Goal: Transaction & Acquisition: Obtain resource

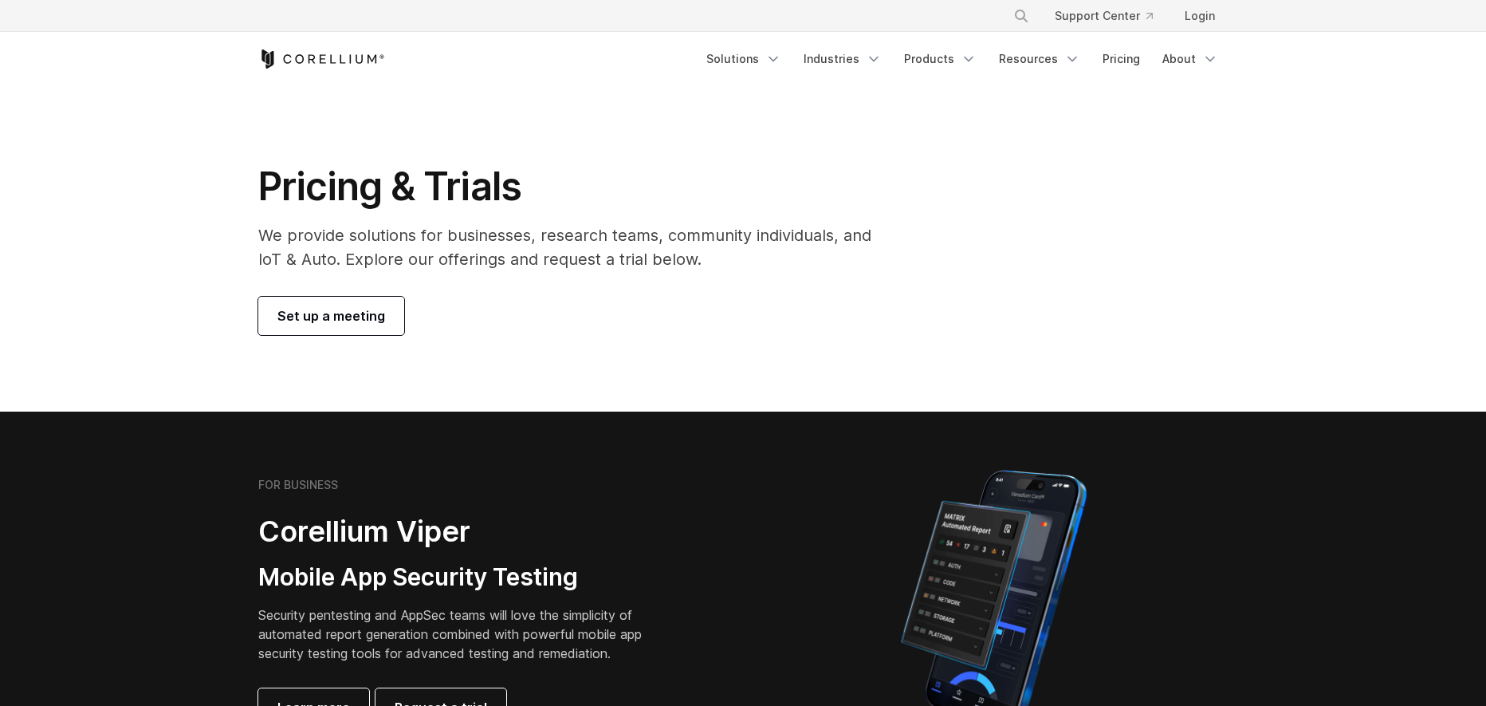
click at [698, 258] on p "We provide solutions for businesses, research teams, community individuals, and…" at bounding box center [575, 247] width 635 height 48
click at [1116, 65] on link "Pricing" at bounding box center [1121, 59] width 57 height 29
click at [576, 40] on div "Free Trial Solutions" at bounding box center [743, 59] width 970 height 54
click at [1126, 53] on link "Pricing" at bounding box center [1121, 59] width 57 height 29
click at [322, 53] on icon "Corellium Home" at bounding box center [321, 58] width 127 height 19
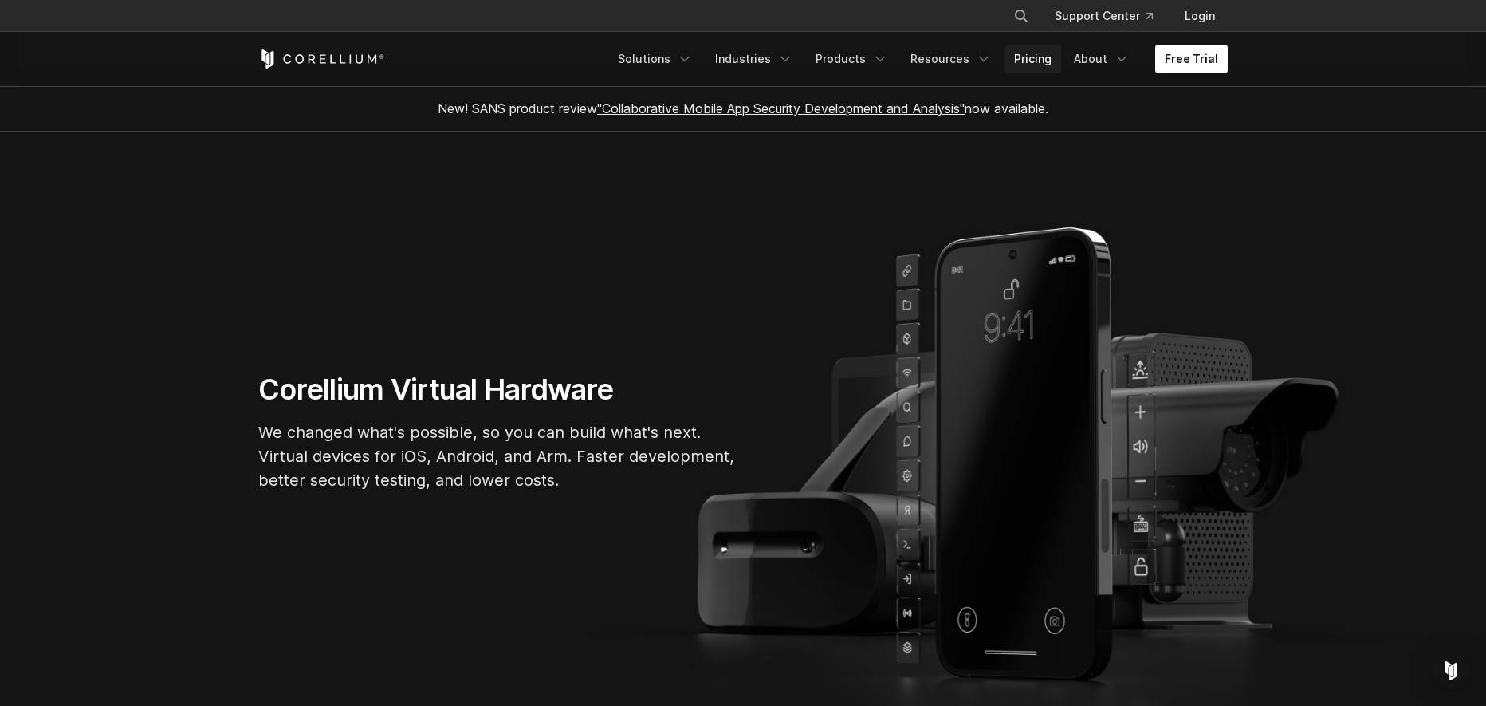
click at [1032, 54] on link "Pricing" at bounding box center [1033, 59] width 57 height 29
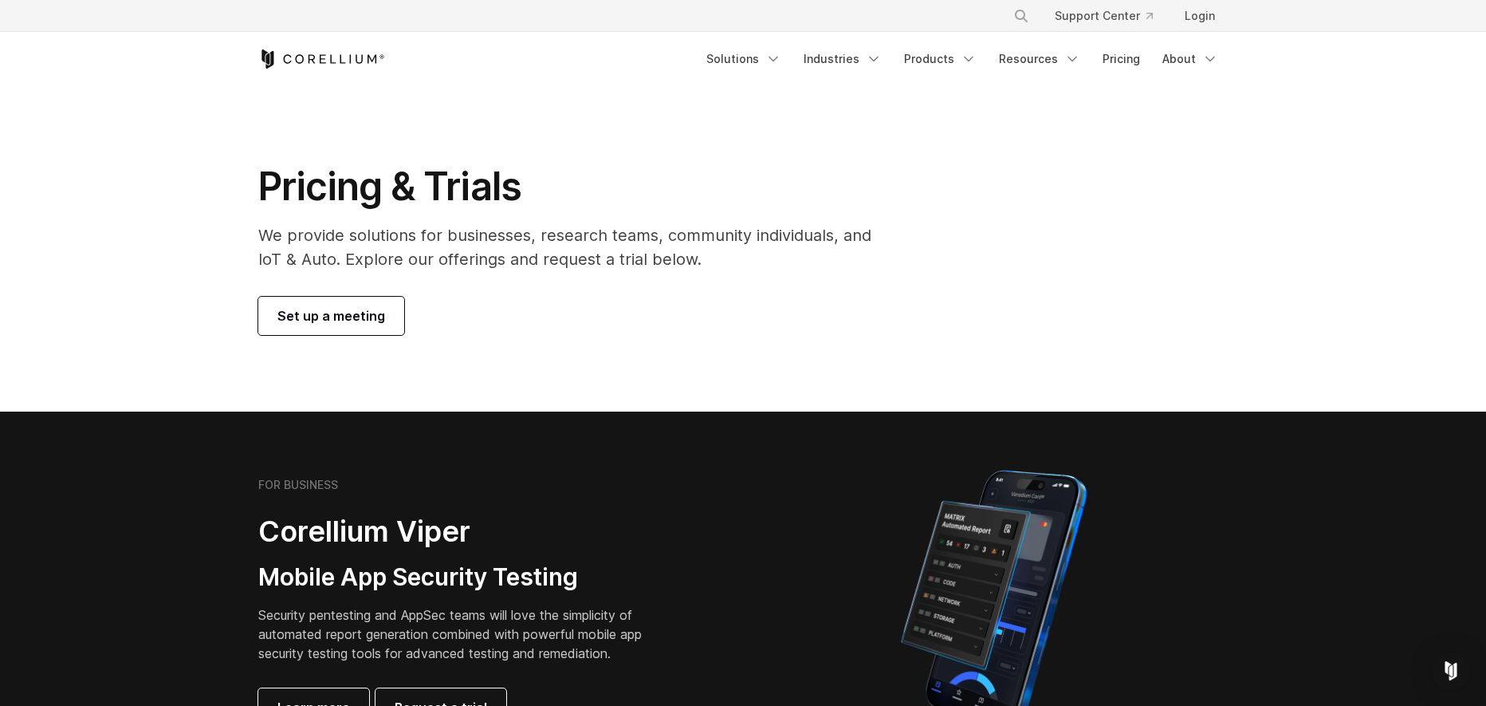
click at [526, 254] on p "We provide solutions for businesses, research teams, community individuals, and…" at bounding box center [575, 247] width 635 height 48
click at [733, 287] on div "Pricing & Trials We provide solutions for businesses, research teams, community…" at bounding box center [575, 249] width 667 height 172
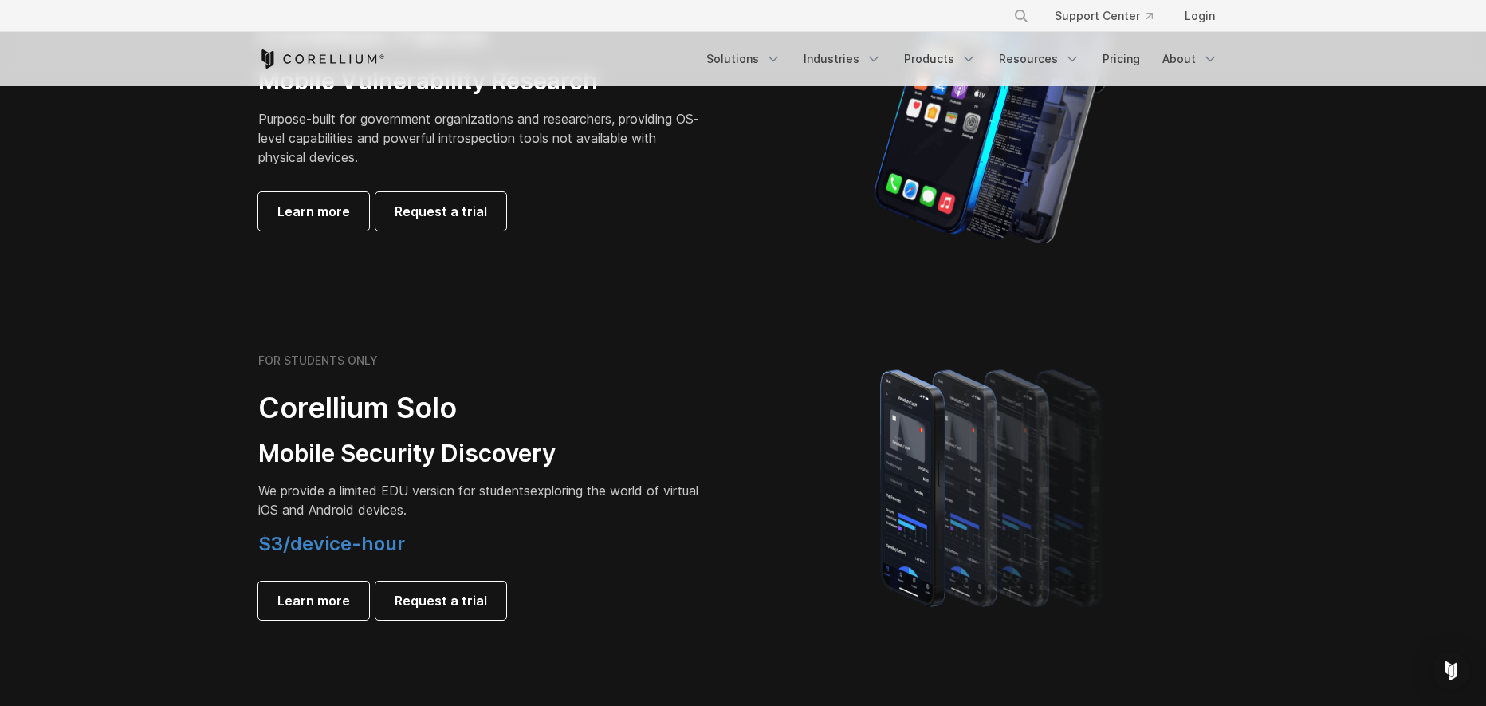
scroll to position [957, 0]
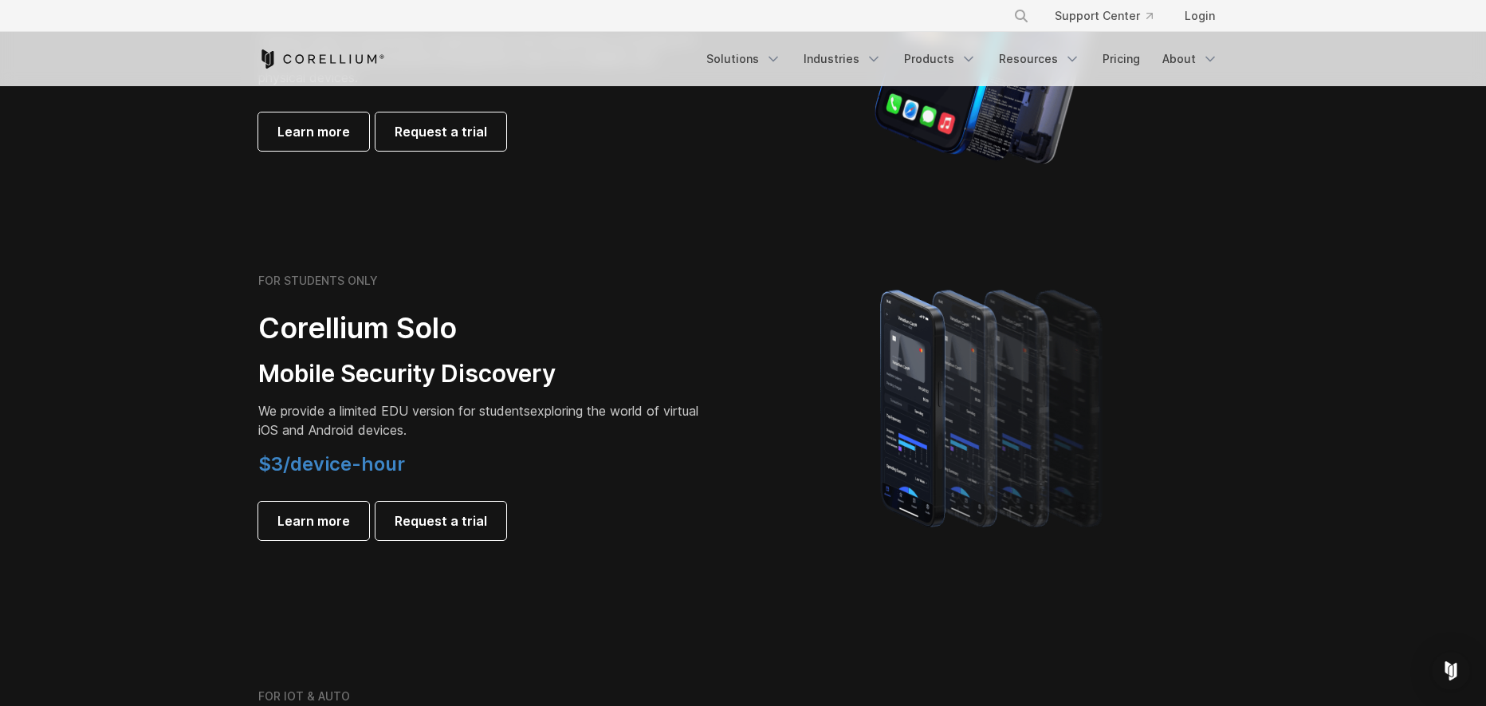
click at [651, 350] on div "FOR STUDENTS ONLY Corellium Solo Mobile Security Discovery We provide a limited…" at bounding box center [481, 406] width 446 height 266
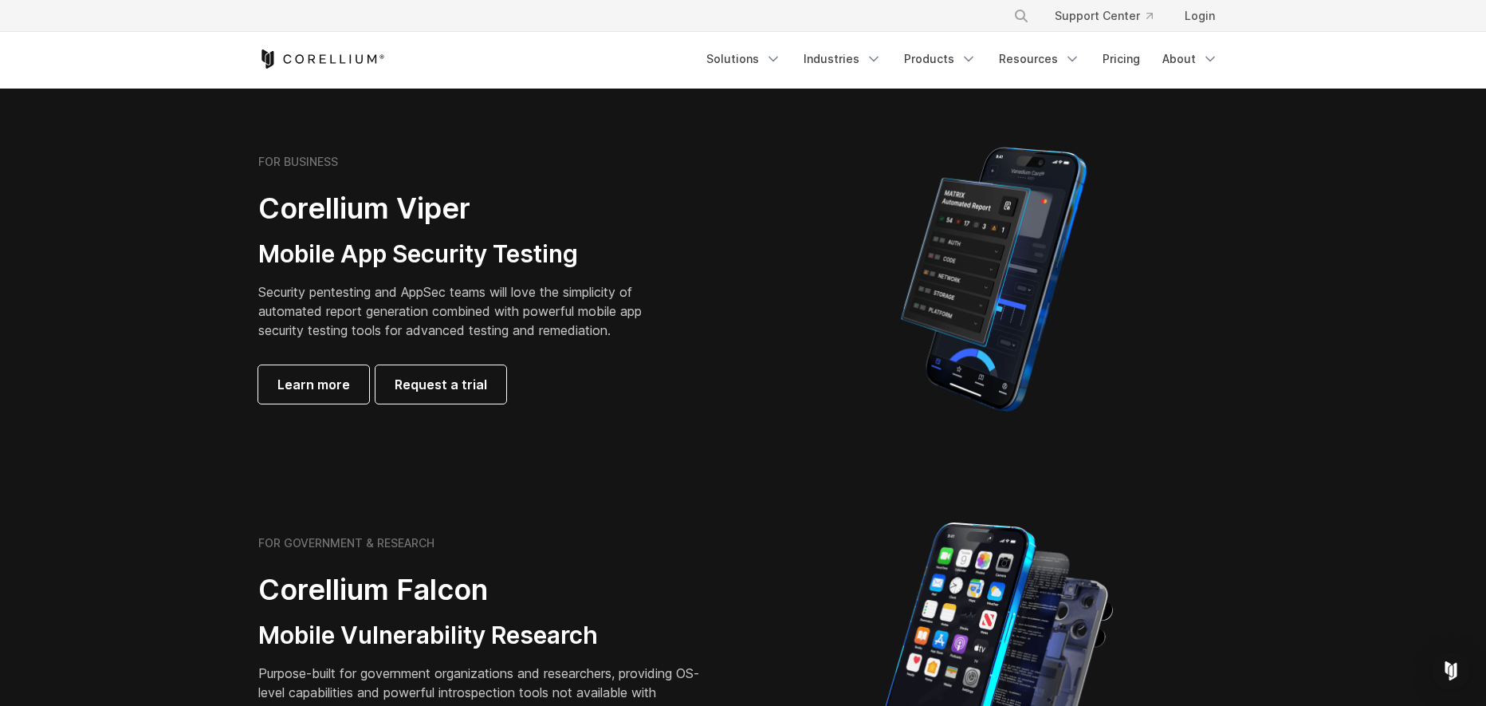
scroll to position [319, 0]
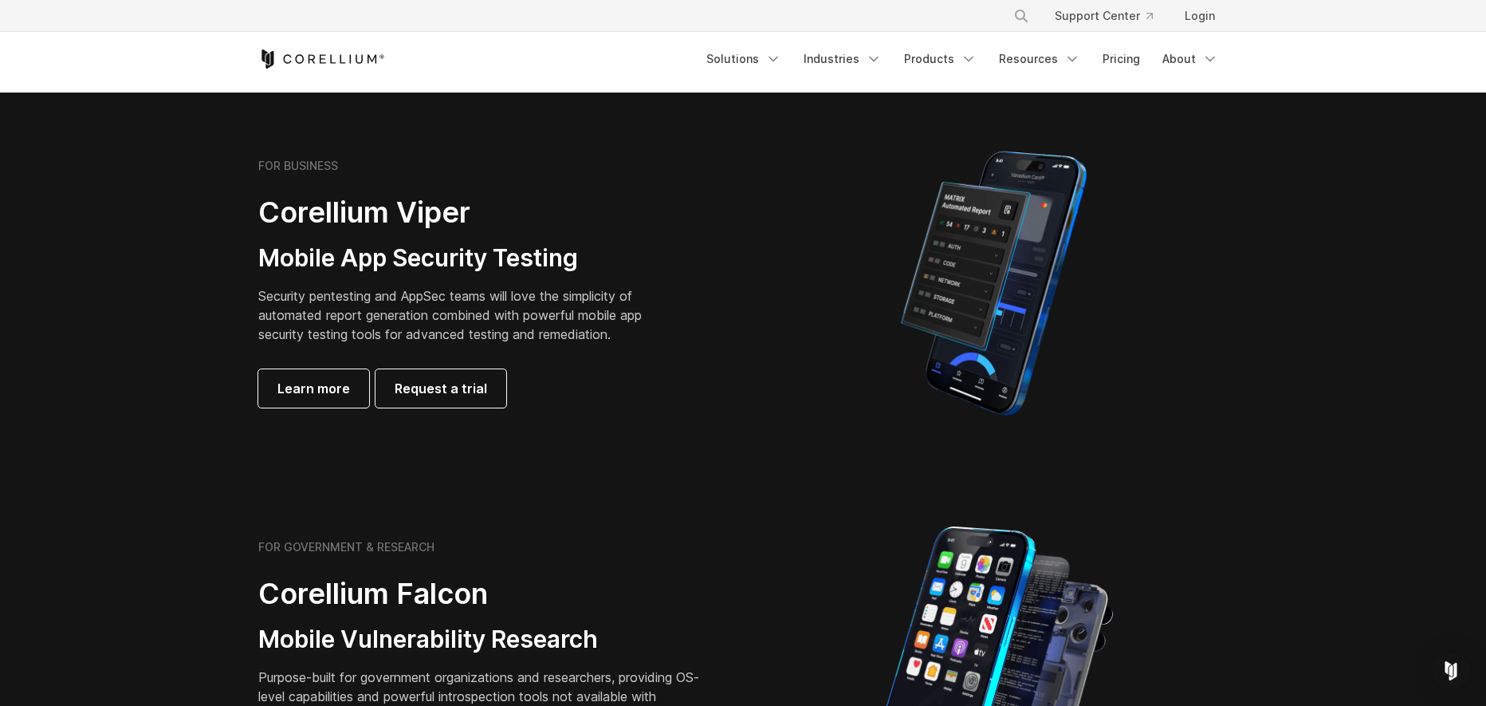
click at [635, 361] on div "FOR BUSINESS Corellium Viper Mobile App Security Testing Security pentesting an…" at bounding box center [481, 283] width 446 height 249
click at [635, 362] on div "FOR BUSINESS Corellium Viper Mobile App Security Testing Security pentesting an…" at bounding box center [481, 283] width 446 height 249
click at [639, 365] on div "FOR BUSINESS Corellium Viper Mobile App Security Testing Security pentesting an…" at bounding box center [481, 283] width 446 height 249
click at [642, 368] on div "FOR BUSINESS Corellium Viper Mobile App Security Testing Security pentesting an…" at bounding box center [481, 283] width 446 height 249
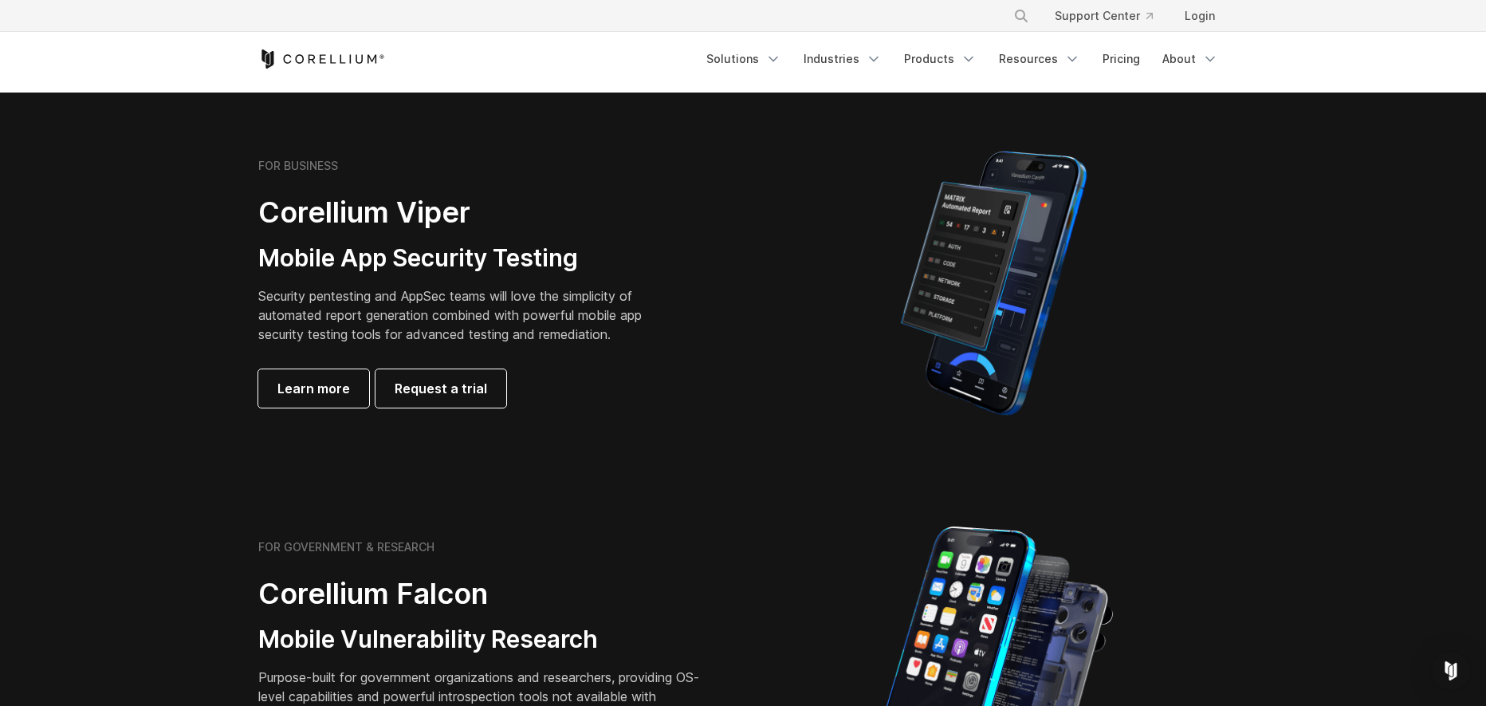
click at [639, 369] on div "Learn more Request a trial" at bounding box center [462, 388] width 408 height 38
click at [642, 369] on div "Learn more Request a trial" at bounding box center [462, 388] width 408 height 38
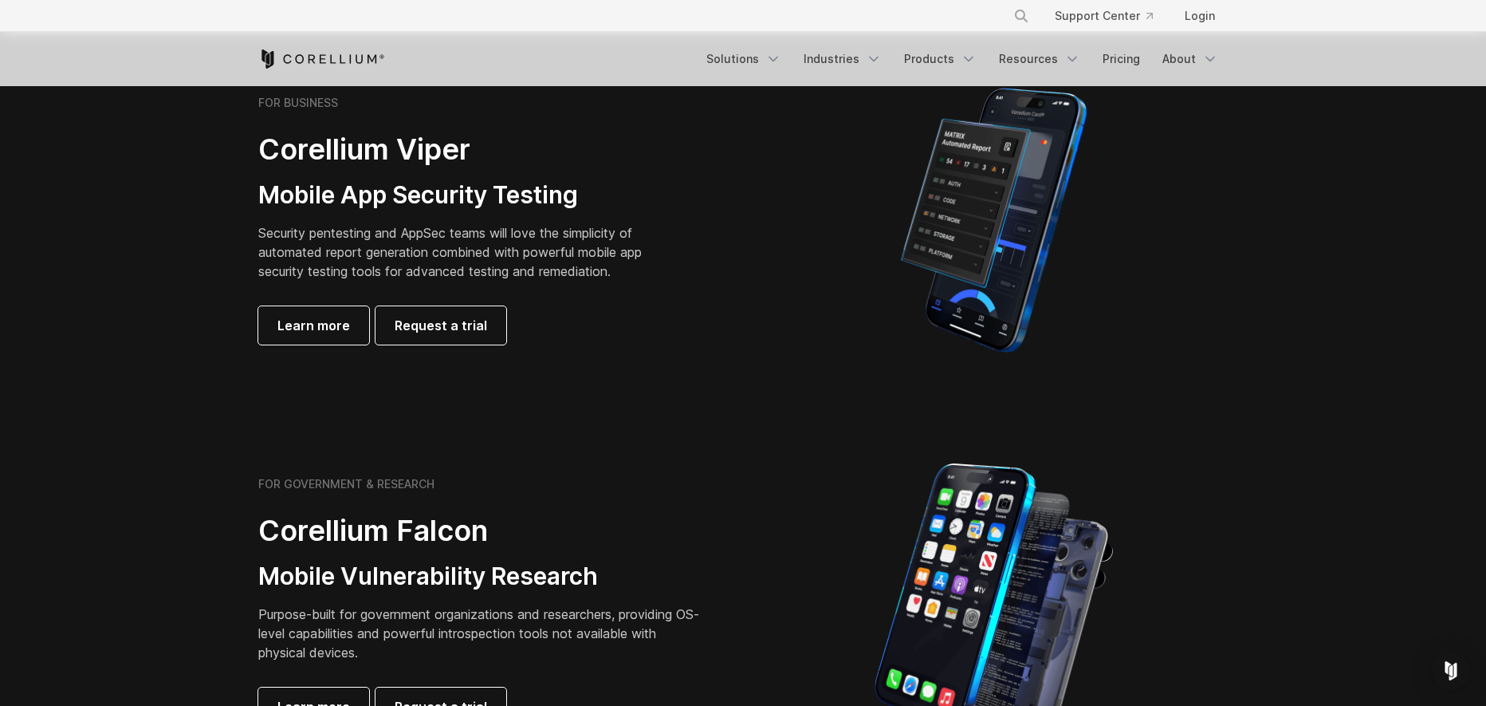
scroll to position [399, 0]
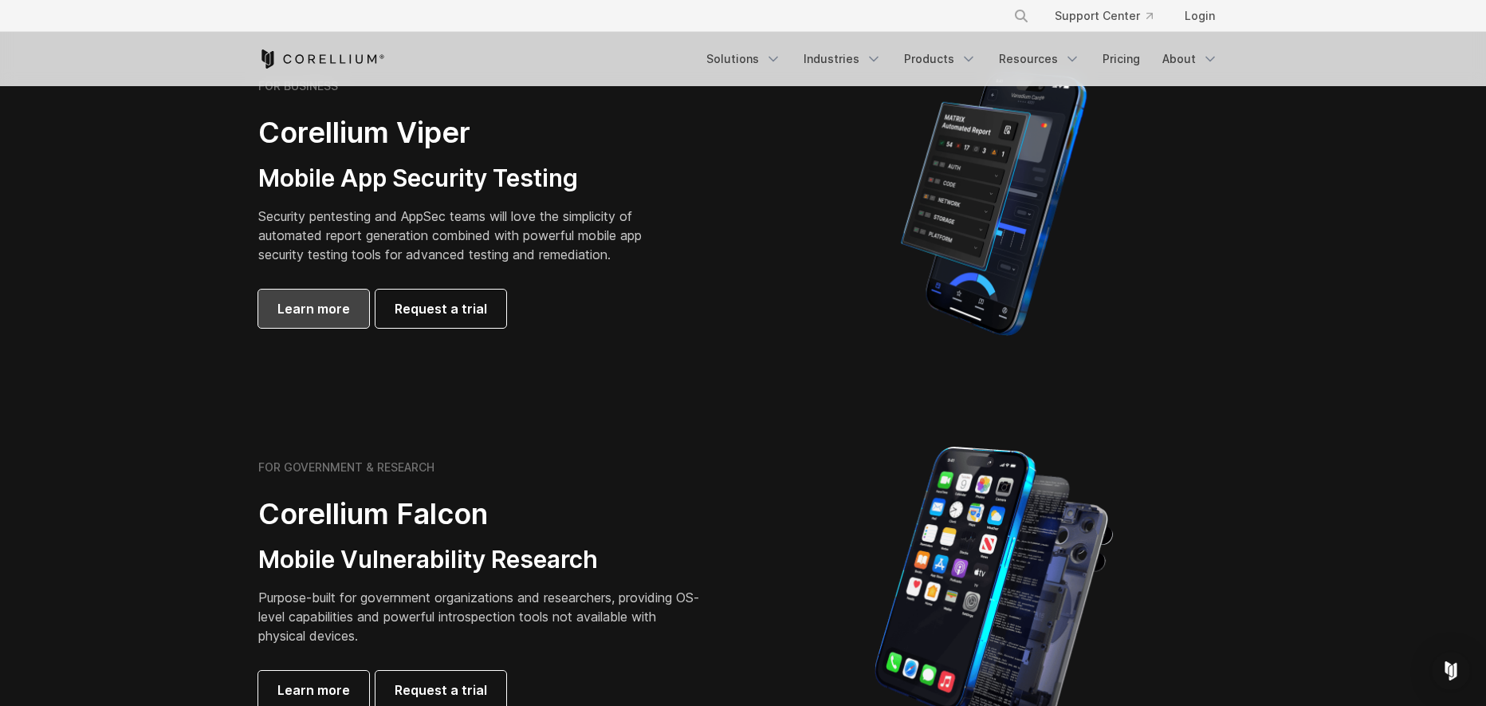
click at [316, 308] on span "Learn more" at bounding box center [313, 308] width 73 height 19
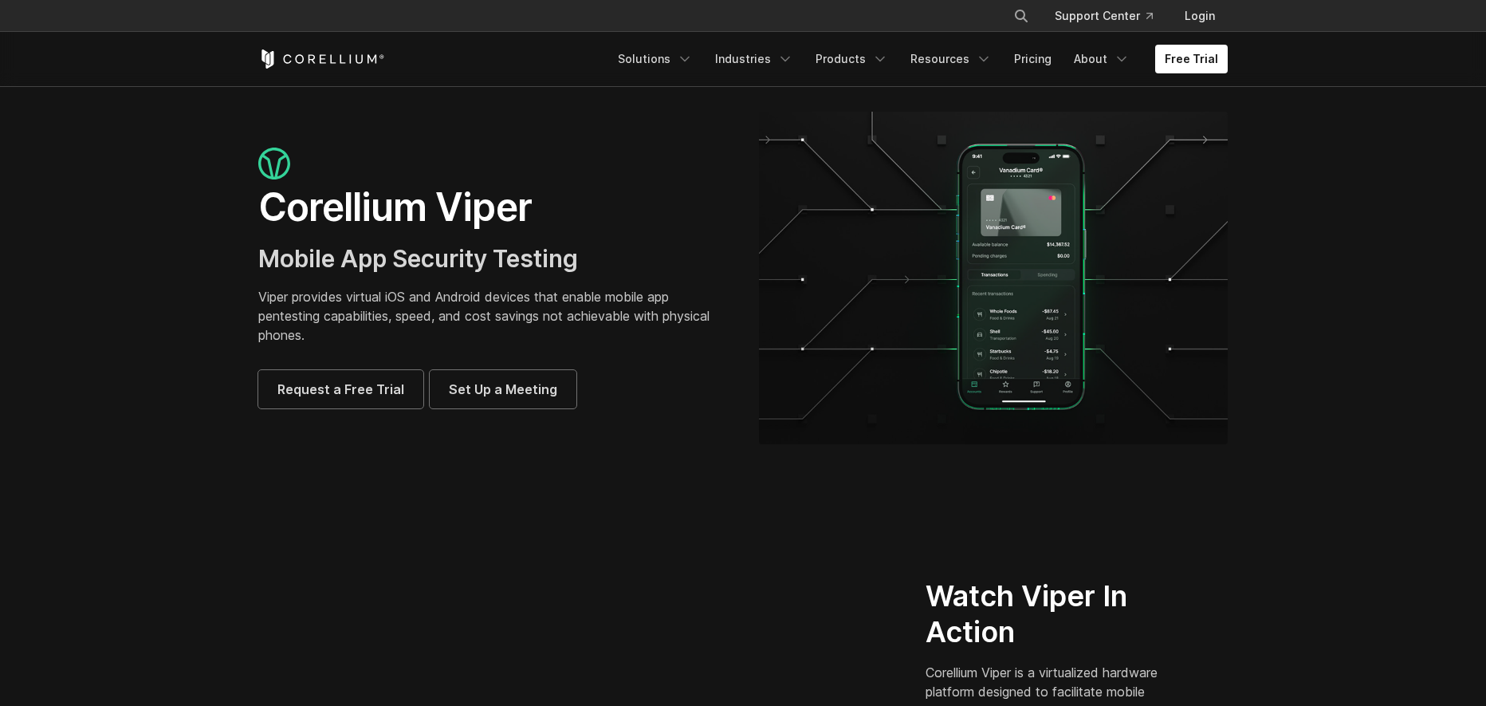
click at [629, 273] on h3 "Mobile App Security Testing" at bounding box center [492, 259] width 469 height 30
click at [635, 244] on h3 "Mobile App Security Testing" at bounding box center [492, 259] width 469 height 30
click at [638, 242] on div "Corellium Viper Mobile App Security Testing Viper provides virtual iOS and Andr…" at bounding box center [492, 277] width 469 height 261
click at [637, 243] on div "Corellium Viper Mobile App Security Testing Viper provides virtual iOS and Andr…" at bounding box center [492, 277] width 469 height 261
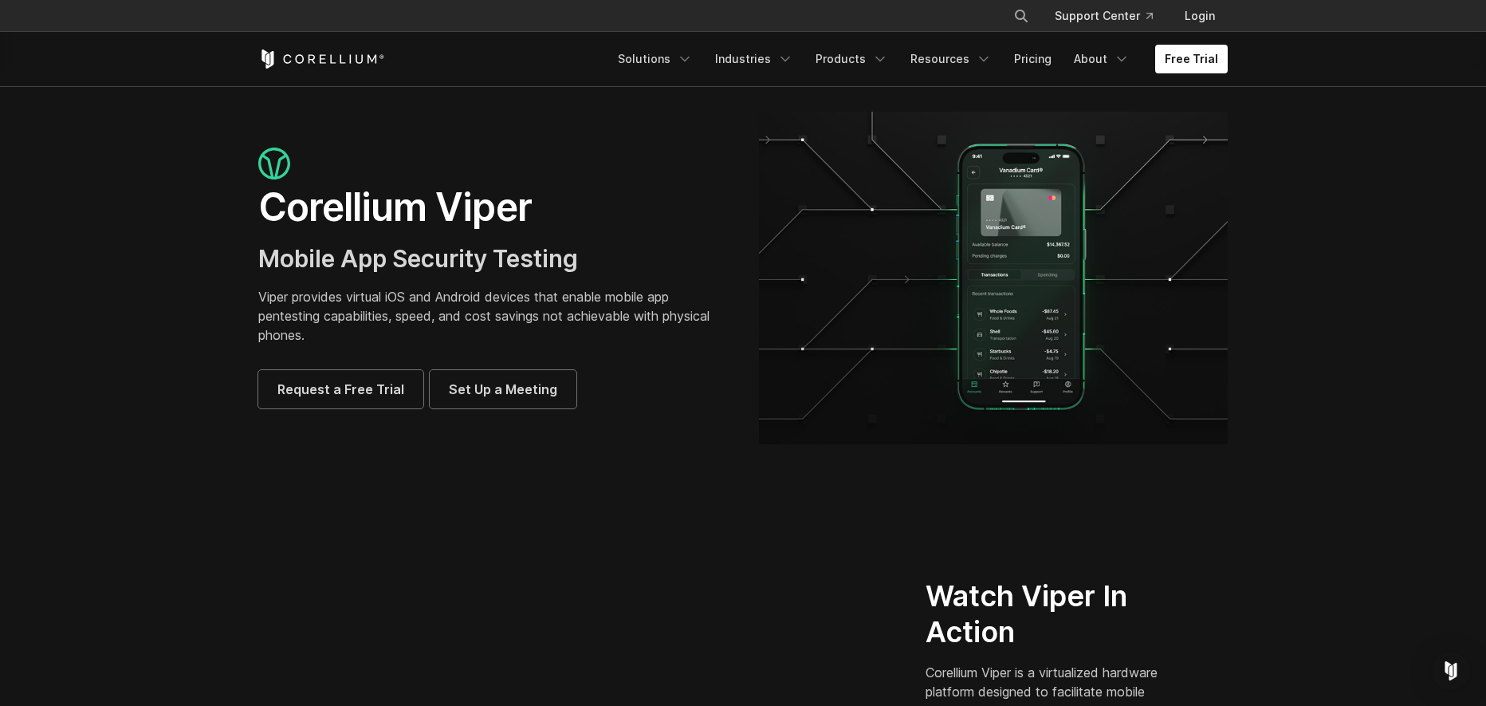
click at [637, 244] on div "Corellium Viper Mobile App Security Testing Viper provides virtual iOS and Andr…" at bounding box center [492, 277] width 469 height 261
click at [645, 348] on div "Corellium Viper Mobile App Security Testing Viper provides virtual iOS and Andr…" at bounding box center [492, 277] width 469 height 261
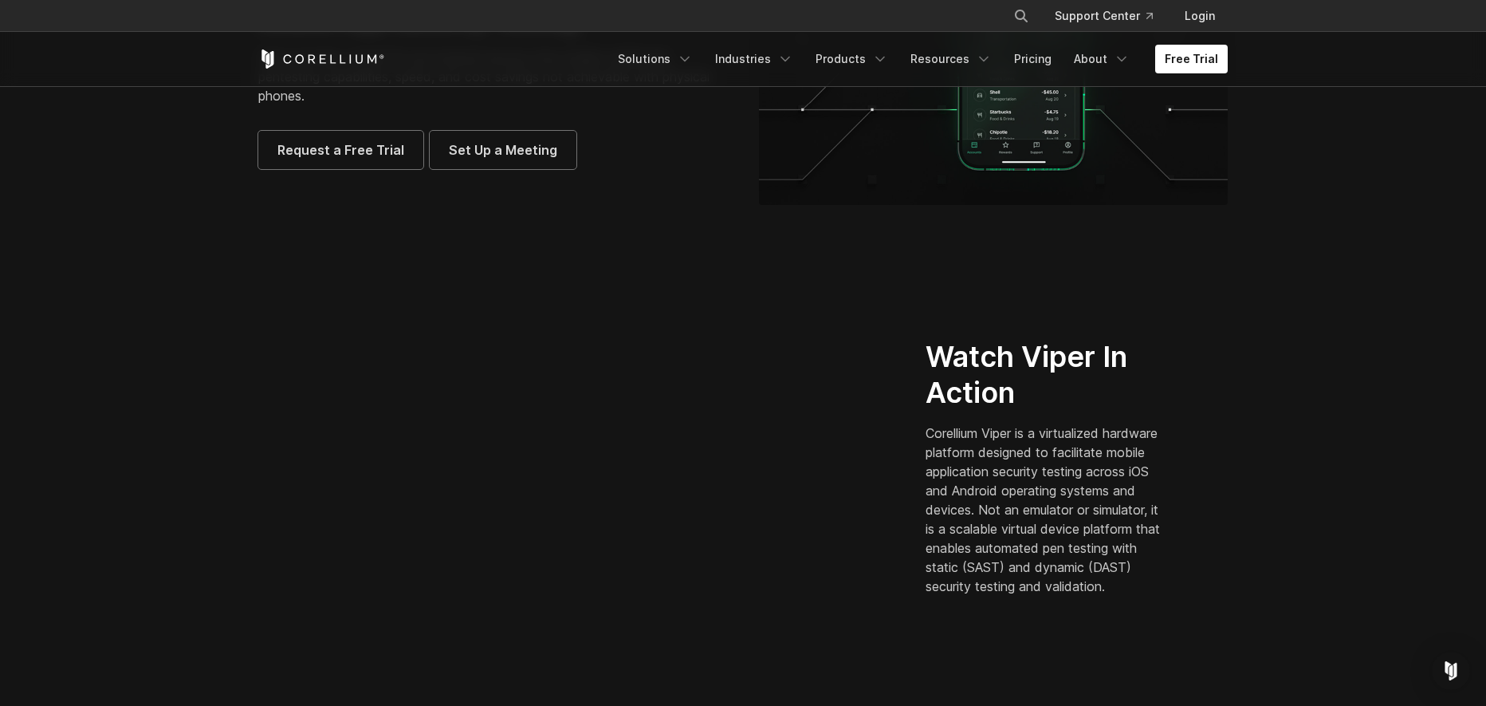
scroll to position [118, 0]
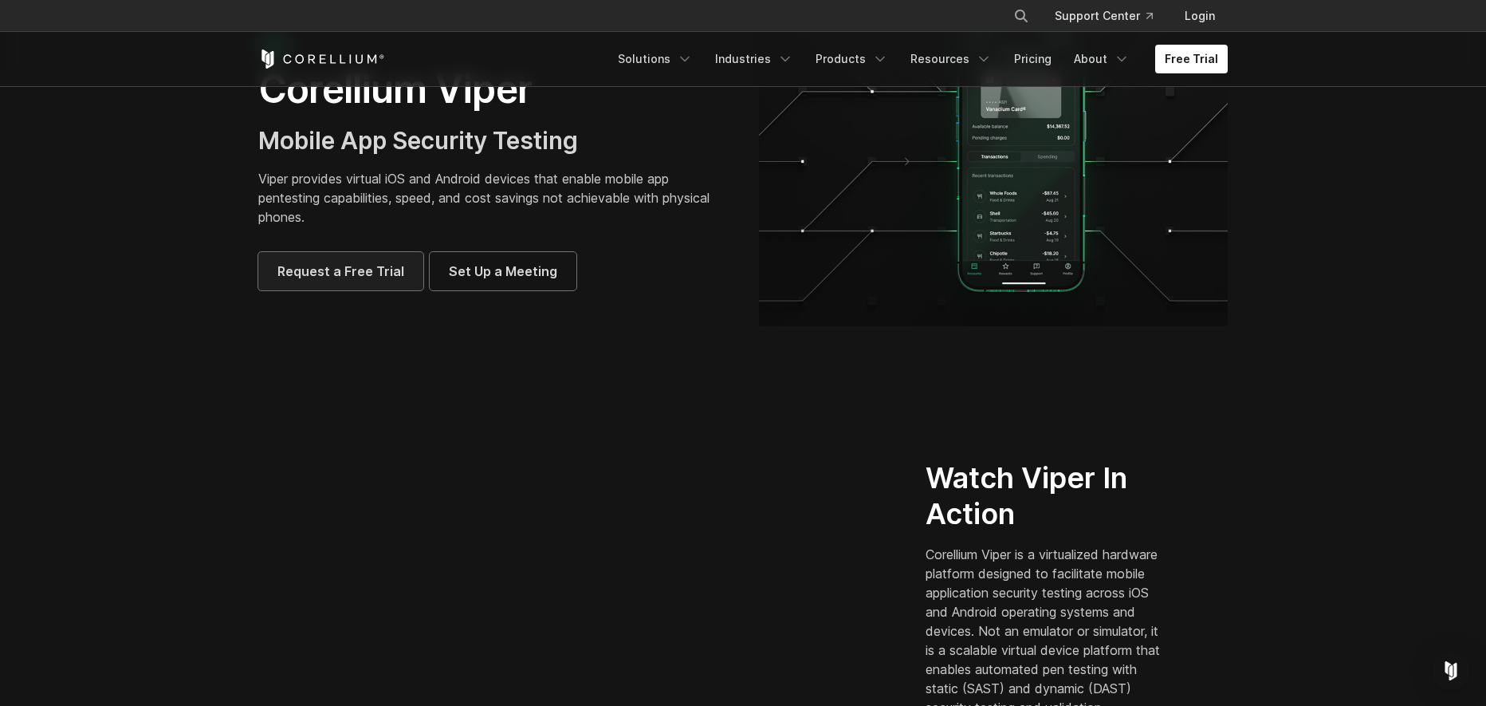
click at [344, 273] on span "Request a Free Trial" at bounding box center [340, 271] width 127 height 19
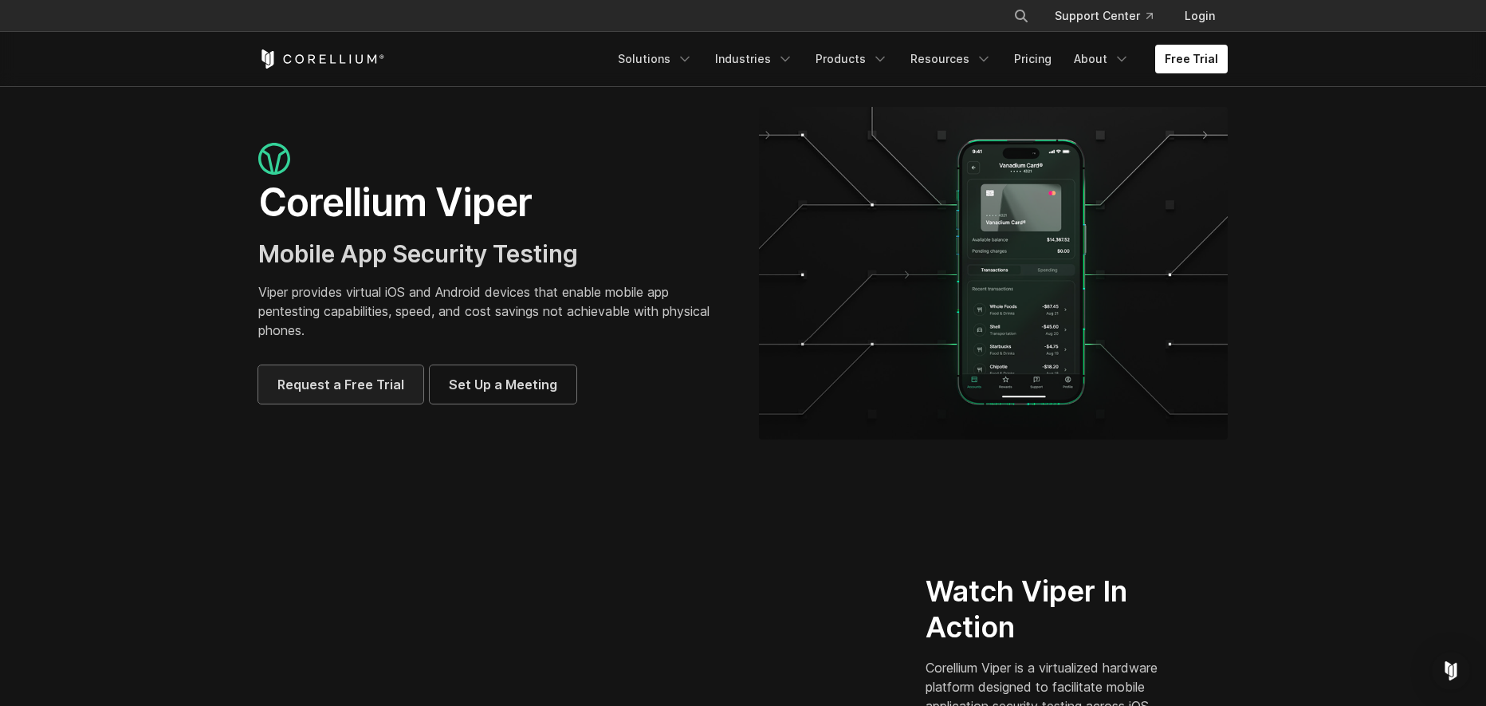
scroll to position [0, 0]
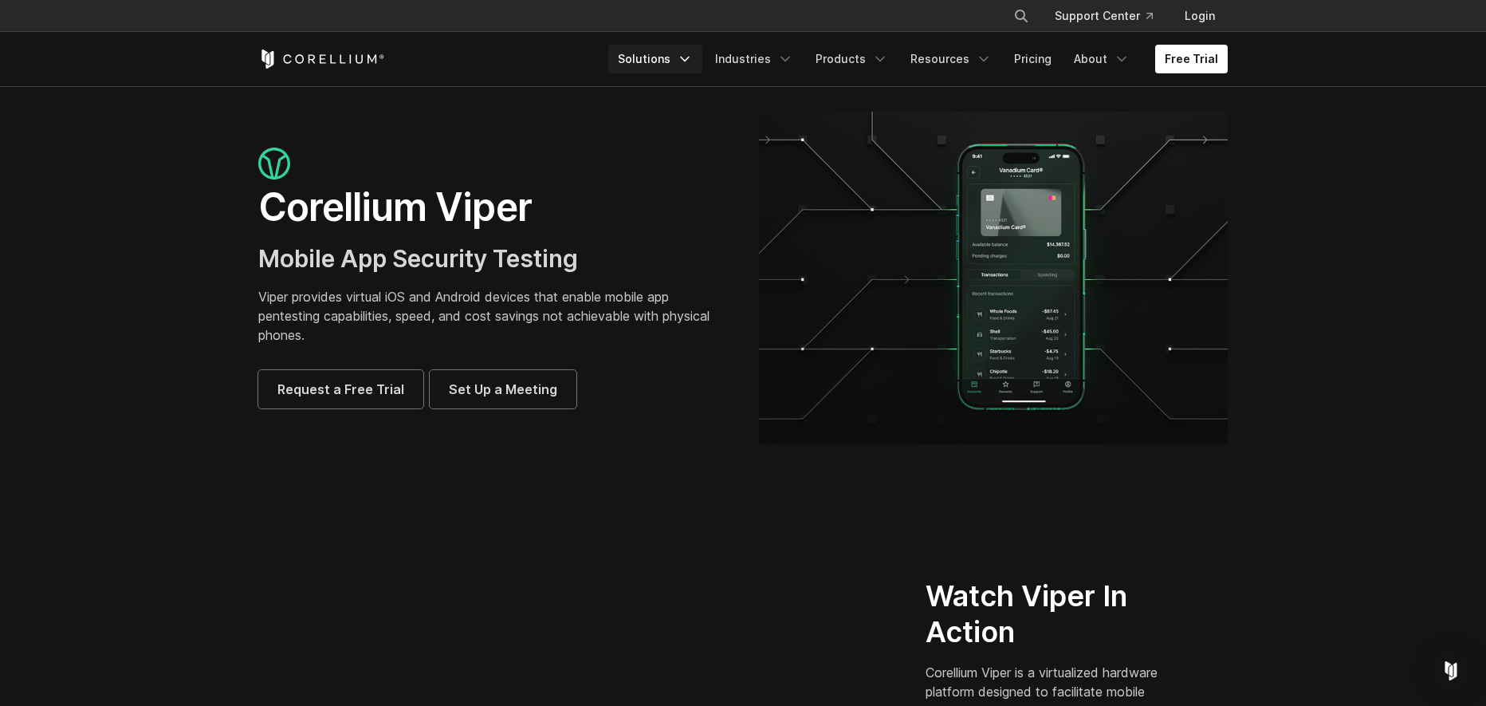
click at [671, 58] on link "Solutions" at bounding box center [655, 59] width 94 height 29
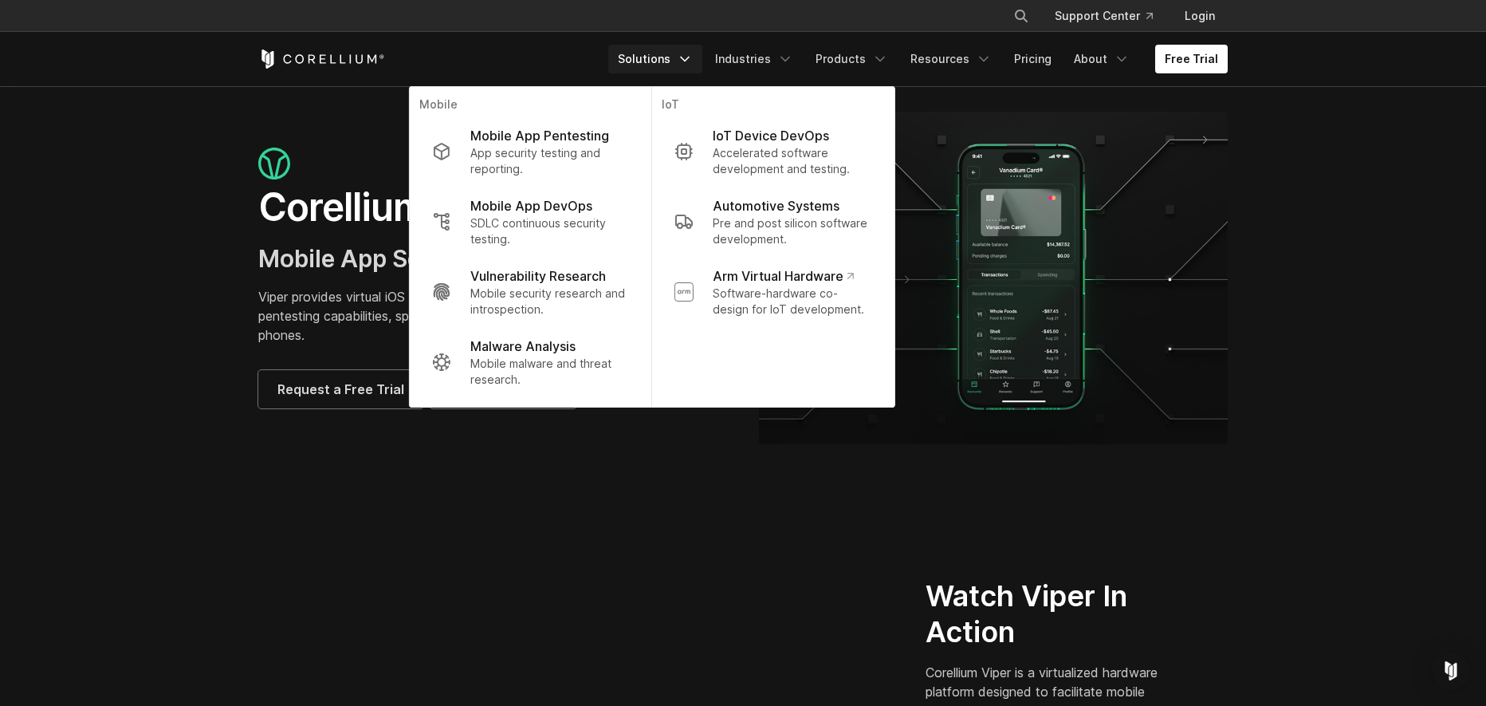
click at [1284, 210] on section "Corellium Viper Mobile App Security Testing Viper provides virtual iOS and Andr…" at bounding box center [743, 284] width 1486 height 396
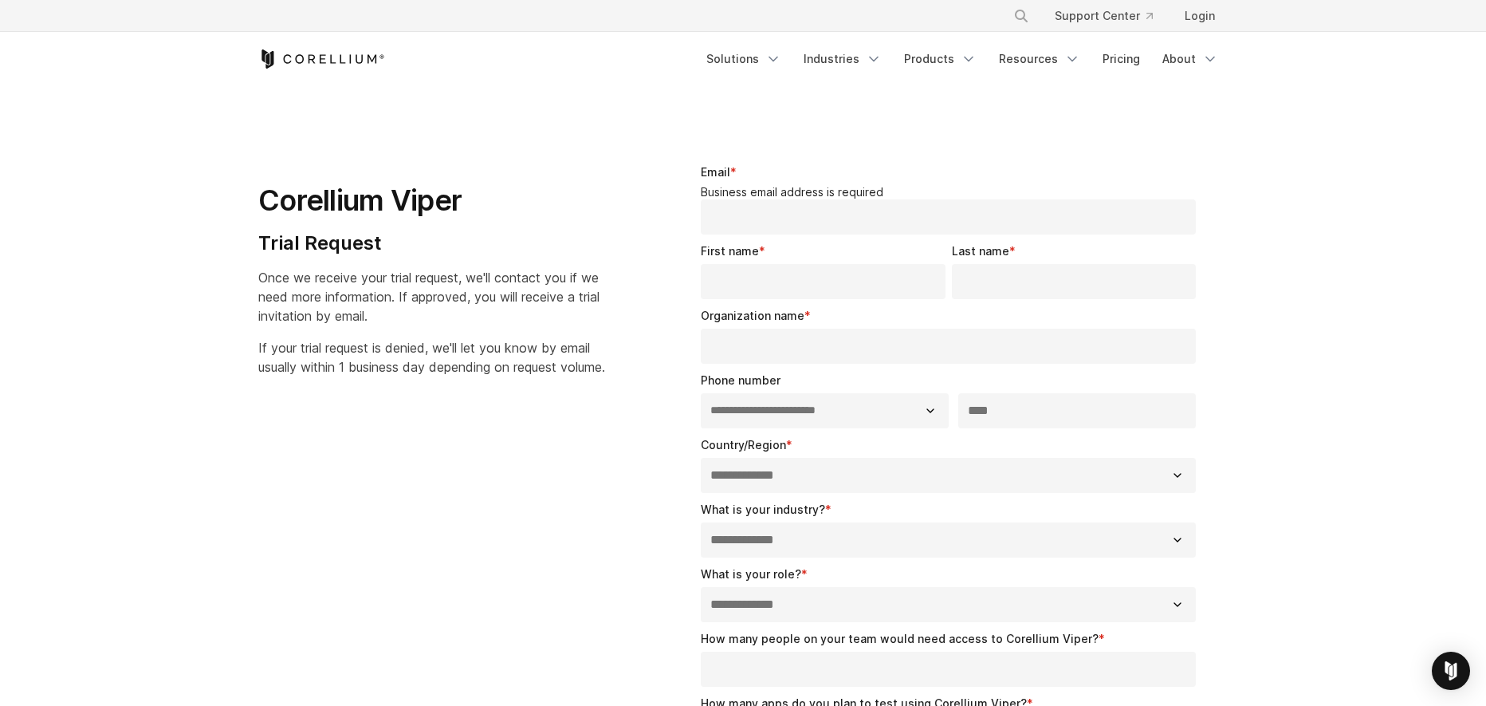
select select "**"
click at [533, 332] on div "Corellium Viper Trial Request Once we receive your trial request, we'll contact…" at bounding box center [450, 264] width 385 height 226
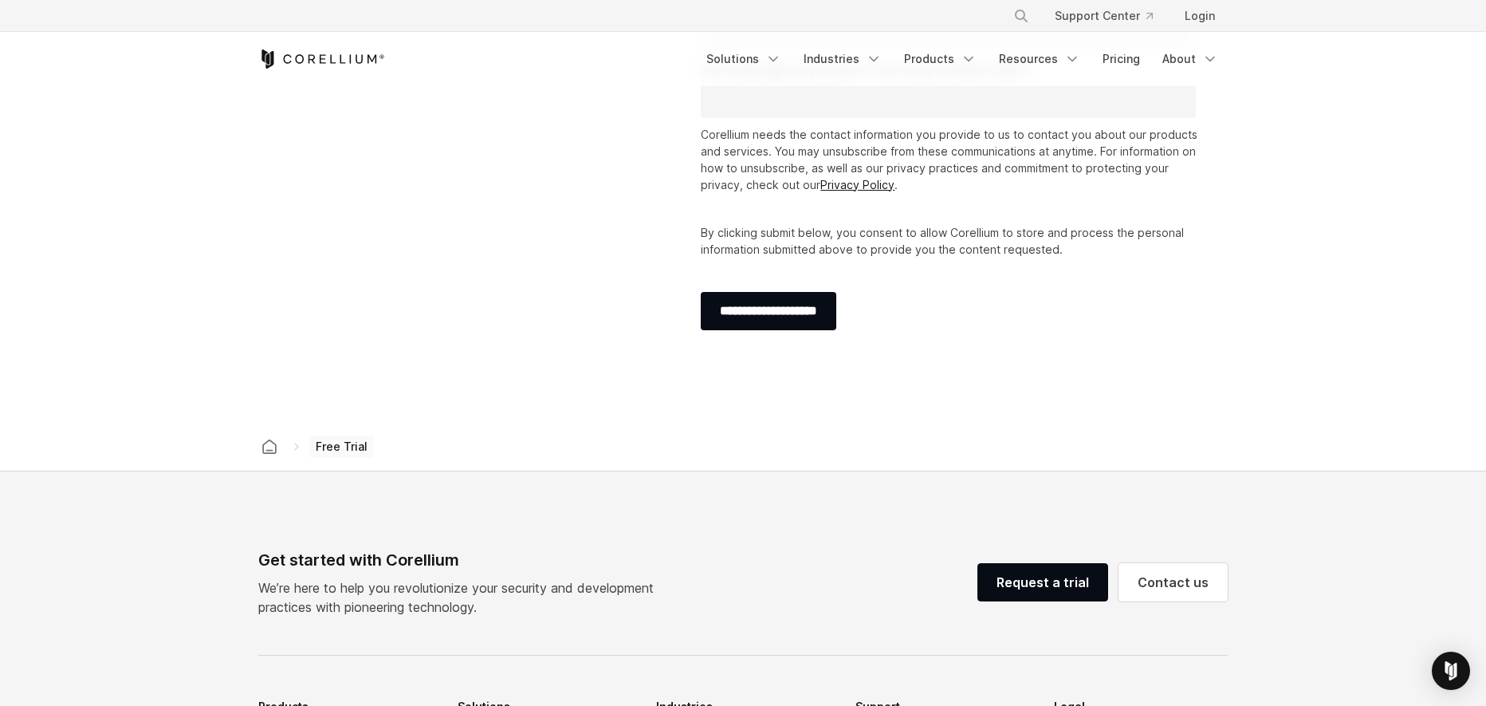
scroll to position [1036, 0]
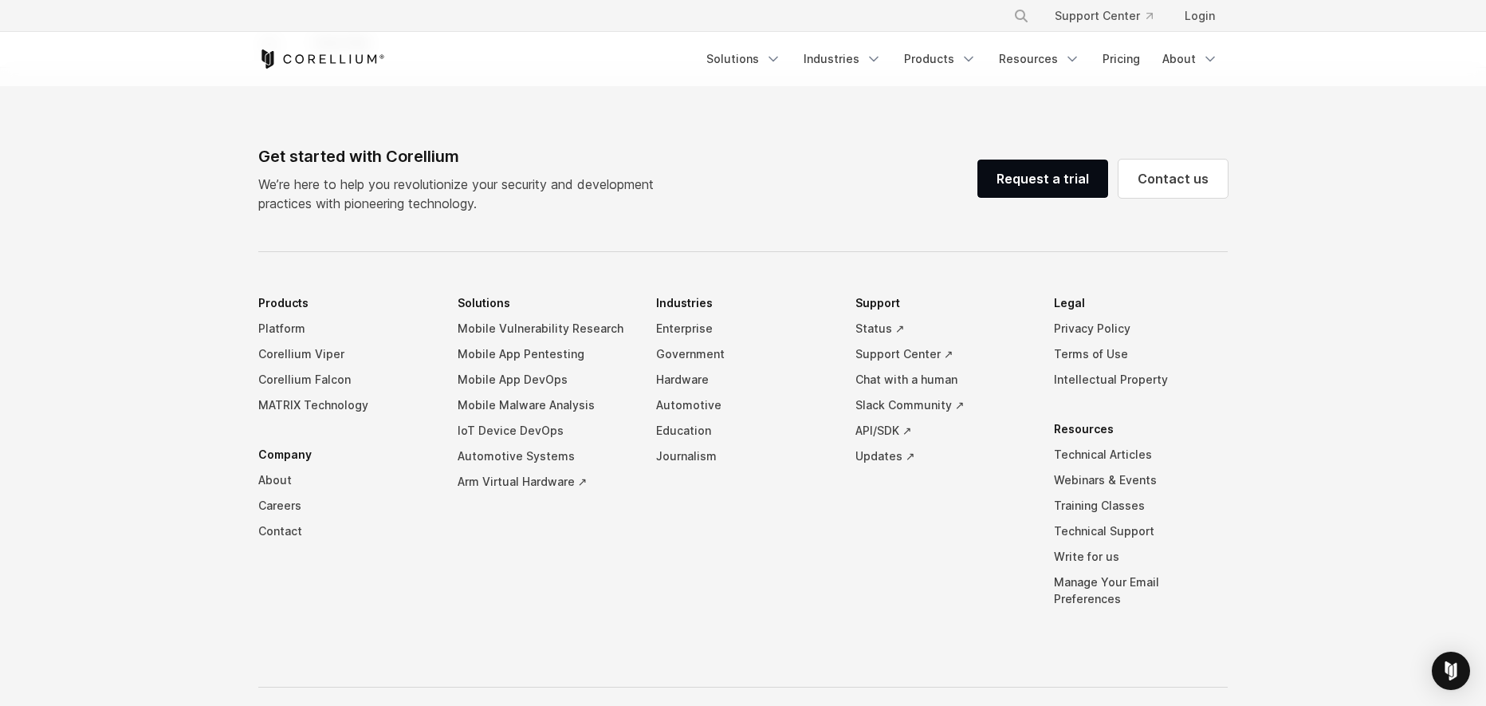
click at [1367, 289] on footer "Get started with Corellium We’re here to help you revolutionize your security a…" at bounding box center [743, 425] width 1486 height 715
click at [655, 169] on div "Get started with Corellium We’re here to help you revolutionize your security a…" at bounding box center [462, 178] width 408 height 69
click at [715, 185] on div "Get started with Corellium We’re here to help you revolutionize your security a…" at bounding box center [743, 178] width 970 height 69
click at [716, 185] on div "Get started with Corellium We’re here to help you revolutionize your security a…" at bounding box center [743, 178] width 970 height 69
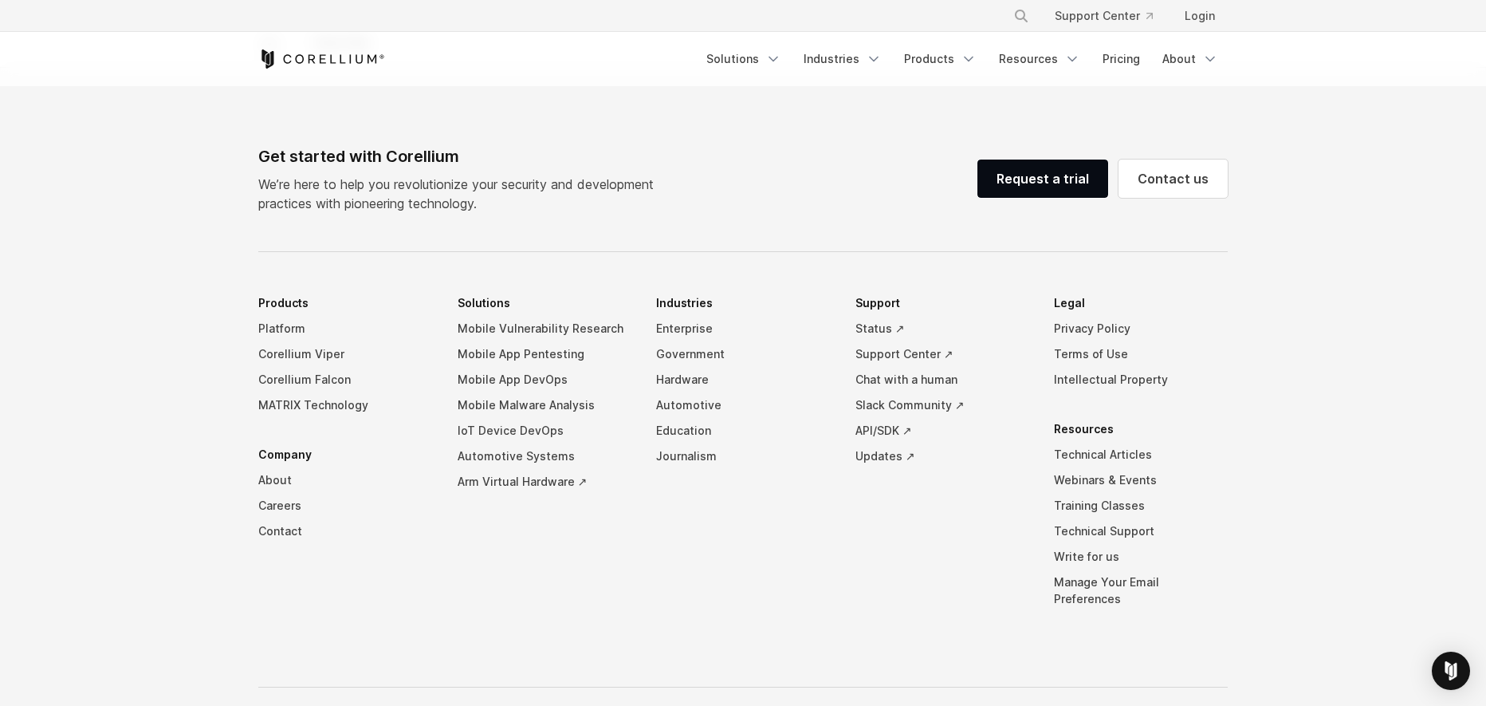
click at [700, 173] on div "Get started with Corellium We’re here to help you revolutionize your security a…" at bounding box center [743, 178] width 970 height 69
click at [539, 354] on link "Mobile App Pentesting" at bounding box center [545, 354] width 174 height 26
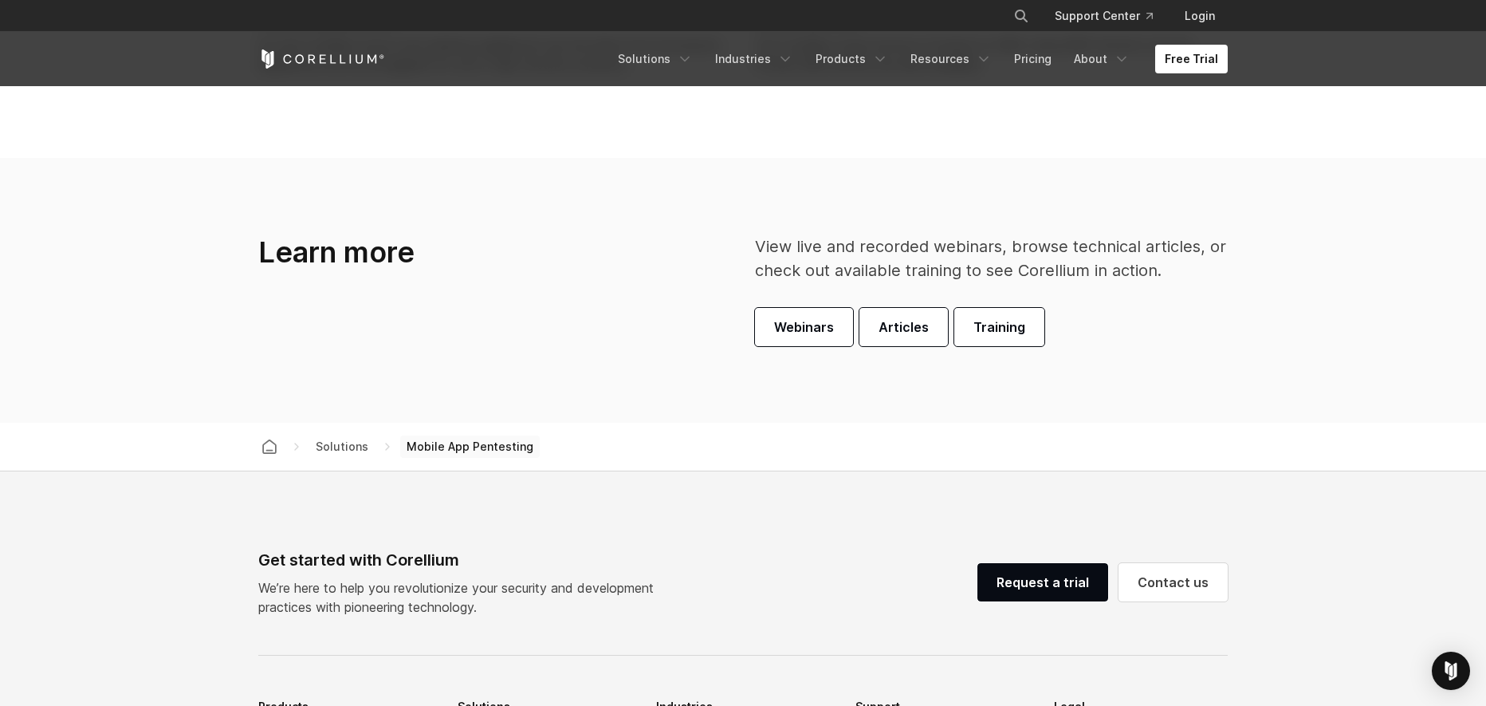
scroll to position [4704, 0]
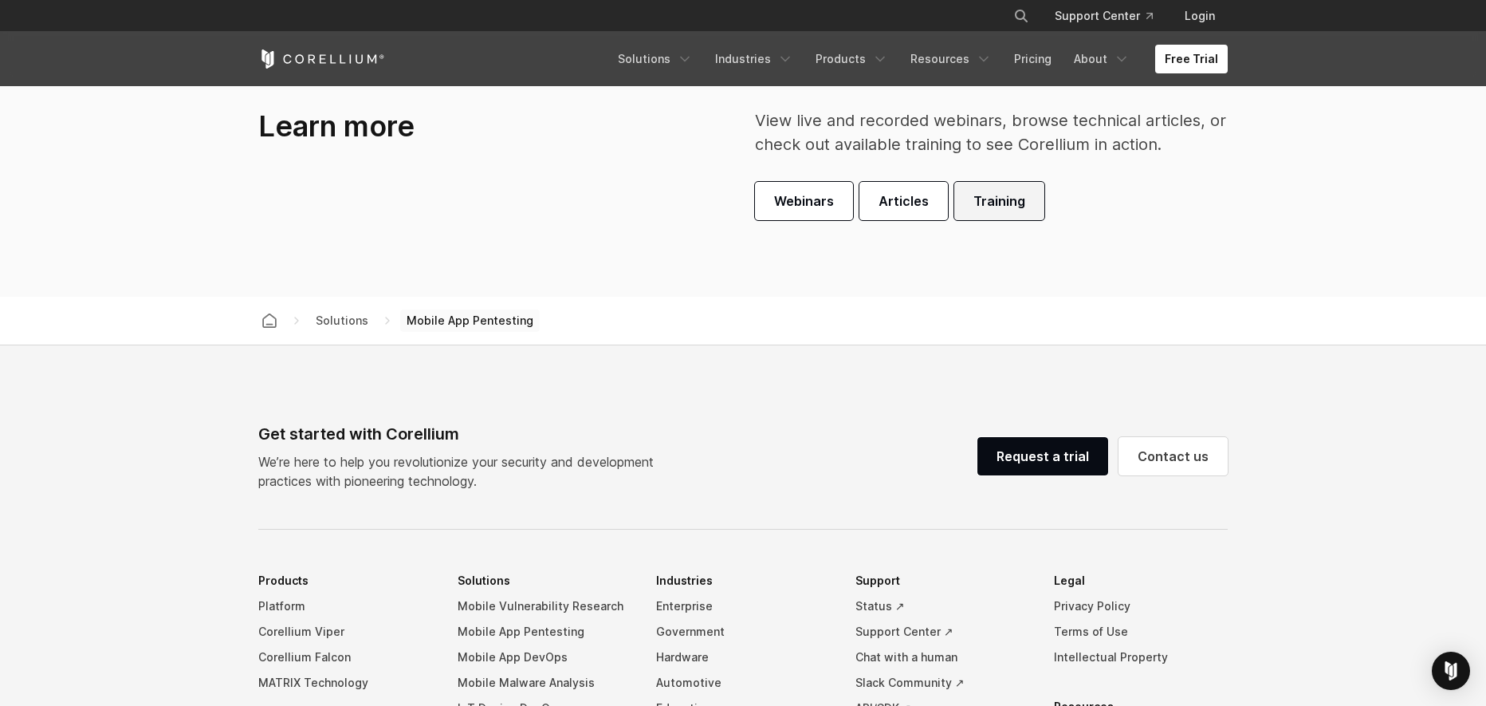
click at [993, 203] on span "Training" at bounding box center [999, 200] width 52 height 19
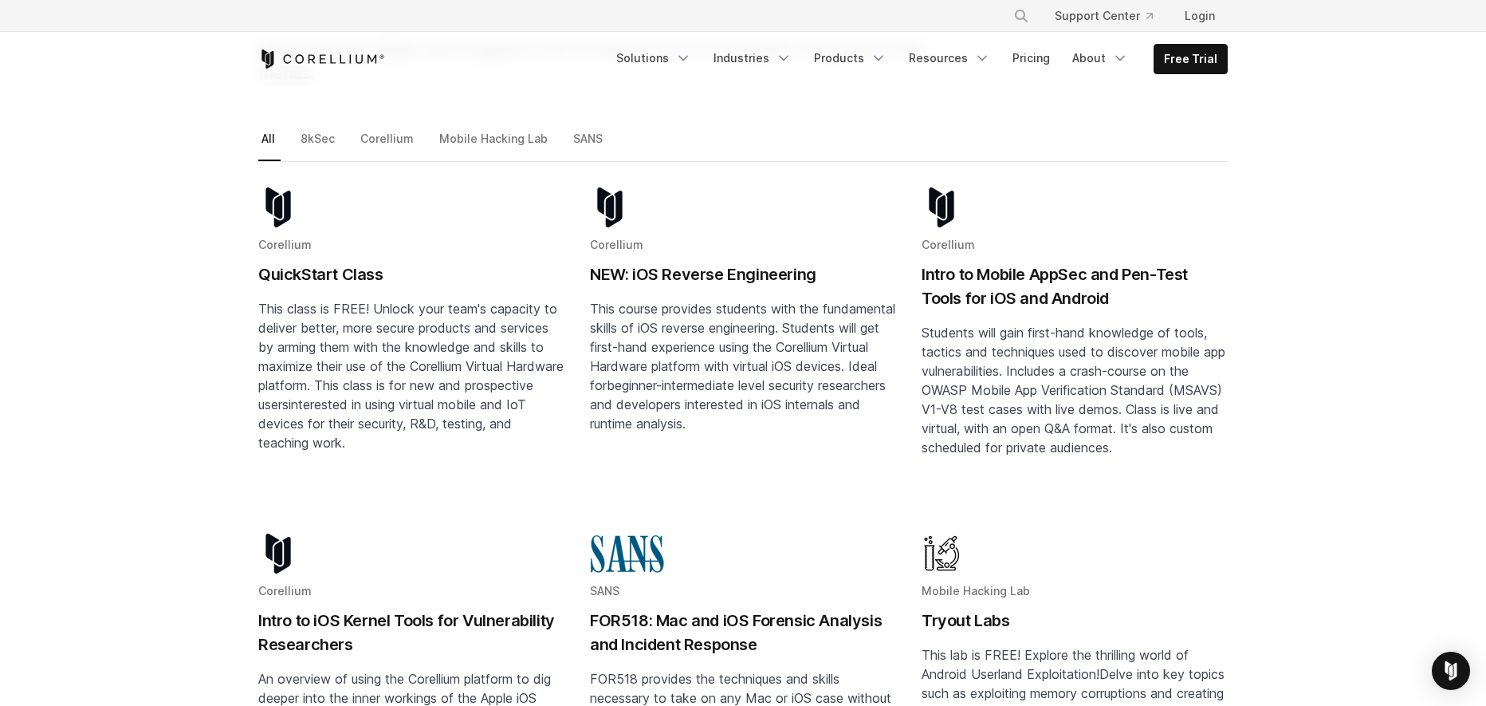
scroll to position [319, 0]
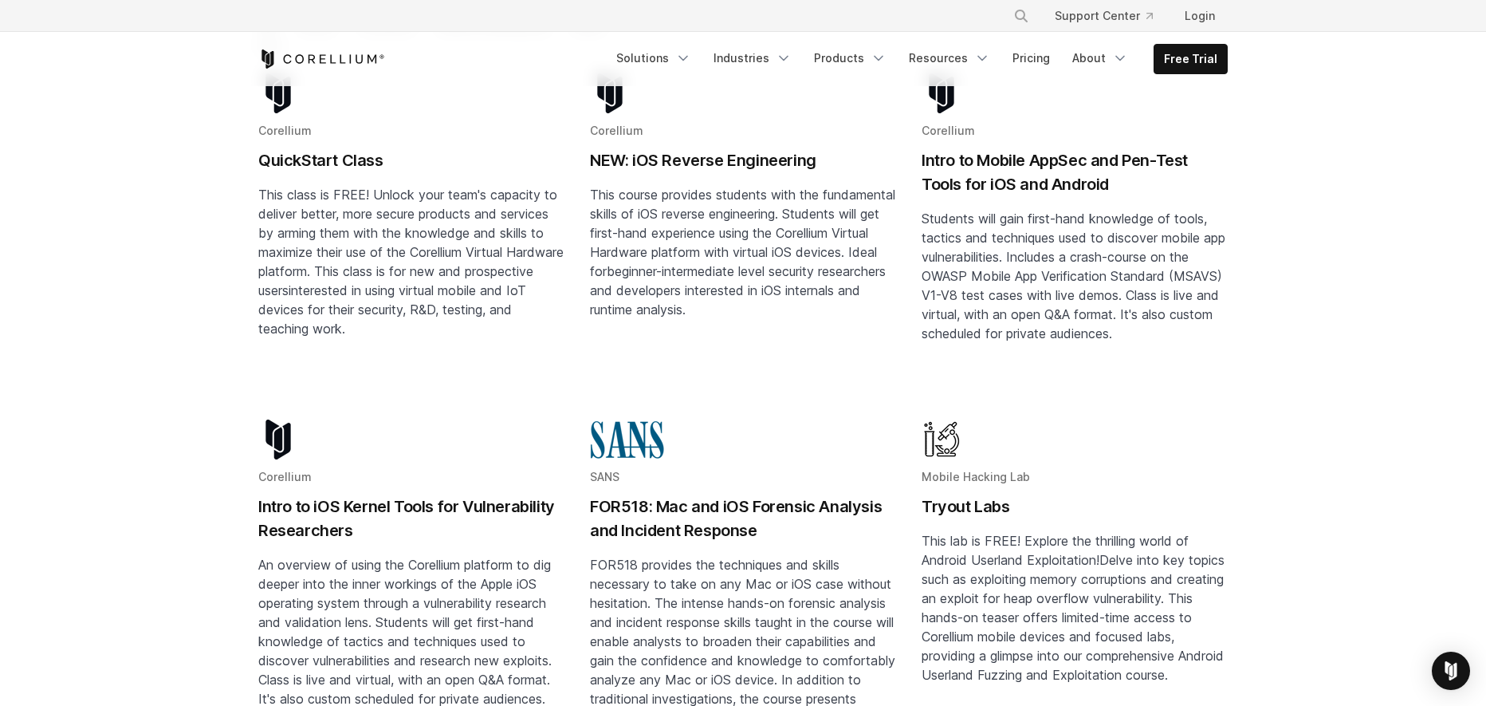
click at [985, 151] on h2 "Intro to Mobile AppSec and Pen-Test Tools for iOS and Android" at bounding box center [1075, 172] width 306 height 48
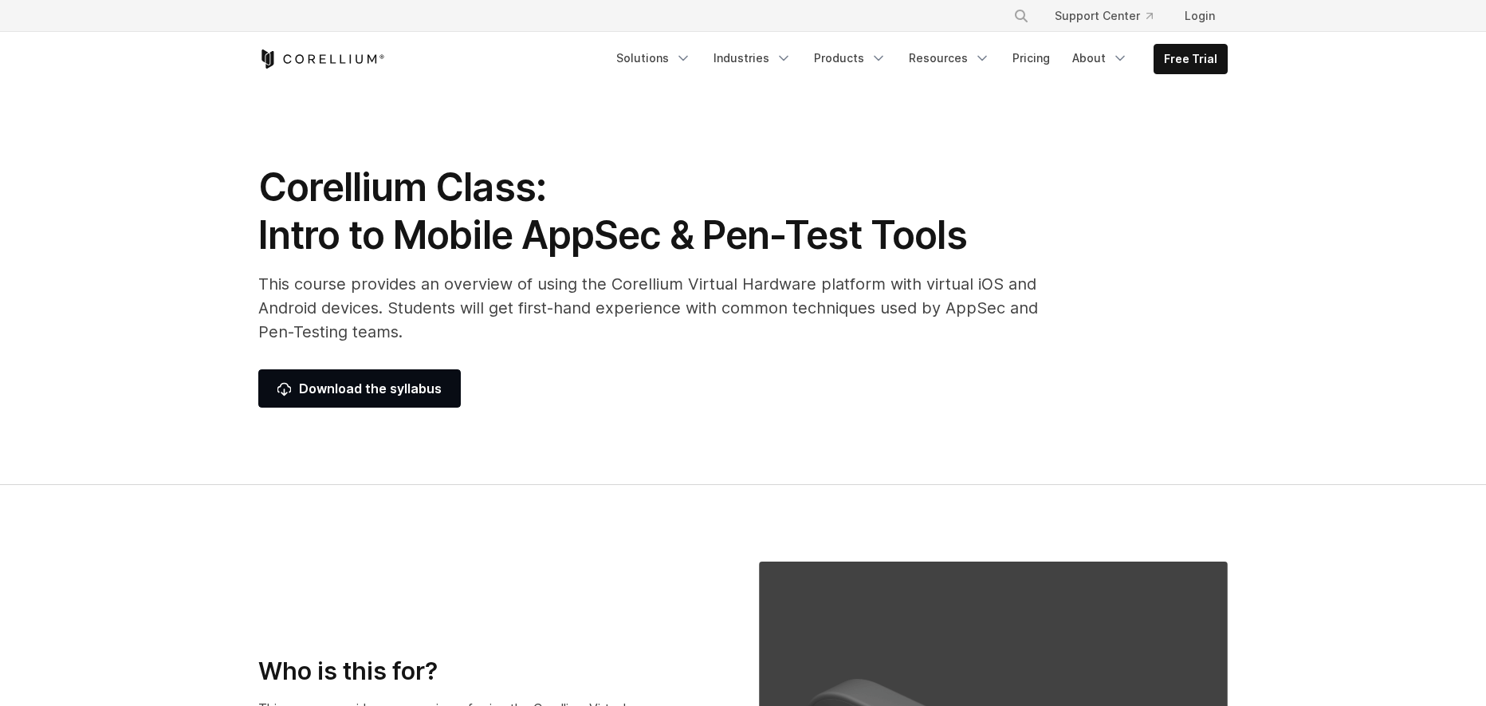
click at [606, 363] on div "Corellium Class: Intro to Mobile AppSec & Pen-Test Tools This course provides a…" at bounding box center [656, 285] width 829 height 244
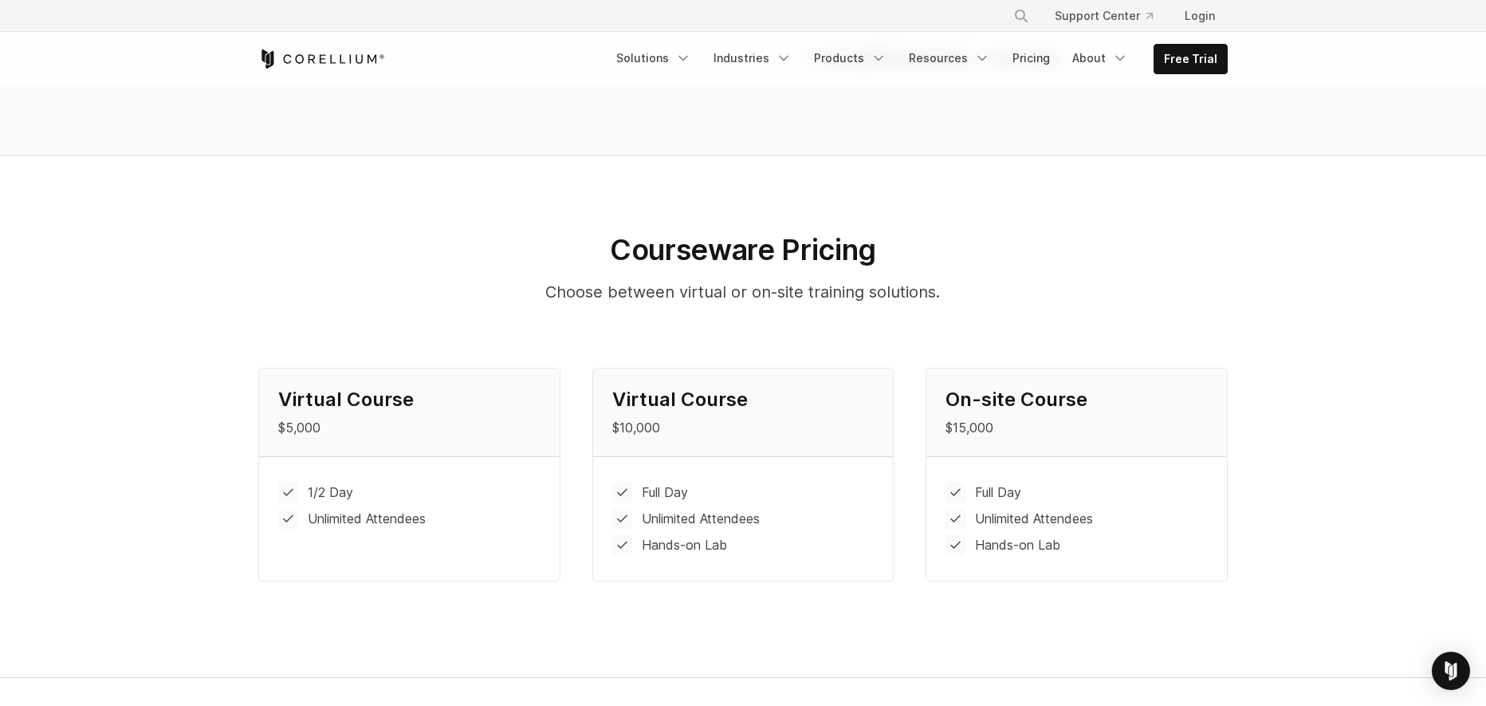
scroll to position [1515, 0]
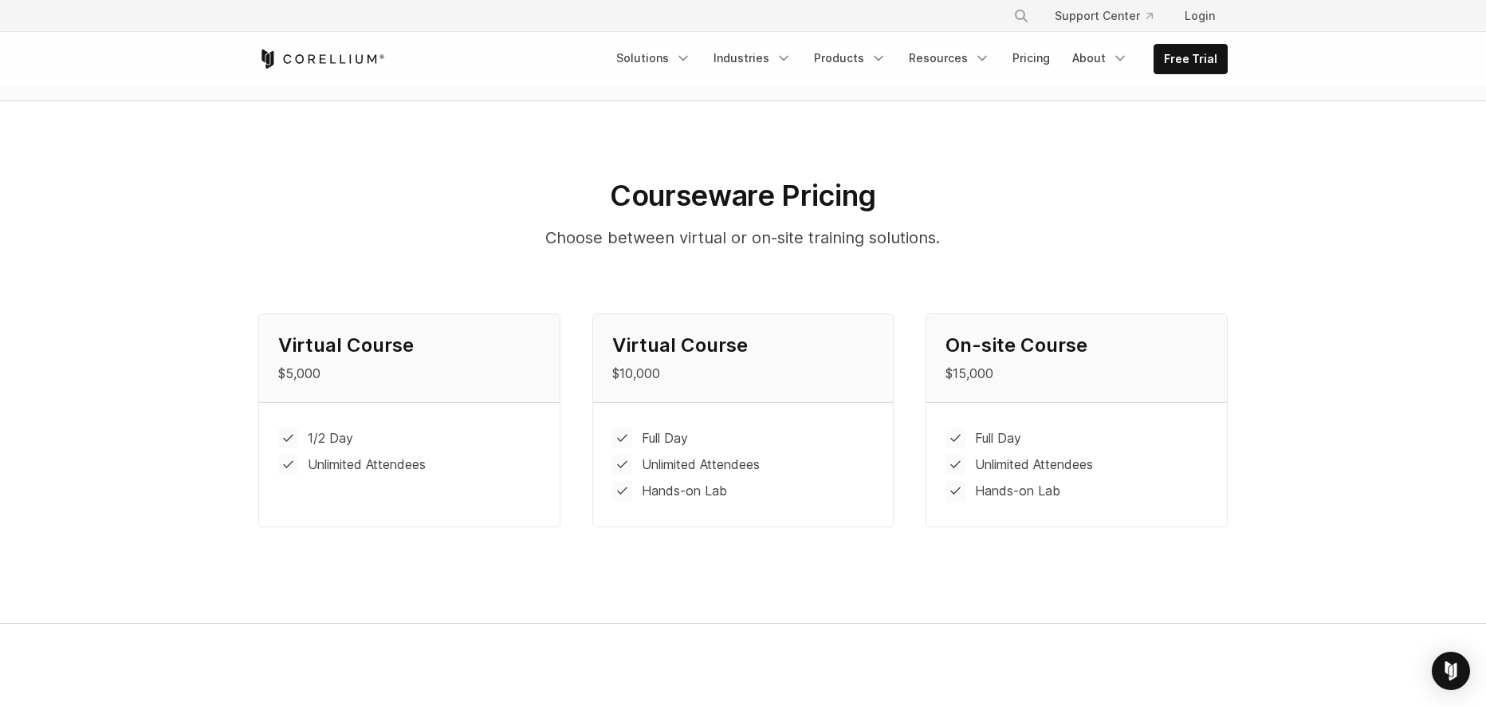
click at [766, 365] on p "$10,000" at bounding box center [743, 373] width 262 height 19
click at [396, 428] on li "1/2 Day" at bounding box center [409, 438] width 262 height 20
click at [448, 440] on li "1/2 Day" at bounding box center [409, 438] width 262 height 20
click at [755, 434] on li "Full Day" at bounding box center [743, 438] width 262 height 20
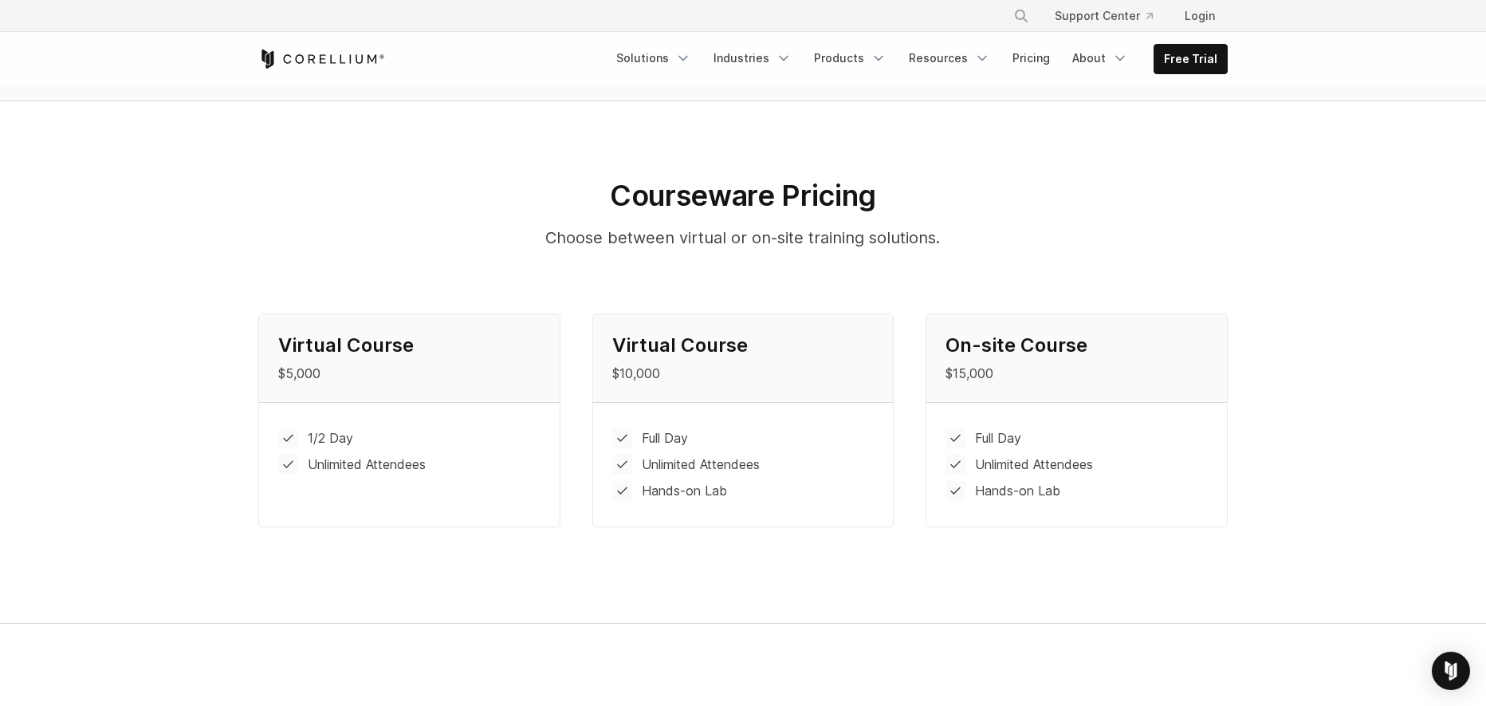
click at [801, 483] on li "Hands-on Lab" at bounding box center [743, 491] width 262 height 20
click at [1086, 425] on div "Full Day Unlimited Attendees Hands-on Lab" at bounding box center [1076, 465] width 301 height 124
click at [1127, 449] on ul "Full Day Unlimited Attendees Hands-on Lab" at bounding box center [1077, 464] width 262 height 73
drag, startPoint x: 1143, startPoint y: 427, endPoint x: 1099, endPoint y: 422, distance: 44.2
click at [1142, 428] on li "Full Day" at bounding box center [1077, 438] width 262 height 20
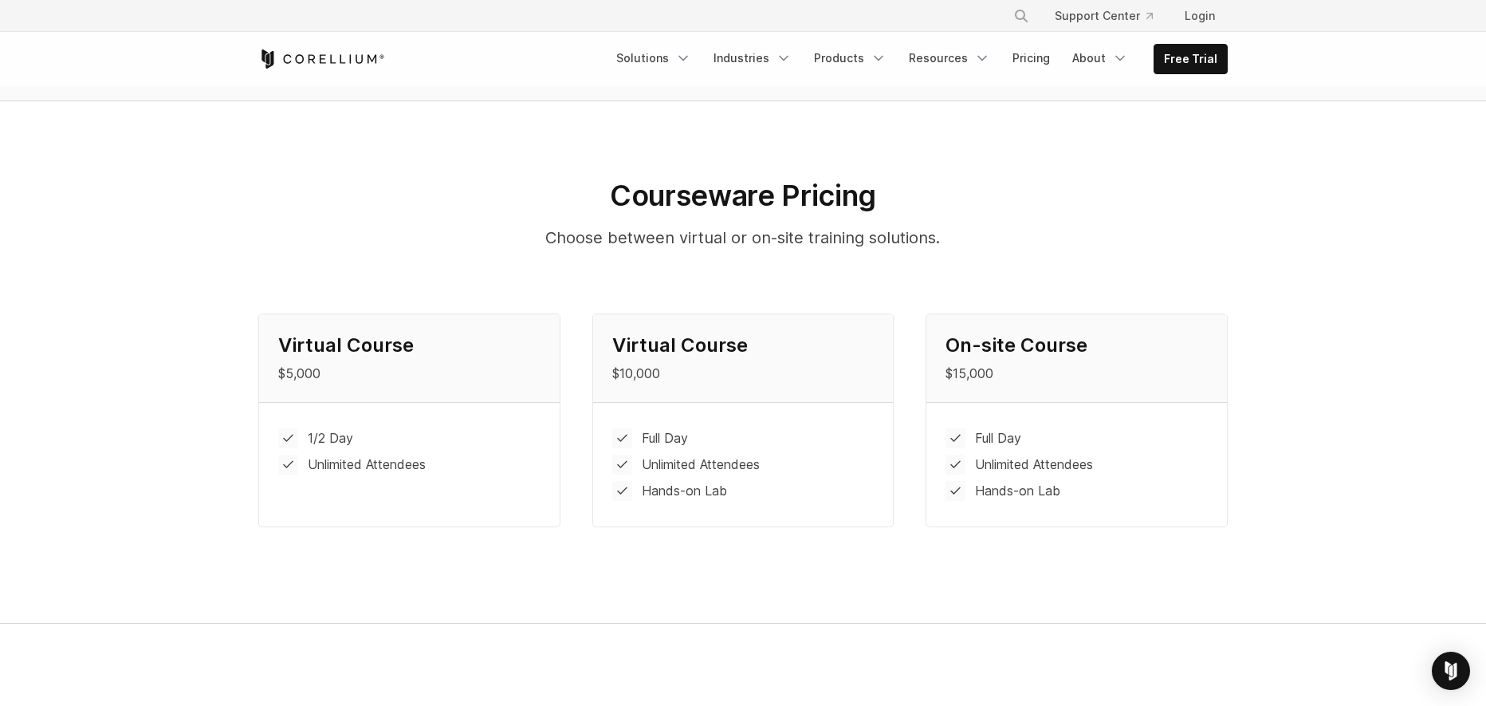
click at [755, 391] on div "Virtual Course $10,000" at bounding box center [743, 358] width 301 height 88
click at [779, 374] on p "$10,000" at bounding box center [743, 373] width 262 height 19
click at [488, 378] on p "$5,000" at bounding box center [409, 373] width 262 height 19
click at [492, 371] on p "$5,000" at bounding box center [409, 373] width 262 height 19
click at [415, 438] on li "1/2 Day" at bounding box center [409, 438] width 262 height 20
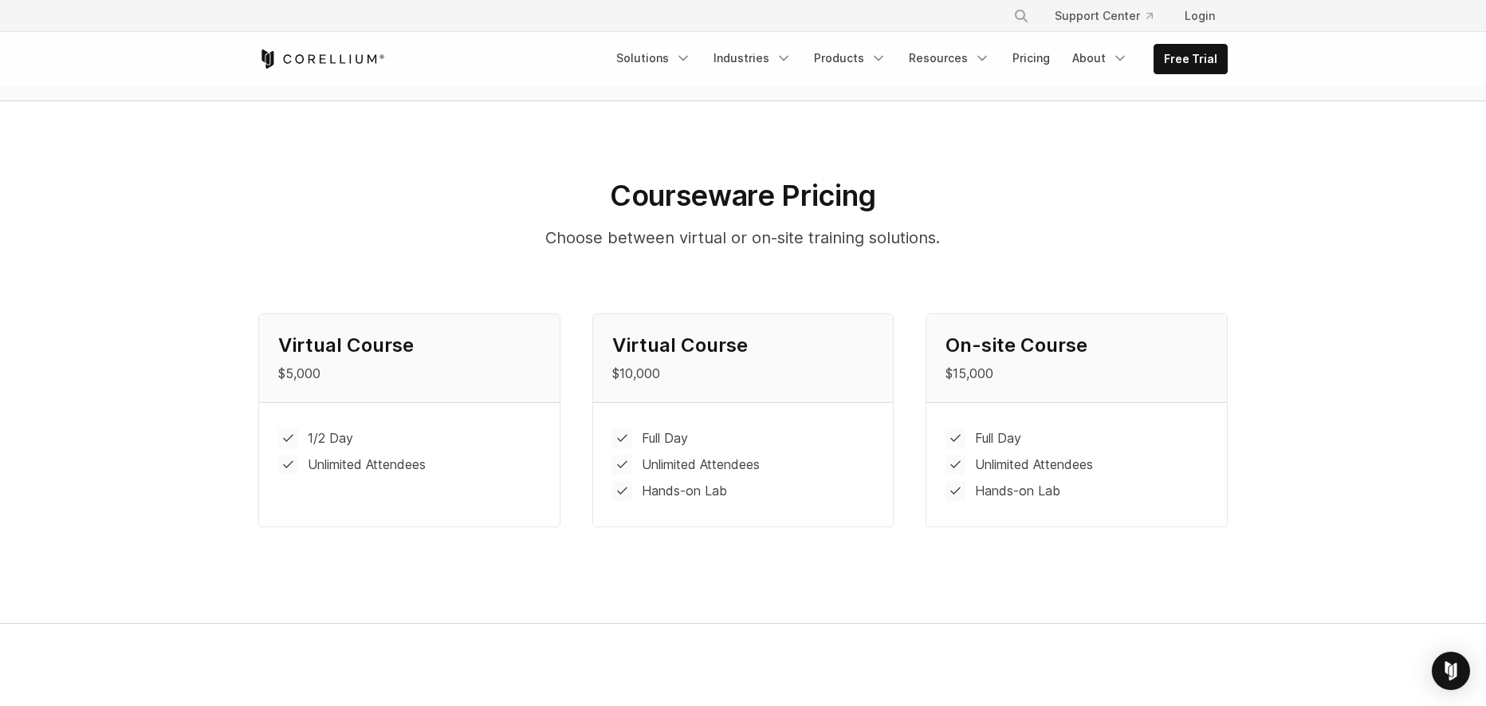
click at [442, 446] on li "1/2 Day" at bounding box center [409, 438] width 262 height 20
drag, startPoint x: 428, startPoint y: 464, endPoint x: 309, endPoint y: 467, distance: 118.8
click at [309, 467] on li "Unlimited Attendees" at bounding box center [409, 464] width 262 height 20
click at [399, 426] on div "1/2 Day Unlimited Attendees" at bounding box center [409, 451] width 301 height 97
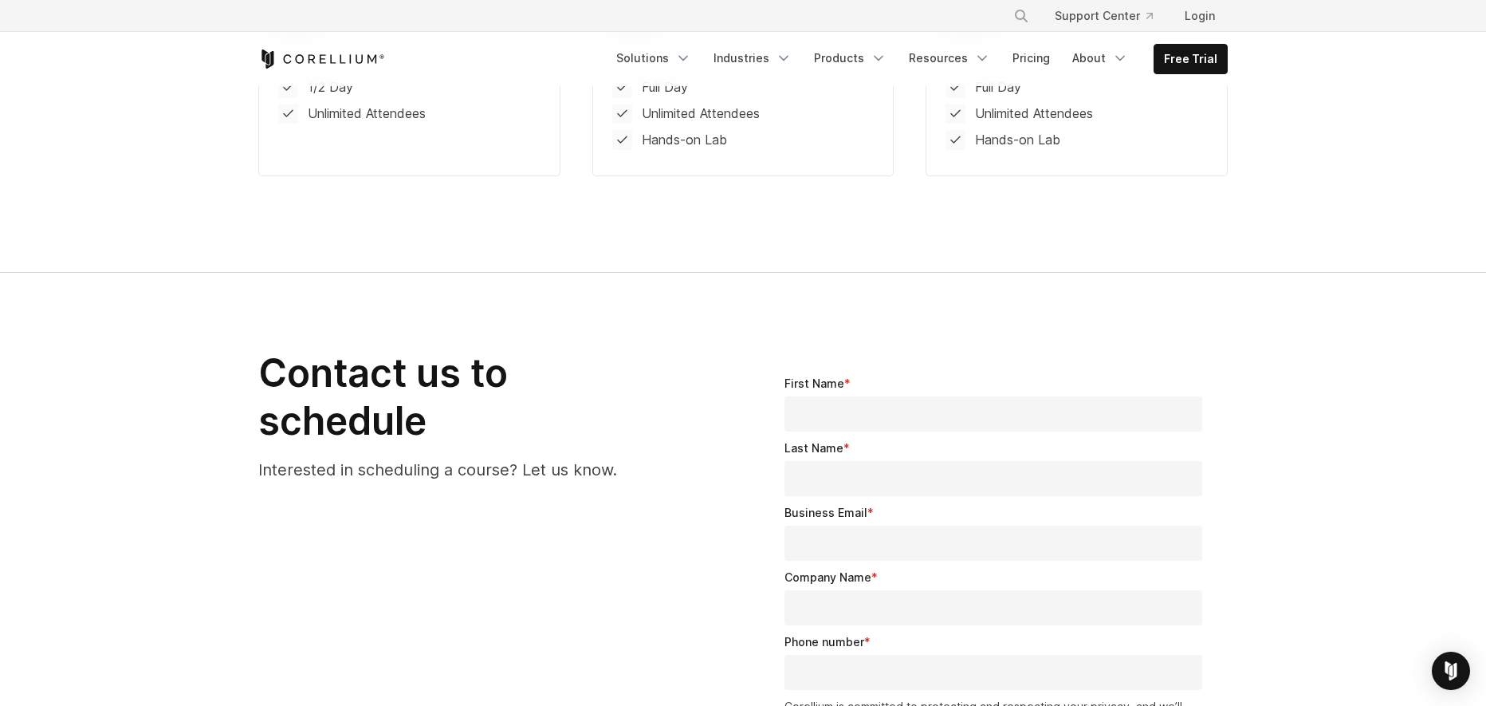
scroll to position [1993, 0]
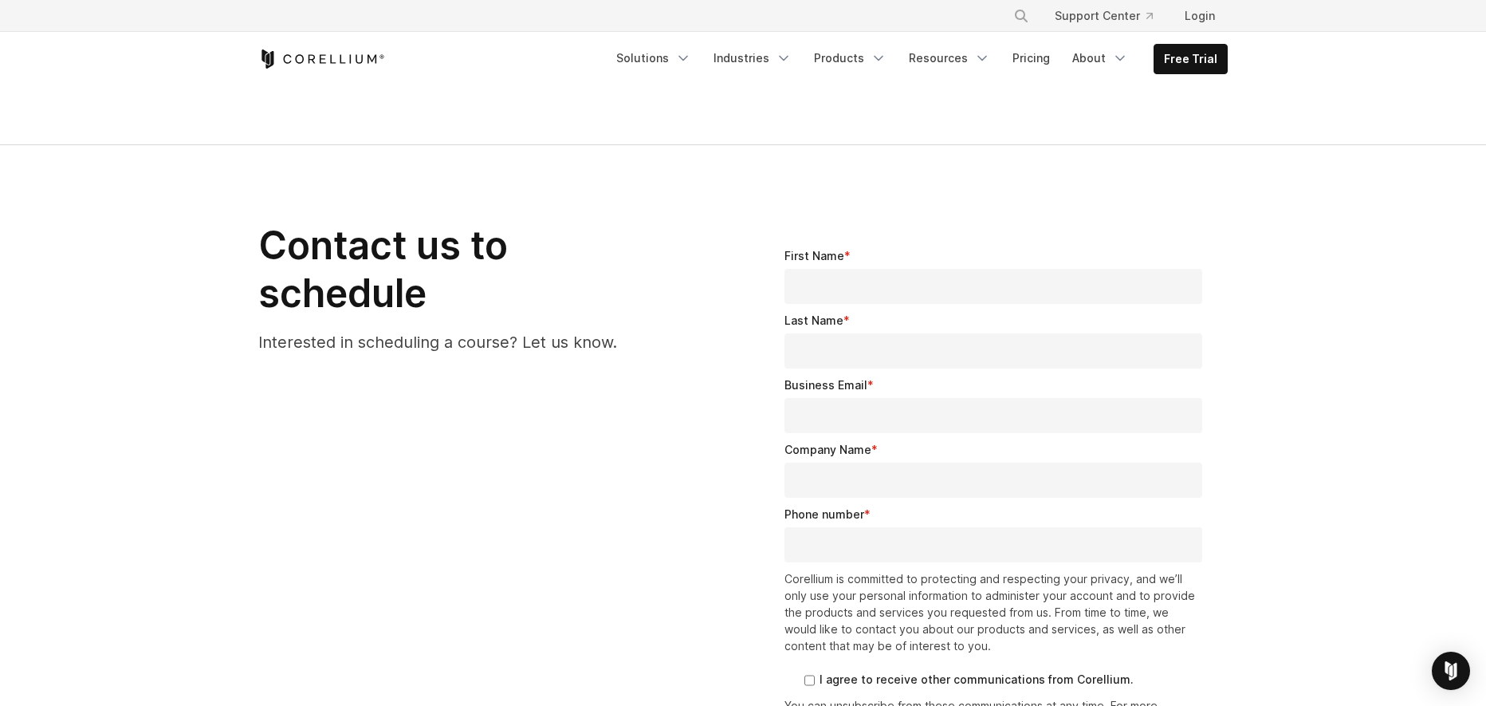
click at [710, 315] on div "Contact us to schedule Interested in scheduling a course? Let us know." at bounding box center [492, 294] width 501 height 145
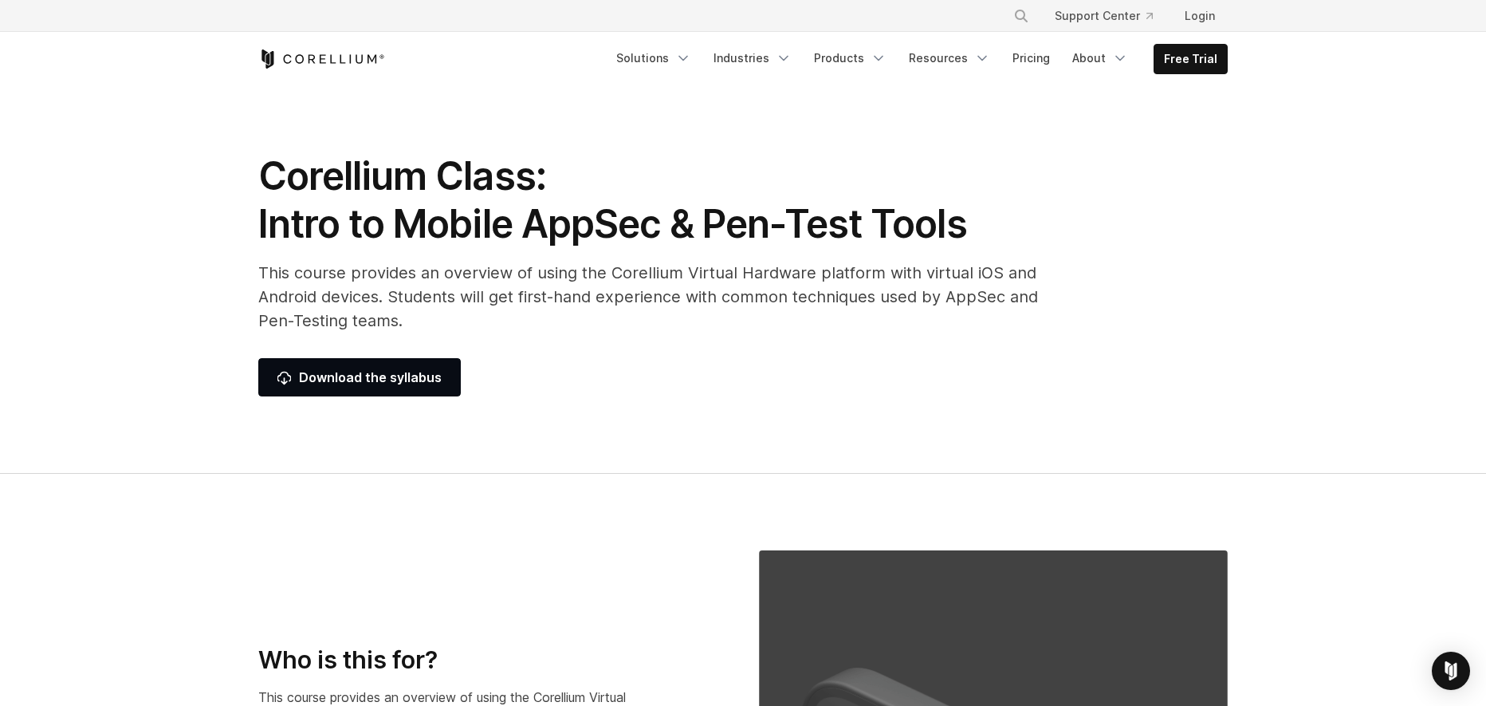
scroll to position [0, 0]
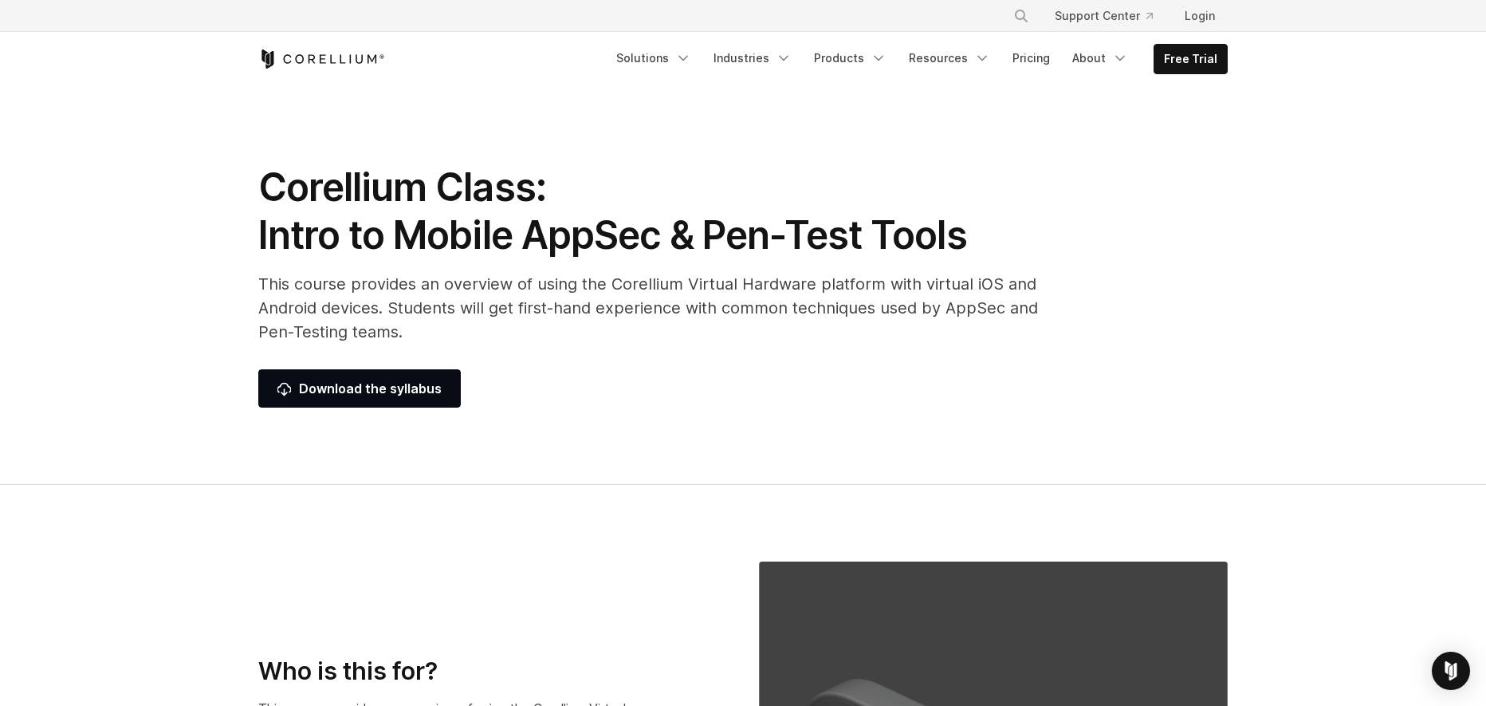
click at [907, 187] on h1 "Corellium Class: Intro to Mobile AppSec & Pen-Test Tools" at bounding box center [656, 211] width 797 height 96
click at [667, 61] on link "Solutions" at bounding box center [654, 58] width 94 height 29
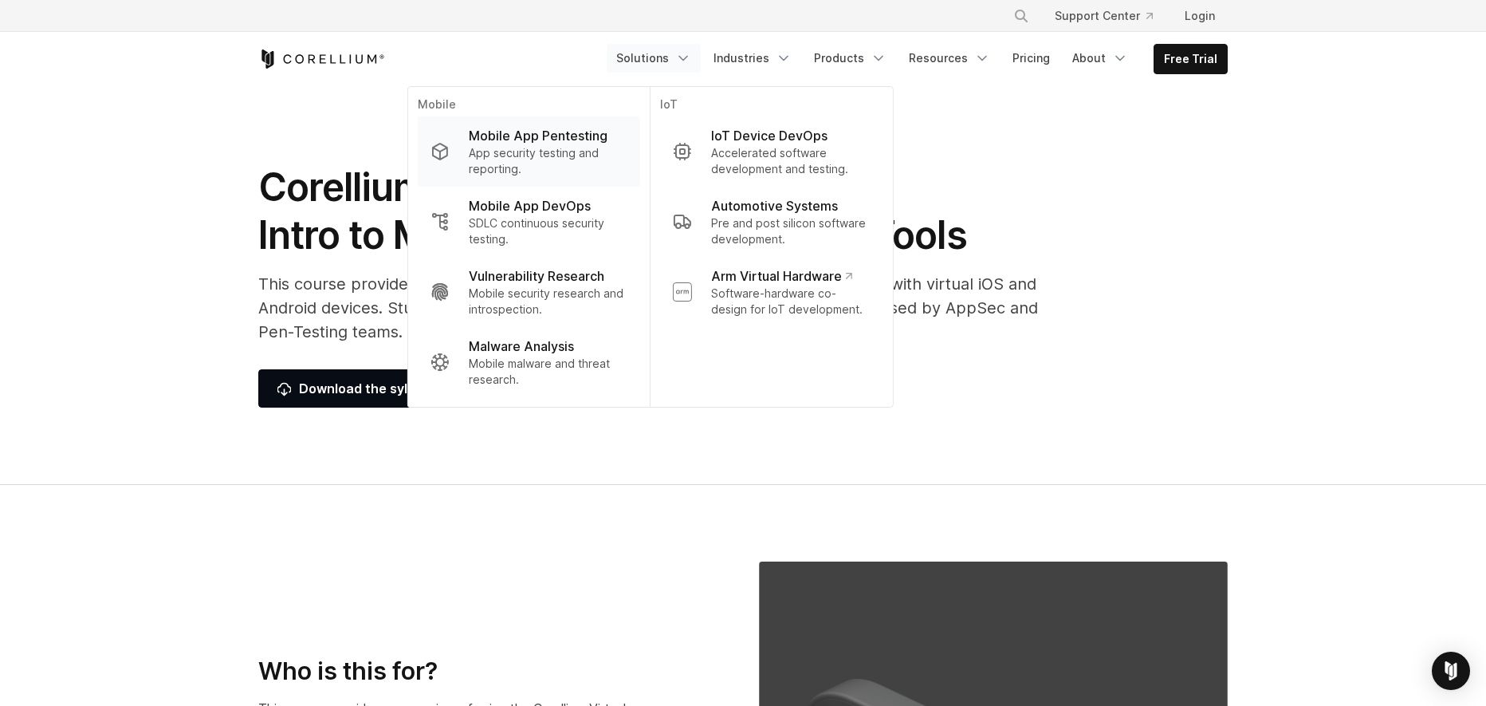
click at [585, 157] on p "App security testing and reporting." at bounding box center [548, 161] width 159 height 32
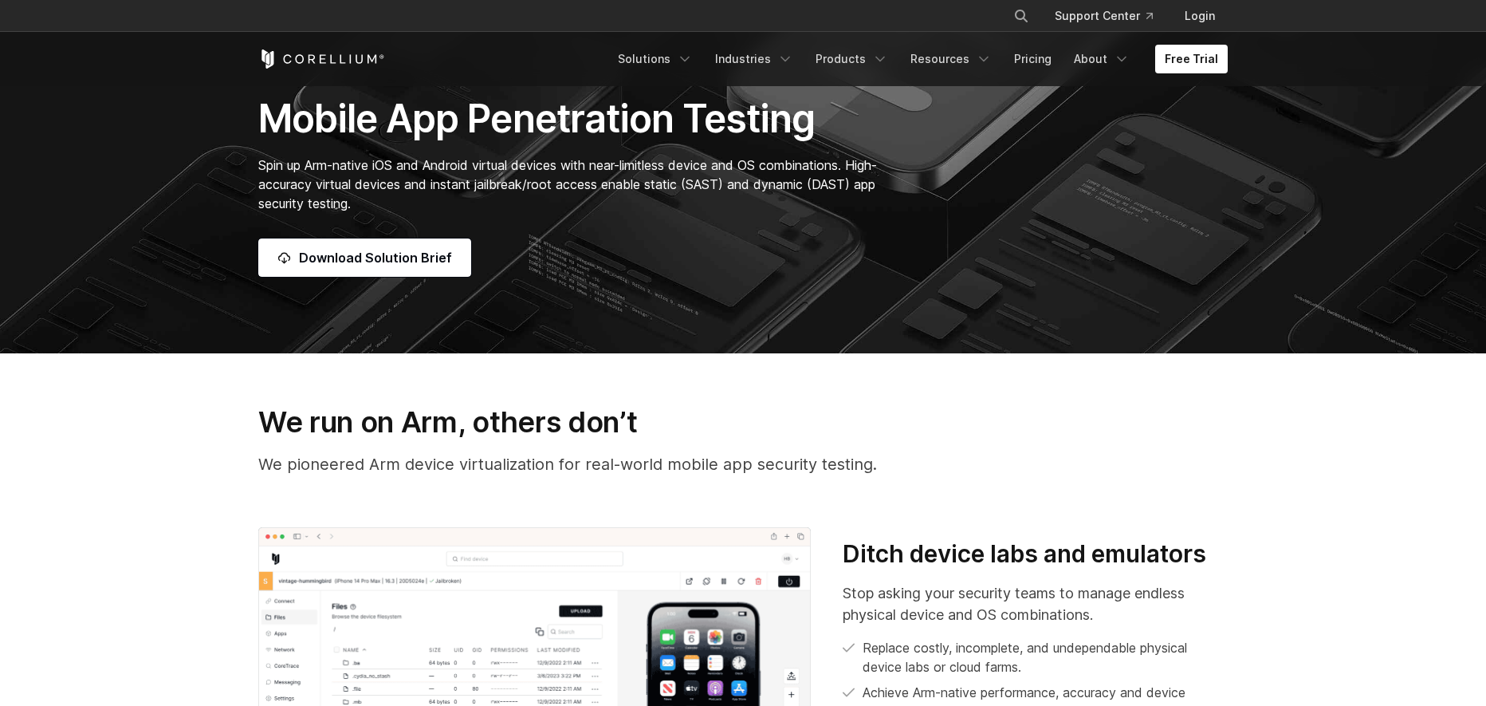
scroll to position [319, 0]
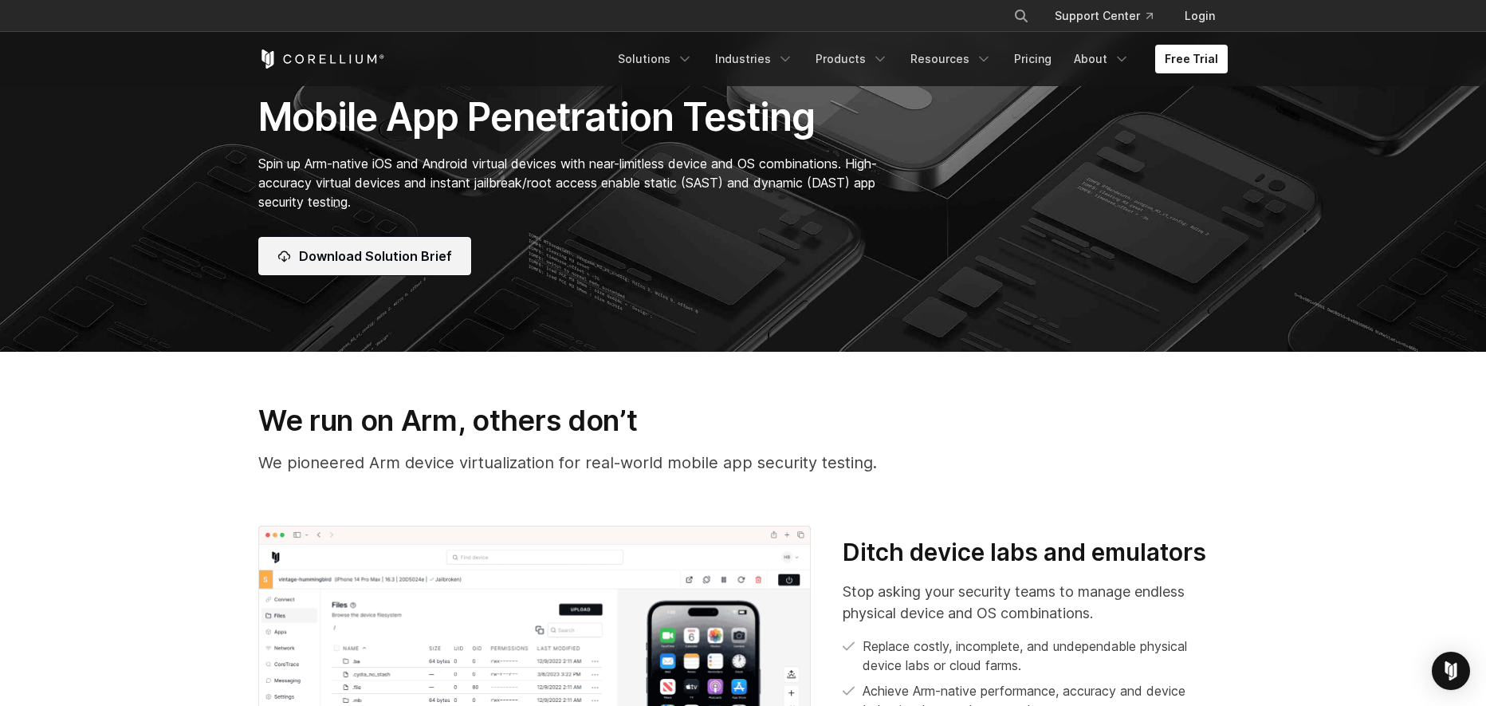
click at [429, 258] on span "Download Solution Brief" at bounding box center [375, 255] width 153 height 19
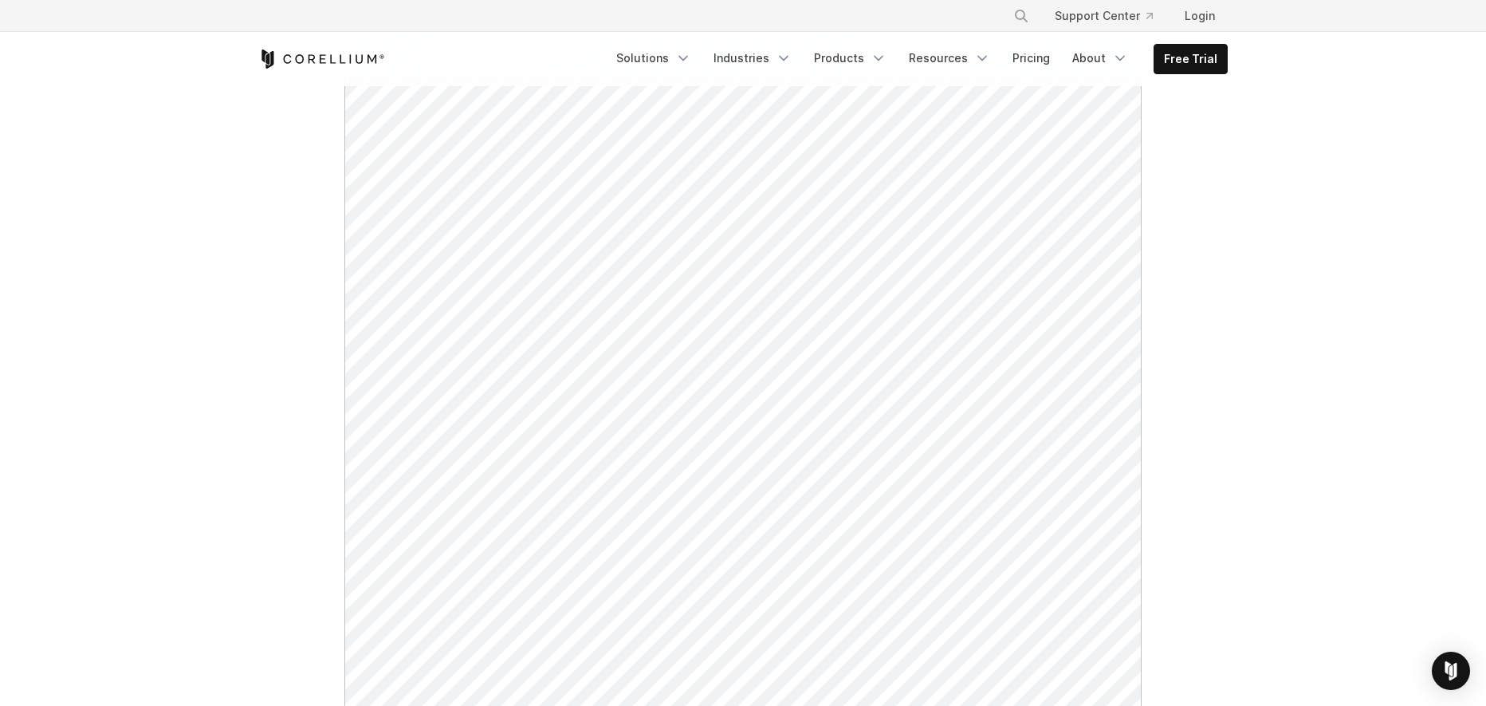
scroll to position [558, 0]
click at [1228, 305] on div at bounding box center [742, 210] width 1001 height 1036
click at [1039, 58] on link "Pricing" at bounding box center [1031, 58] width 57 height 29
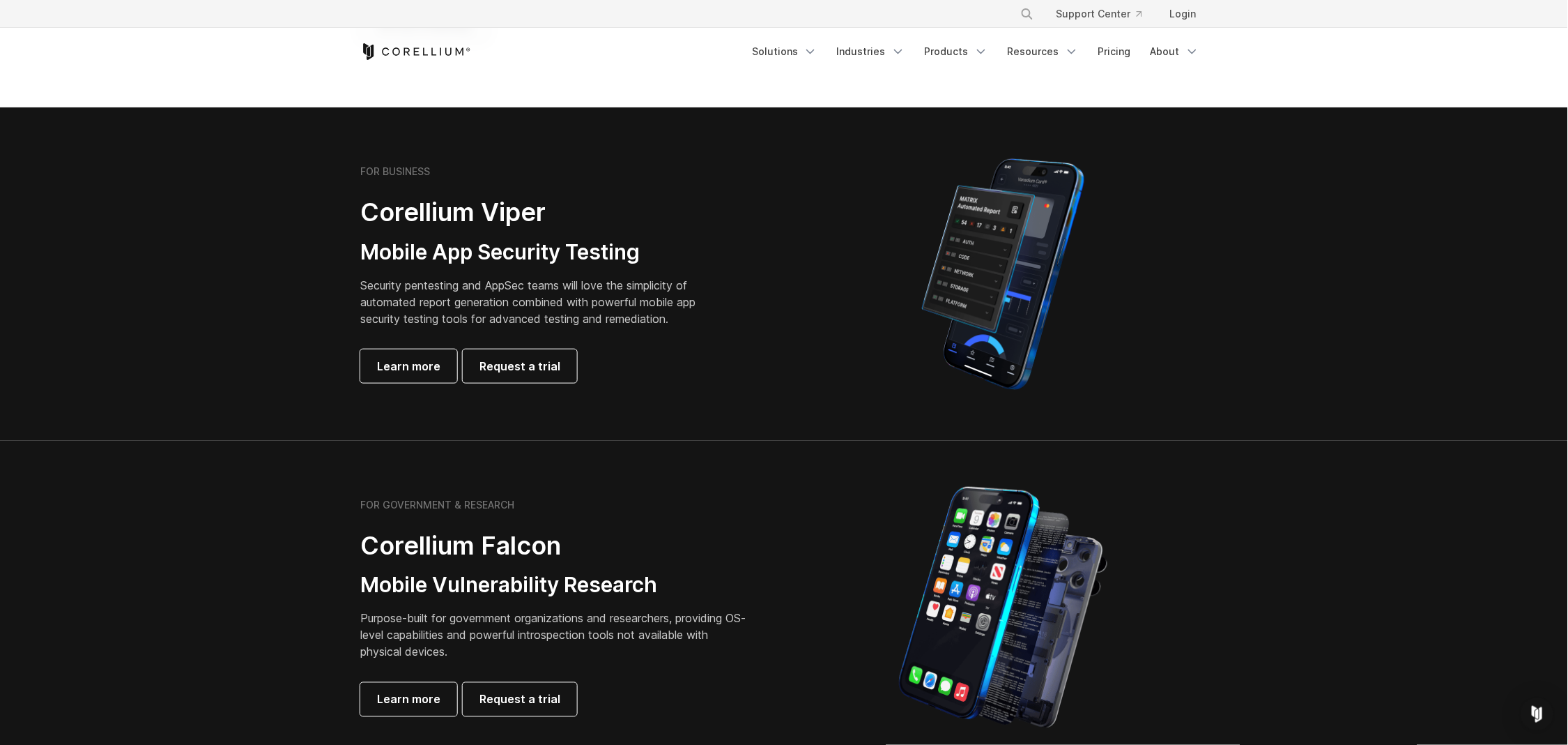
click at [739, 287] on div "FOR BUSINESS Corellium Viper Mobile App Security Testing Security pentesting an…" at bounding box center [555, 274] width 390 height 218
click at [734, 332] on div "FOR BUSINESS Corellium Viper Mobile App Security Testing Security pentesting an…" at bounding box center [555, 274] width 390 height 218
click at [747, 343] on div "FOR BUSINESS Corellium Viper Mobile App Security Testing Security pentesting an…" at bounding box center [555, 274] width 390 height 218
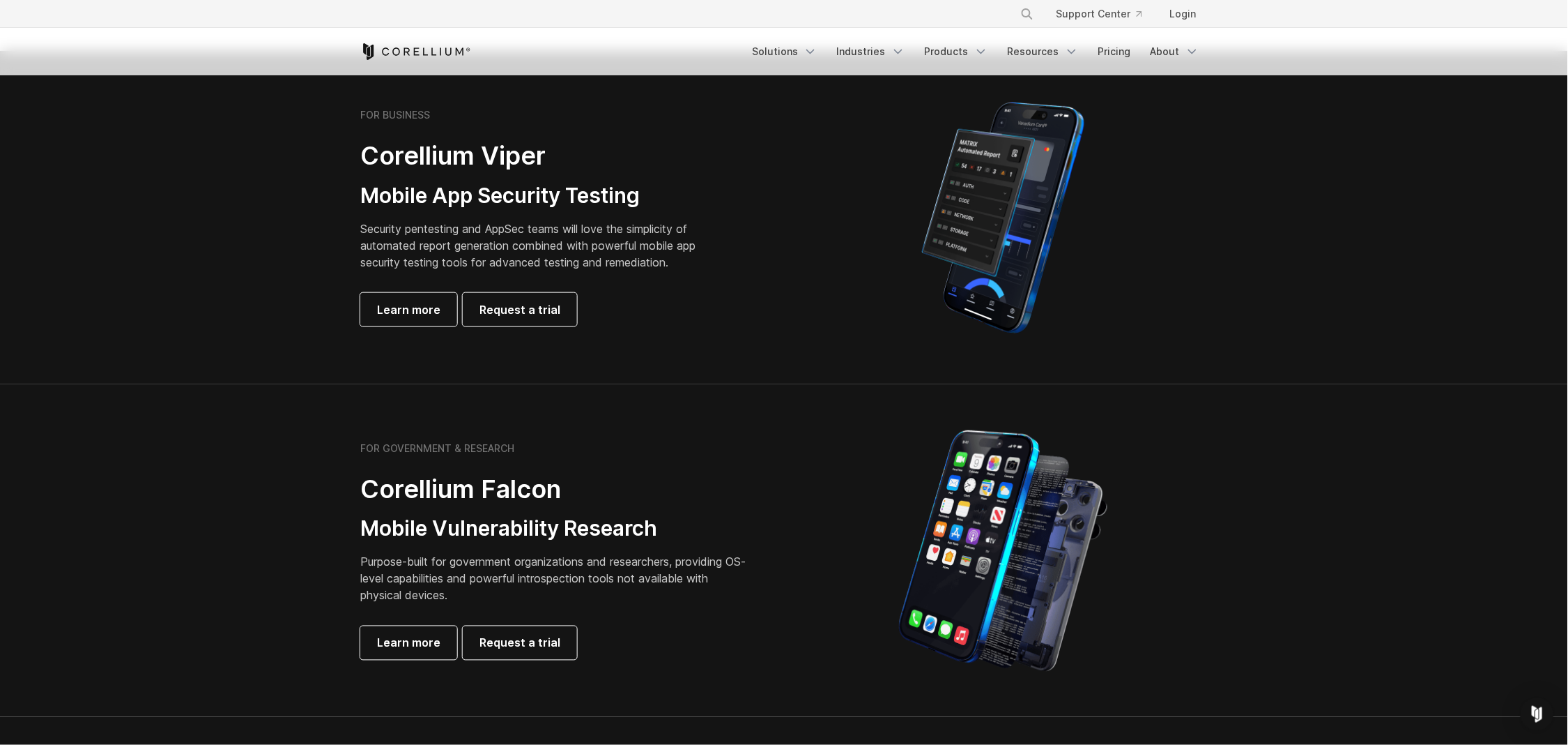
scroll to position [505, 0]
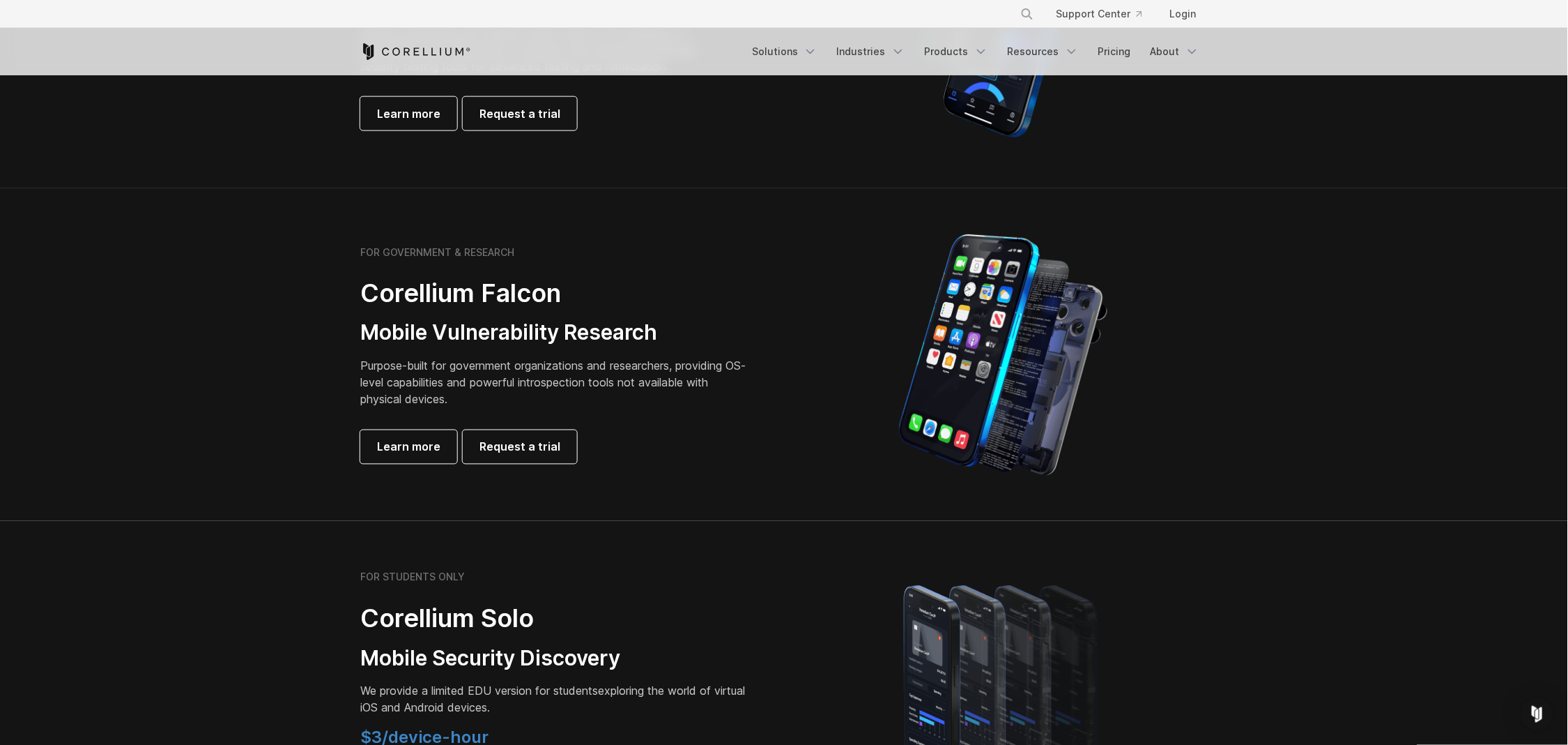
click at [771, 279] on div "FOR GOVERNMENT & RESEARCH Corellium Falcon Mobile Vulnerability Research Purpos…" at bounding box center [565, 354] width 438 height 218
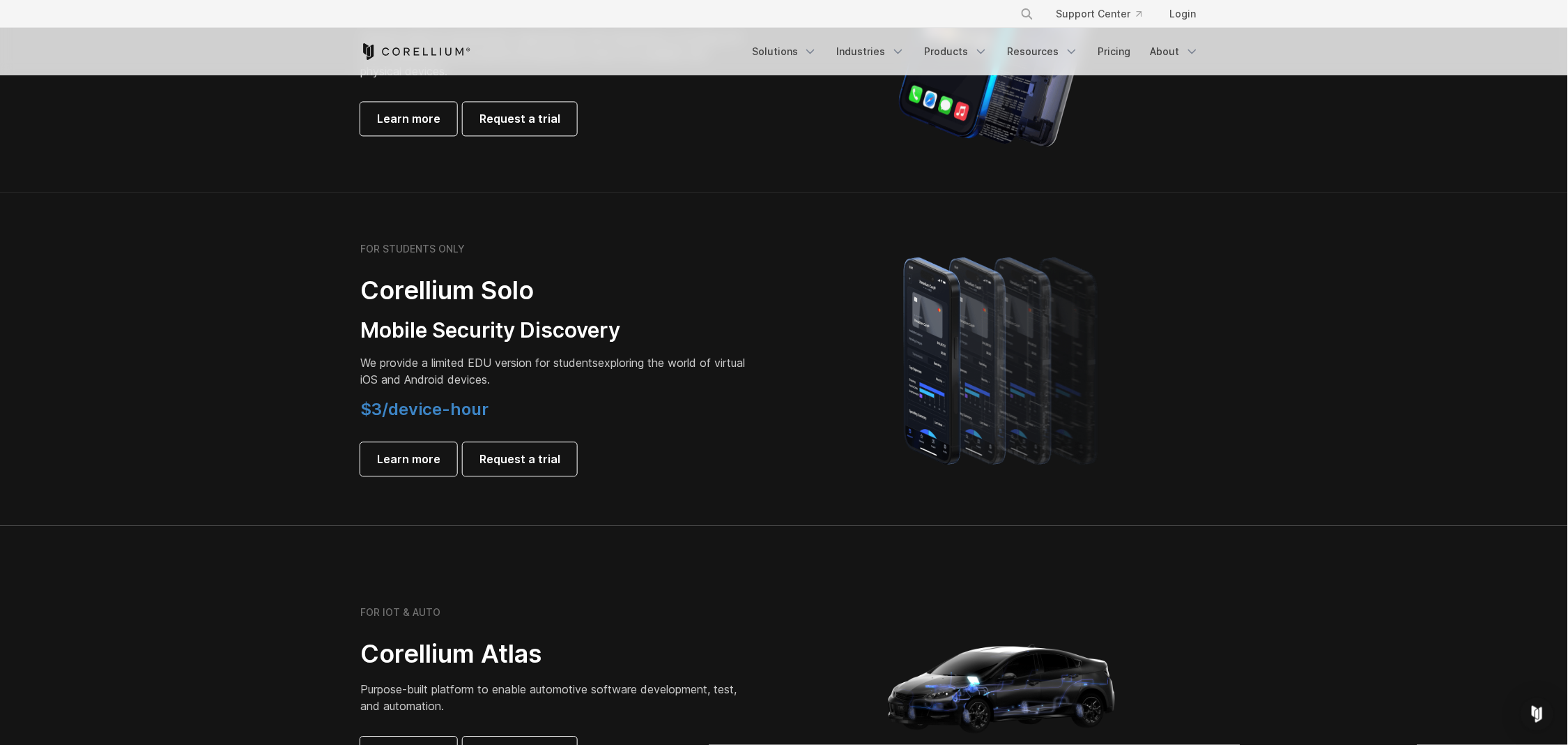
scroll to position [841, 0]
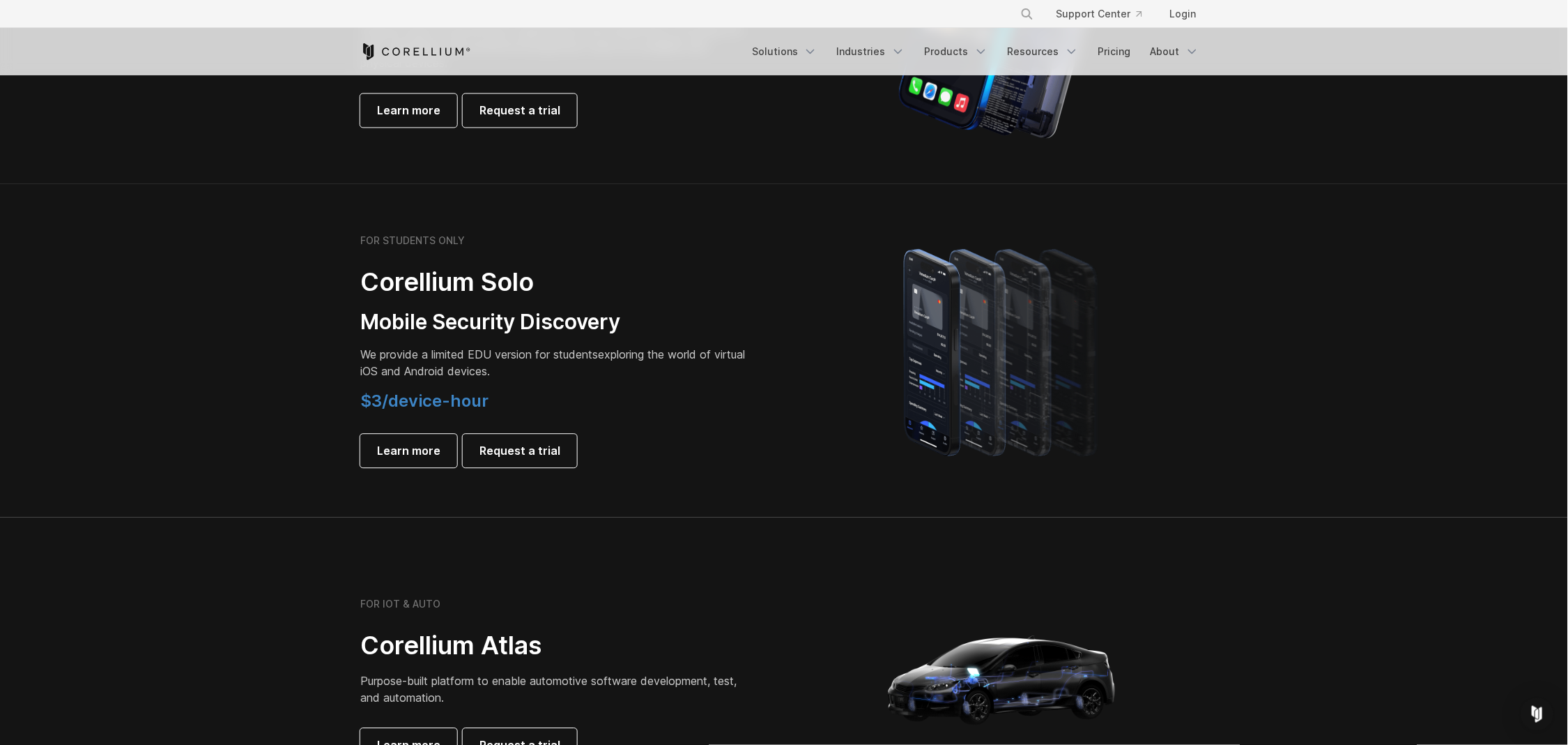
click at [747, 240] on div "FOR STUDENTS ONLY" at bounding box center [555, 240] width 390 height 12
click at [716, 383] on div "FOR STUDENTS ONLY Corellium Solo Mobile Security Discovery We provide a limited…" at bounding box center [555, 351] width 390 height 233
drag, startPoint x: 406, startPoint y: 400, endPoint x: 431, endPoint y: 315, distance: 88.6
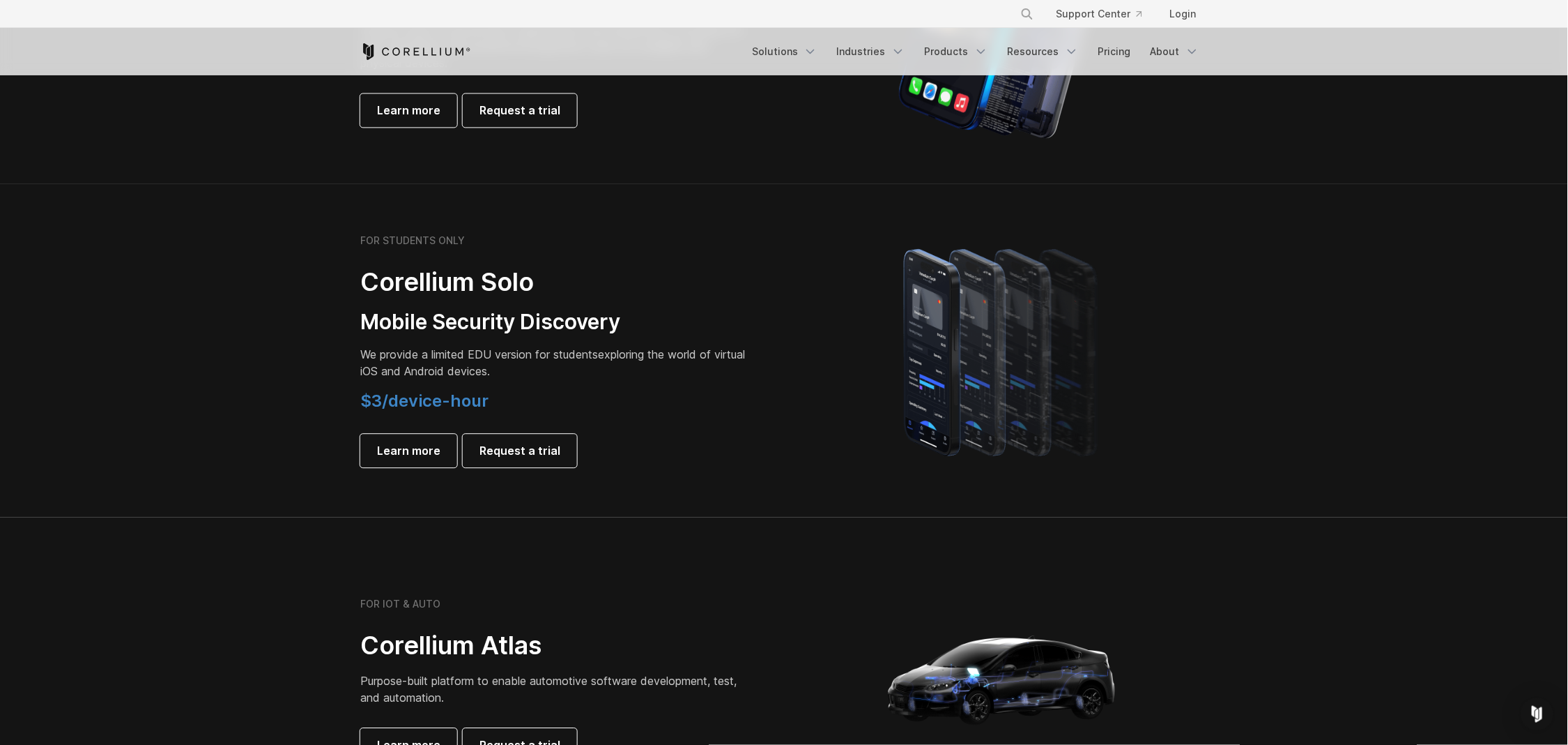
click at [406, 400] on span "$3/device-hour" at bounding box center [424, 400] width 128 height 20
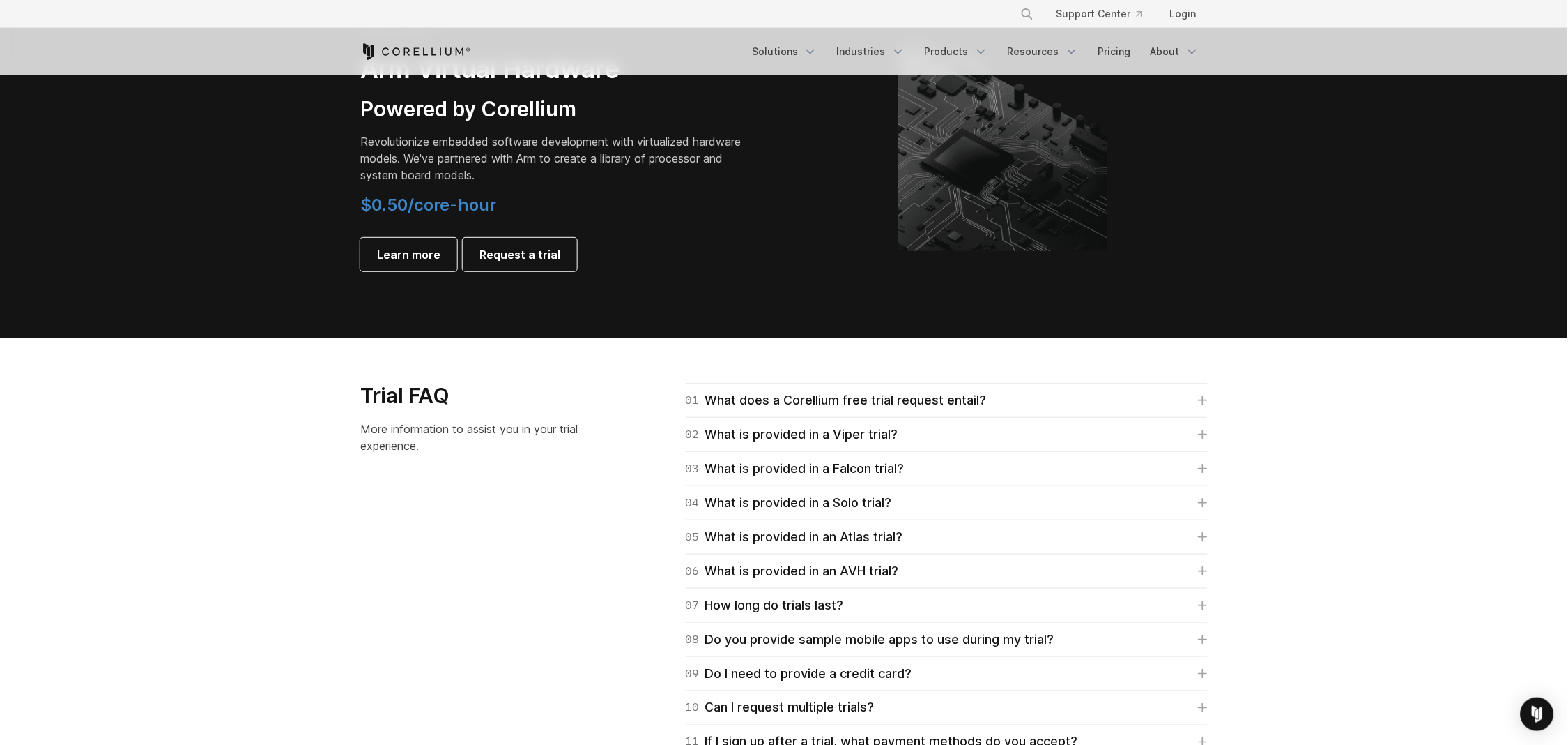
scroll to position [1767, 0]
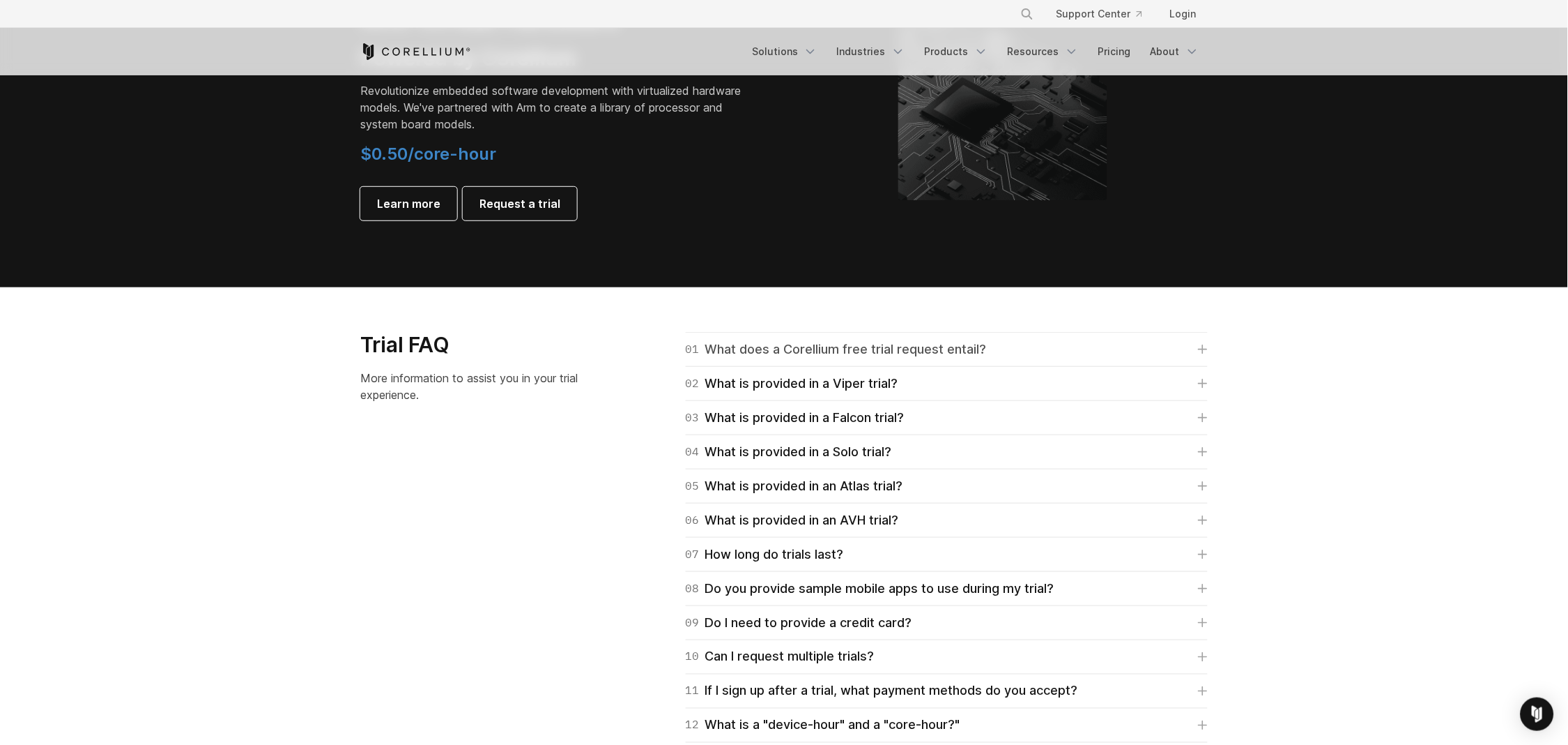
click at [768, 346] on div "01 What does a Corellium free trial request entail?" at bounding box center [836, 349] width 301 height 19
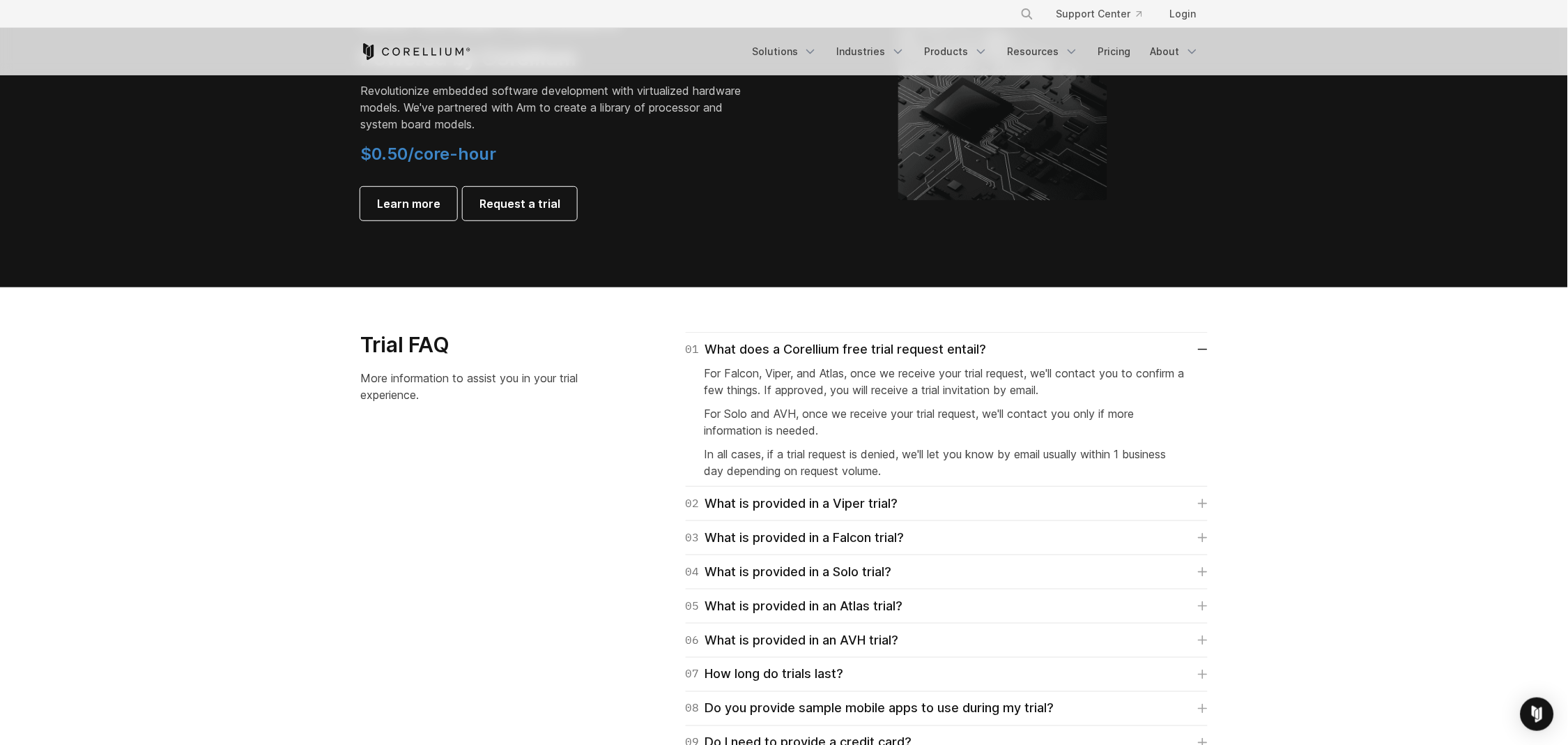
click at [1320, 428] on section "Trial FAQ More information to assist you in your trial experience. 01 What does…" at bounding box center [784, 596] width 1568 height 620
click at [1318, 423] on section "Trial FAQ More information to assist you in your trial experience. 01 What does…" at bounding box center [784, 596] width 1568 height 620
click at [1319, 422] on section "Trial FAQ More information to assist you in your trial experience. 01 What does…" at bounding box center [784, 596] width 1568 height 620
click at [1320, 421] on section "Trial FAQ More information to assist you in your trial experience. 01 What does…" at bounding box center [784, 596] width 1568 height 620
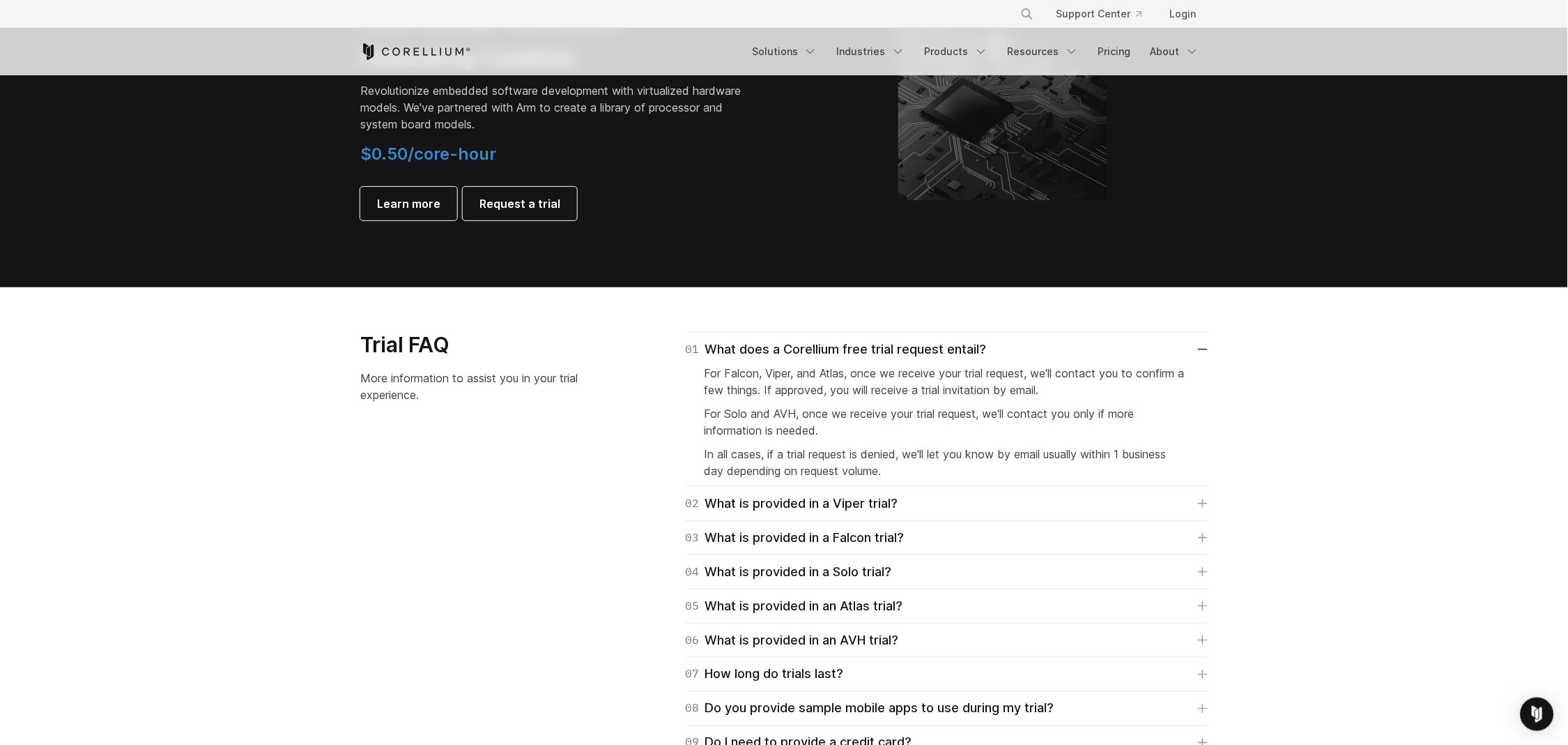
click at [1318, 415] on section "Trial FAQ More information to assist you in your trial experience. 01 What does…" at bounding box center [784, 596] width 1568 height 620
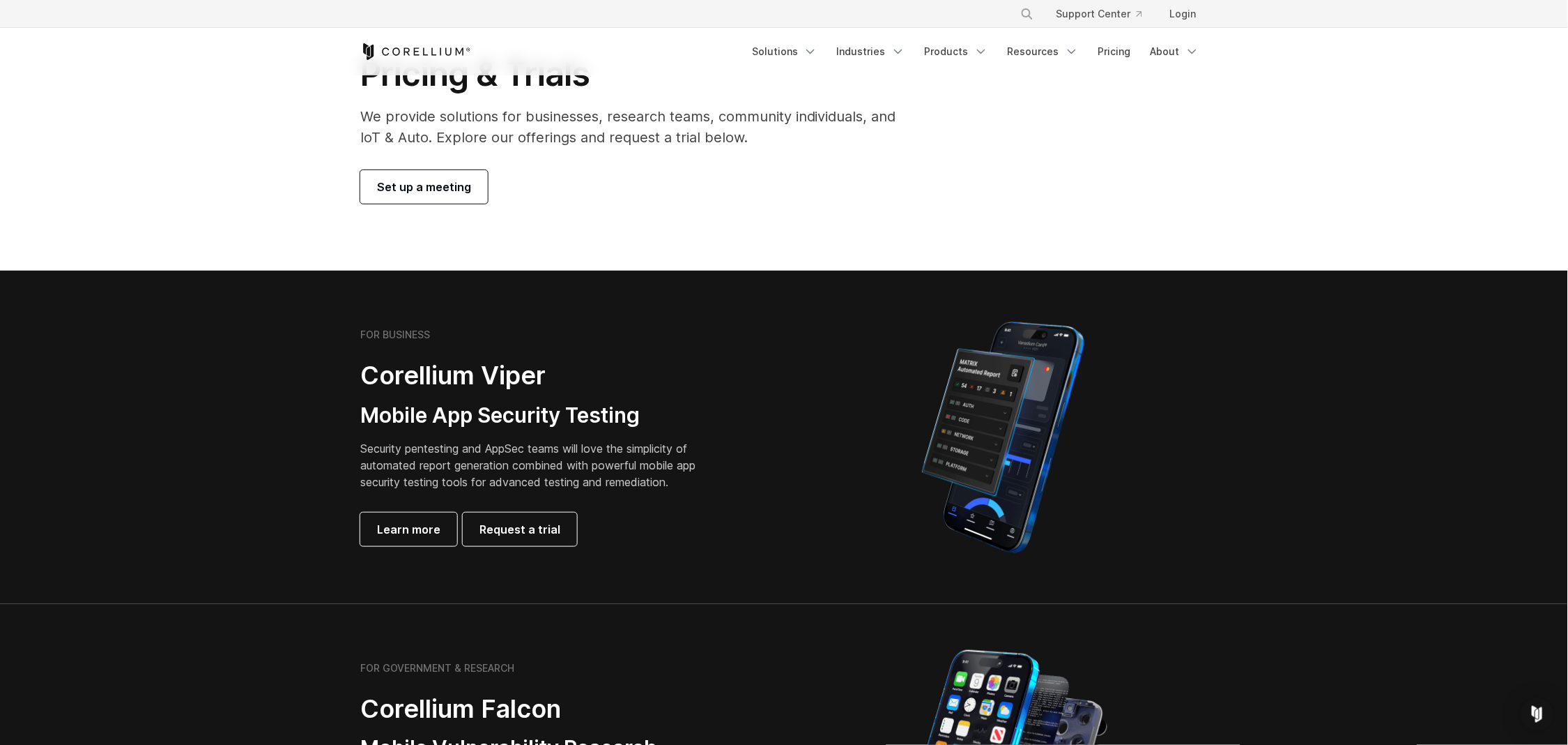
scroll to position [0, 0]
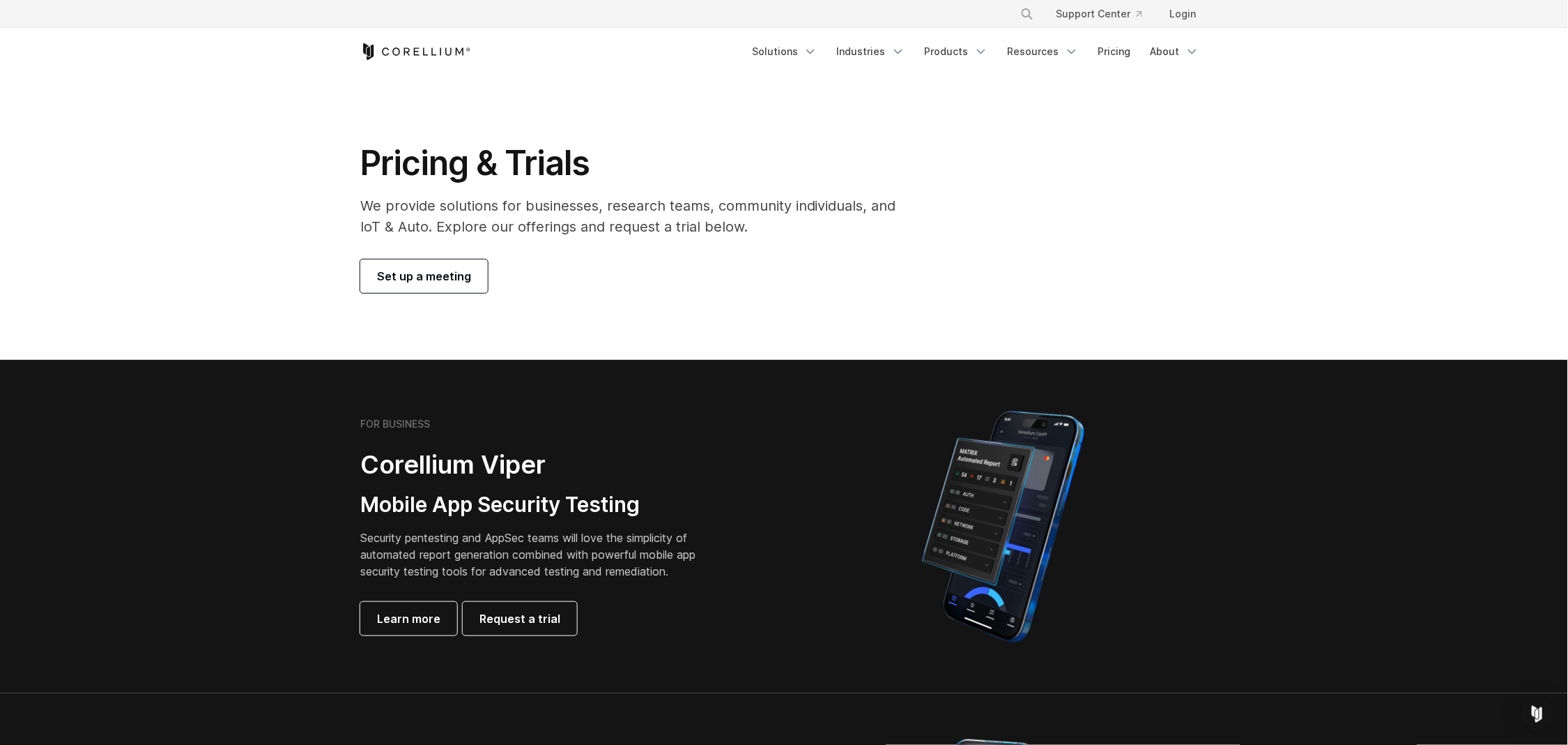
click at [745, 212] on p "We provide solutions for businesses, research teams, community individuals, and…" at bounding box center [637, 216] width 555 height 42
click at [416, 269] on span "Set up a meeting" at bounding box center [424, 275] width 94 height 17
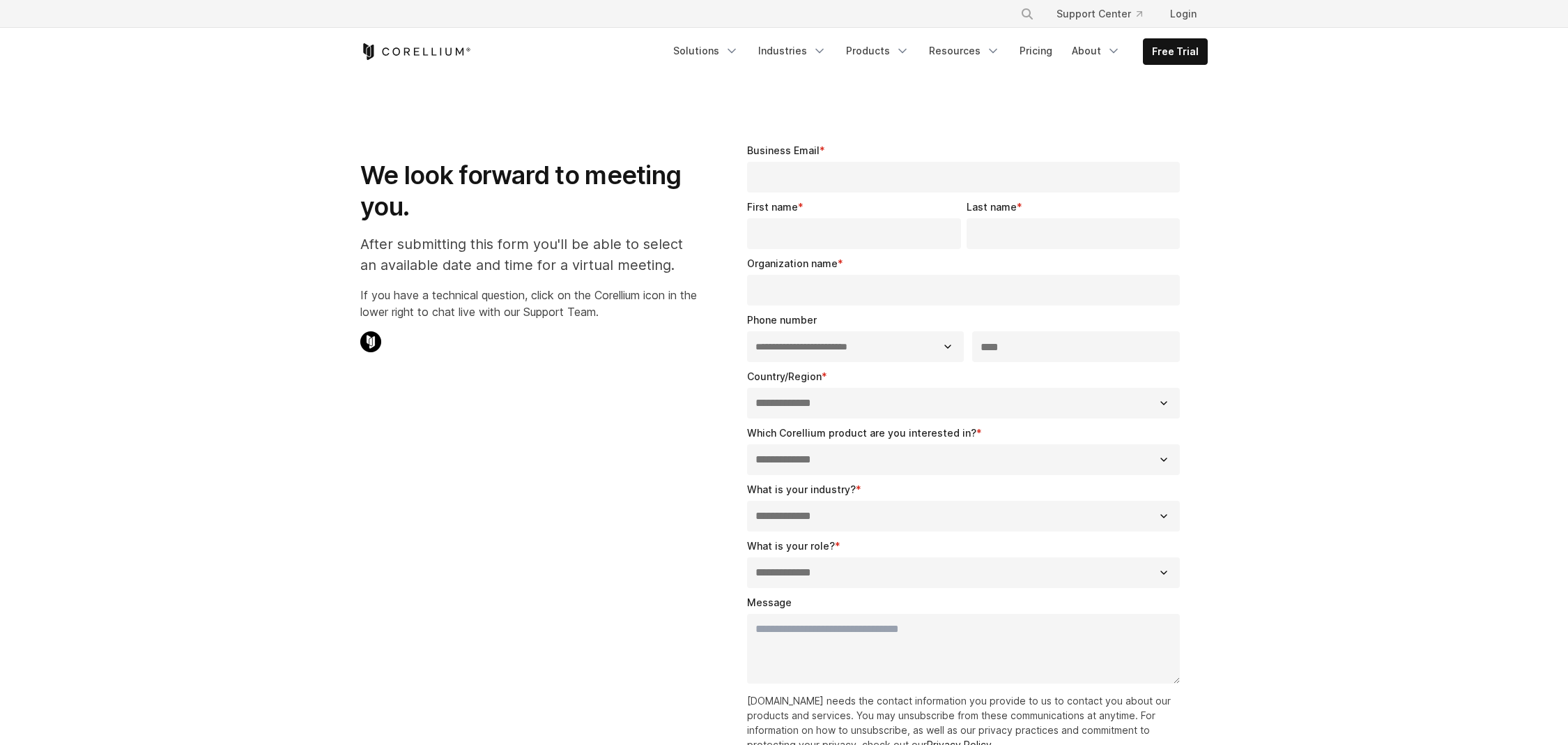
select select "**"
click at [1039, 49] on link "Pricing" at bounding box center [1036, 51] width 50 height 25
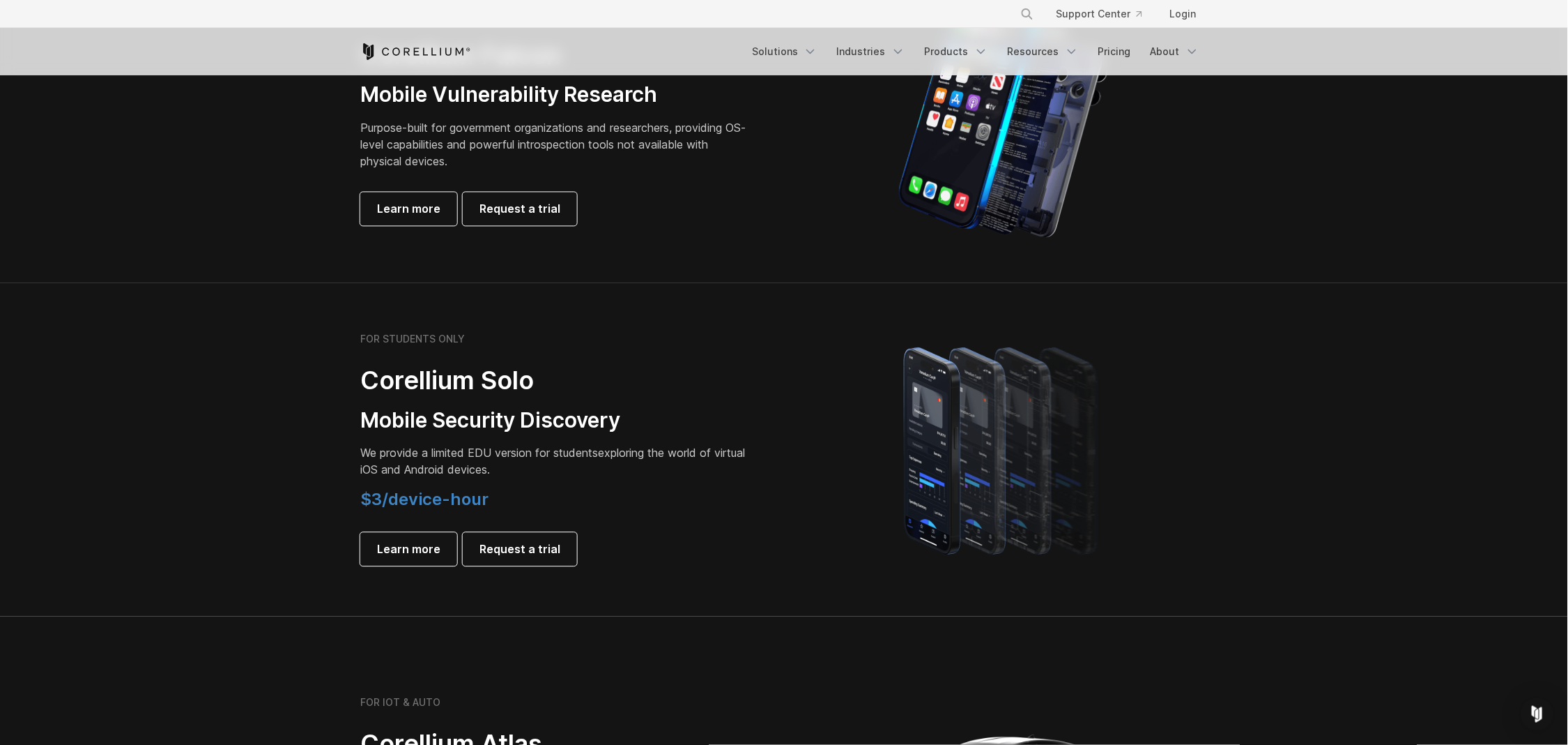
scroll to position [1010, 0]
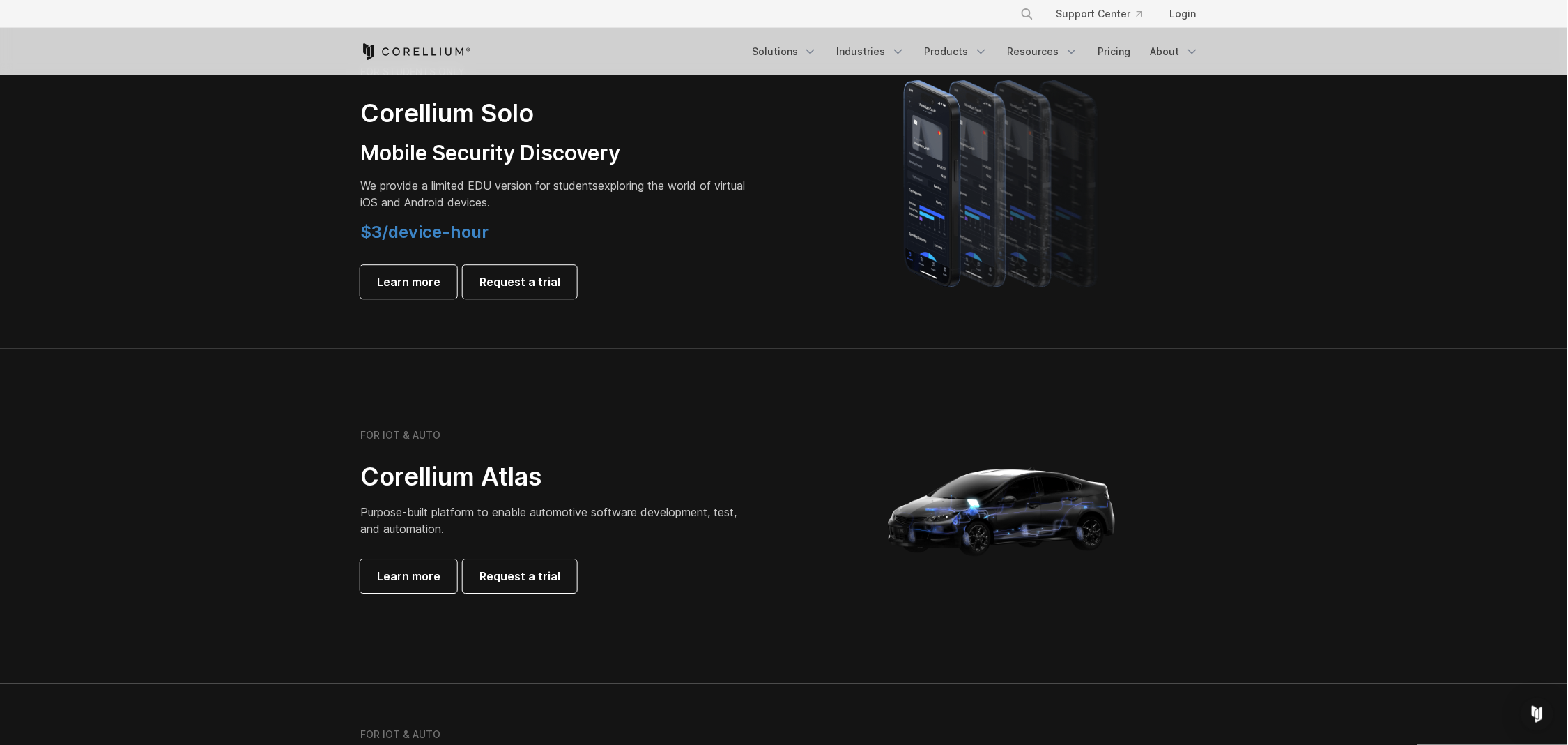
click at [432, 177] on div "FOR STUDENTS ONLY Corellium Solo Mobile Security Discovery We provide a limited…" at bounding box center [555, 182] width 390 height 233
click at [889, 46] on link "Industries" at bounding box center [871, 52] width 85 height 25
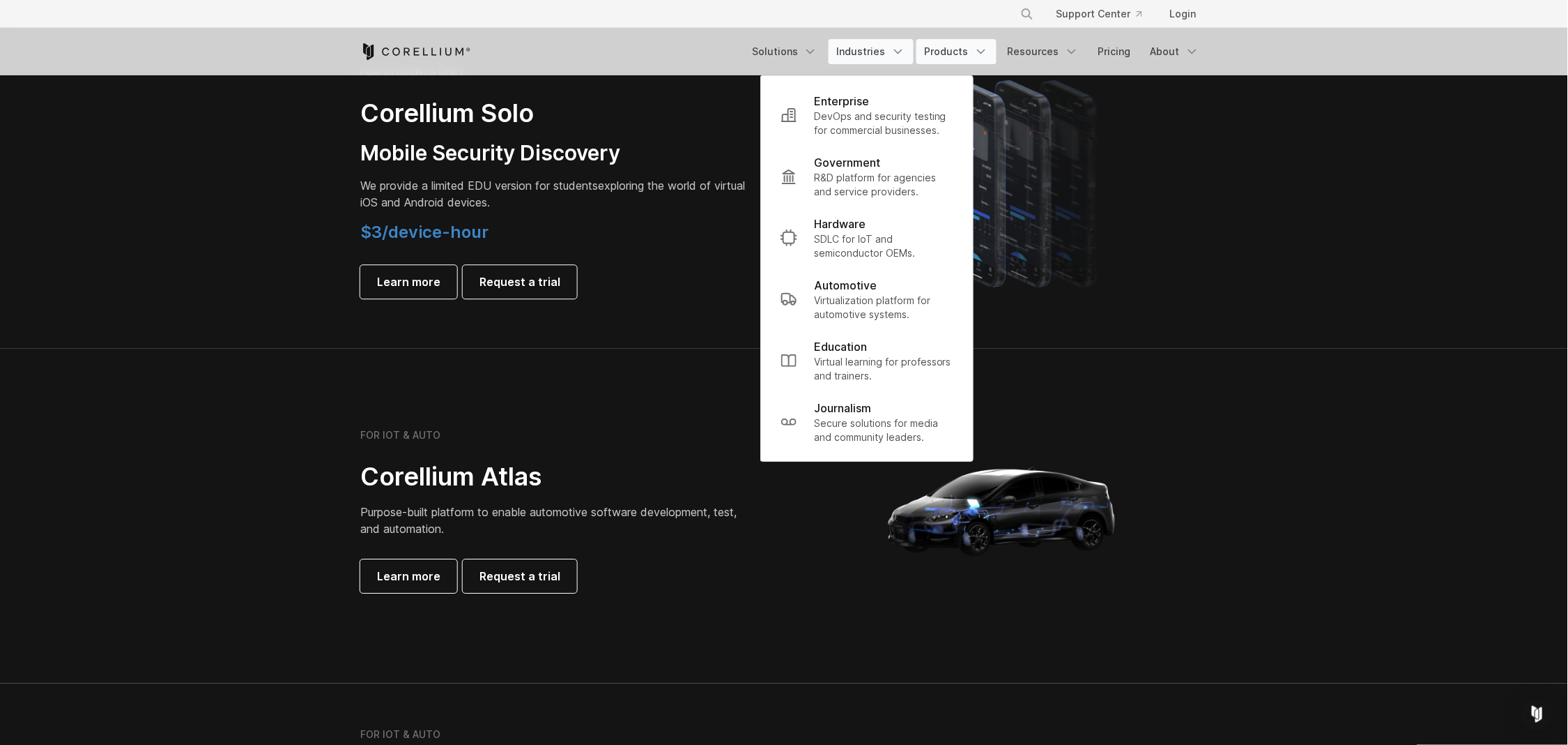
click at [967, 46] on link "Products" at bounding box center [956, 52] width 80 height 25
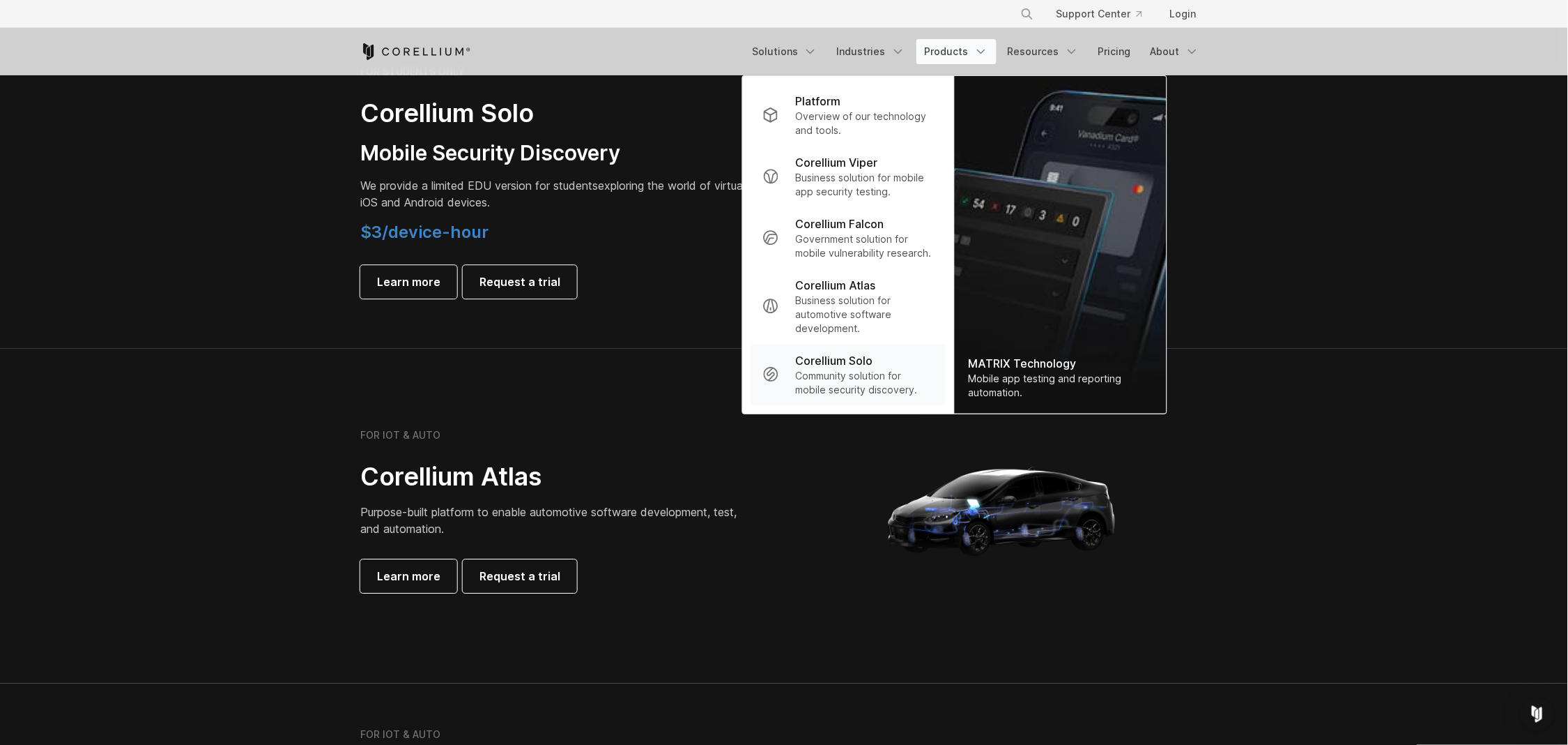
click at [882, 372] on p "Community solution for mobile security discovery." at bounding box center [865, 383] width 139 height 28
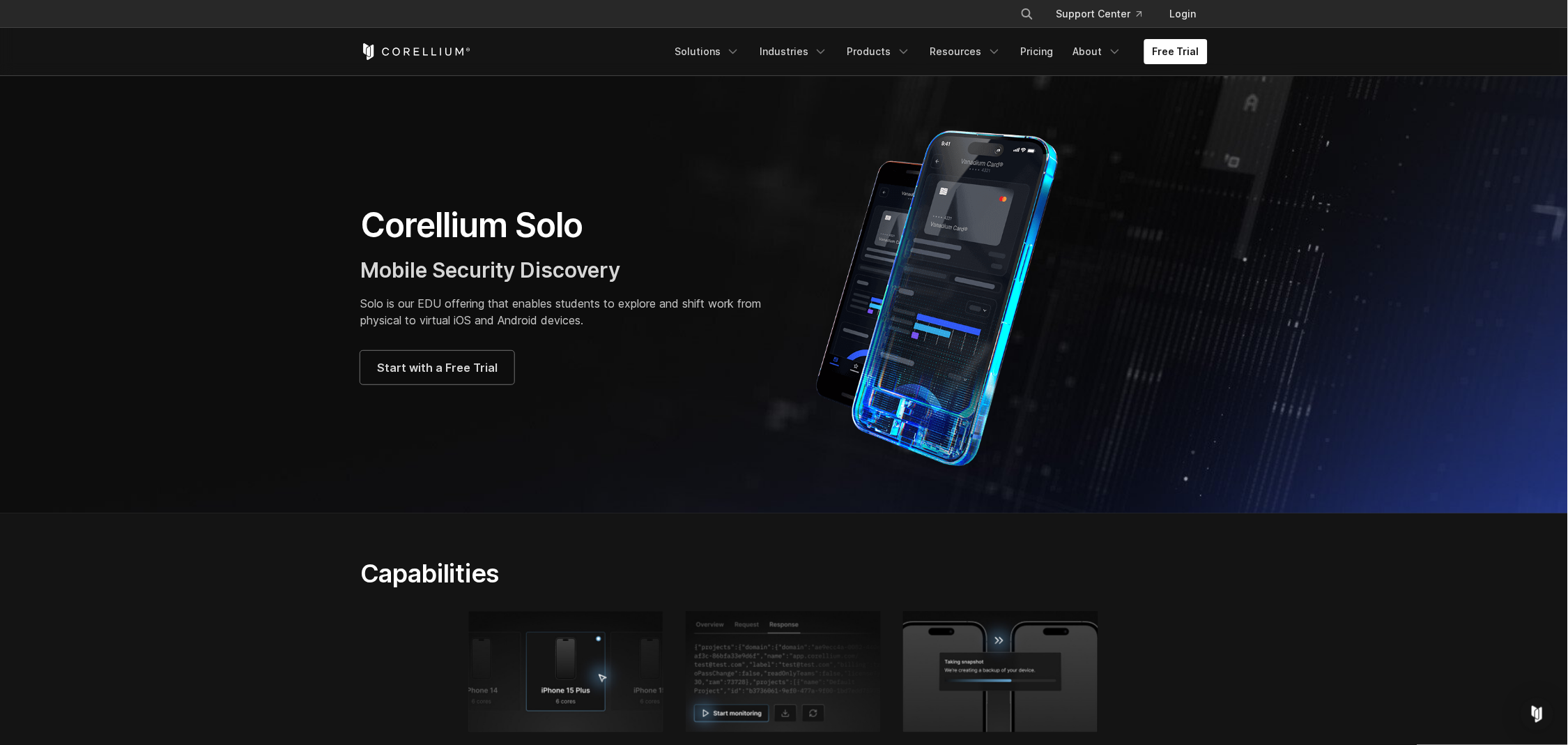
click at [717, 370] on div "Start with a Free Trial" at bounding box center [565, 367] width 410 height 33
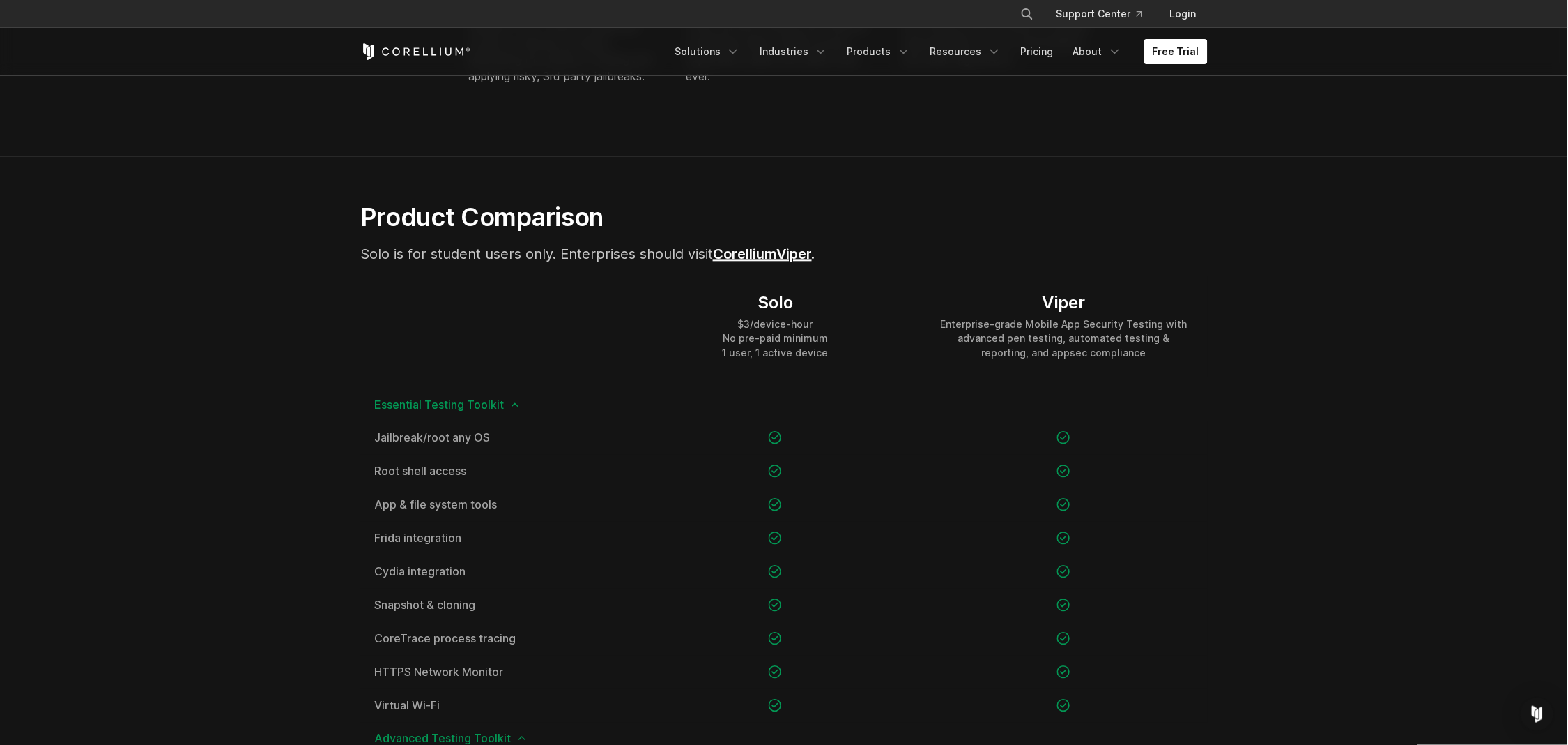
scroll to position [841, 0]
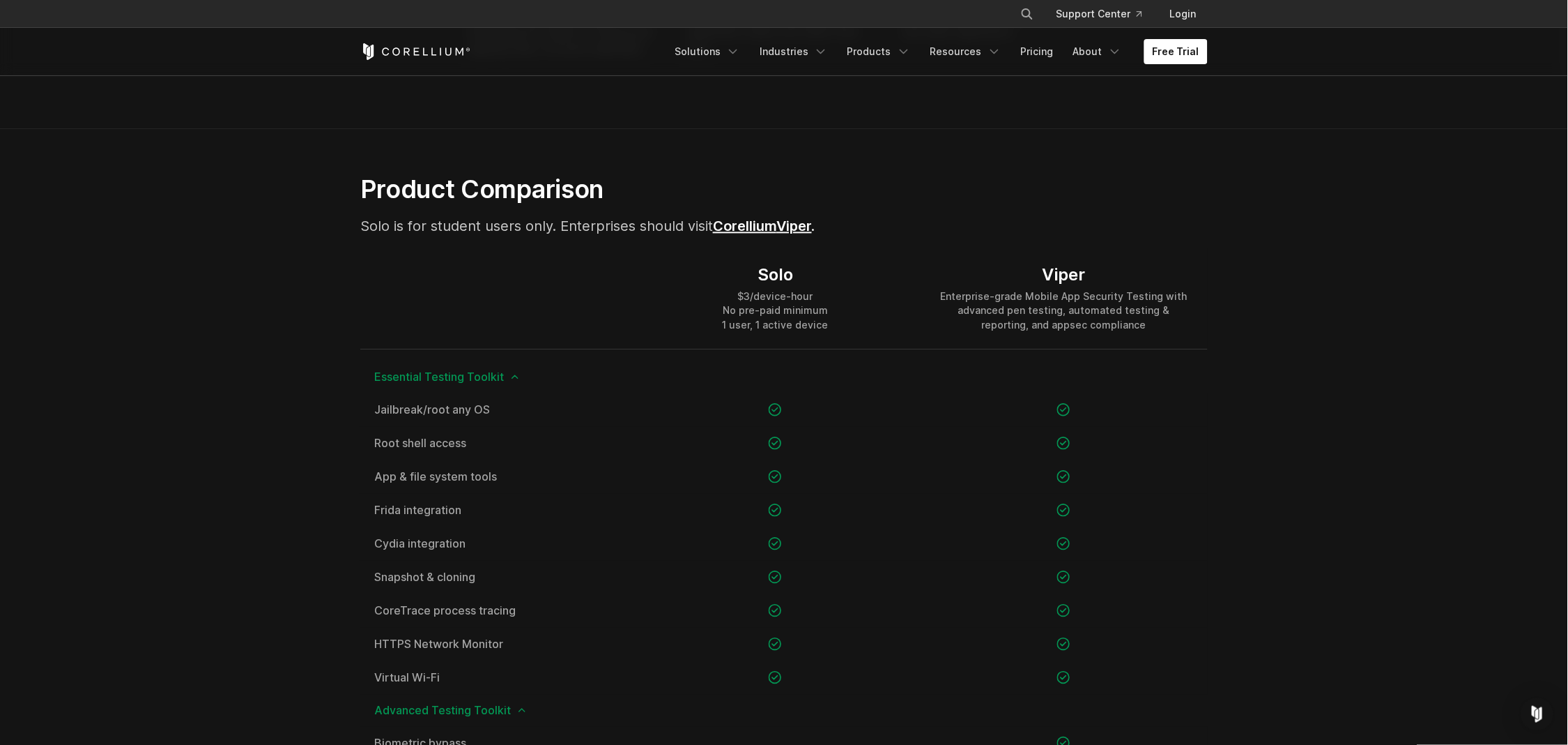
click at [1103, 324] on div "Enterprise-grade Mobile App Security Testing with advanced pen testing, automat…" at bounding box center [1063, 310] width 260 height 42
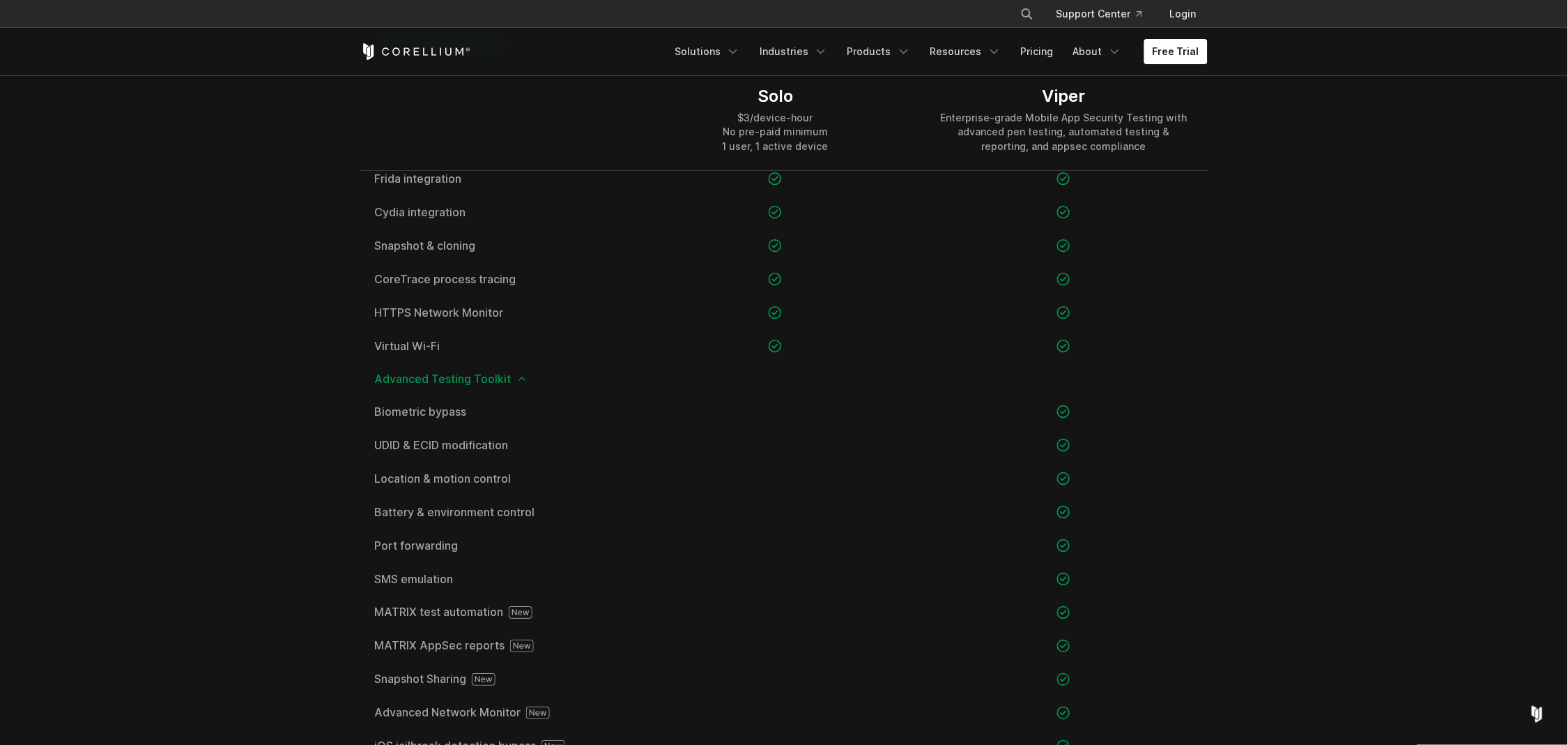
scroll to position [1178, 0]
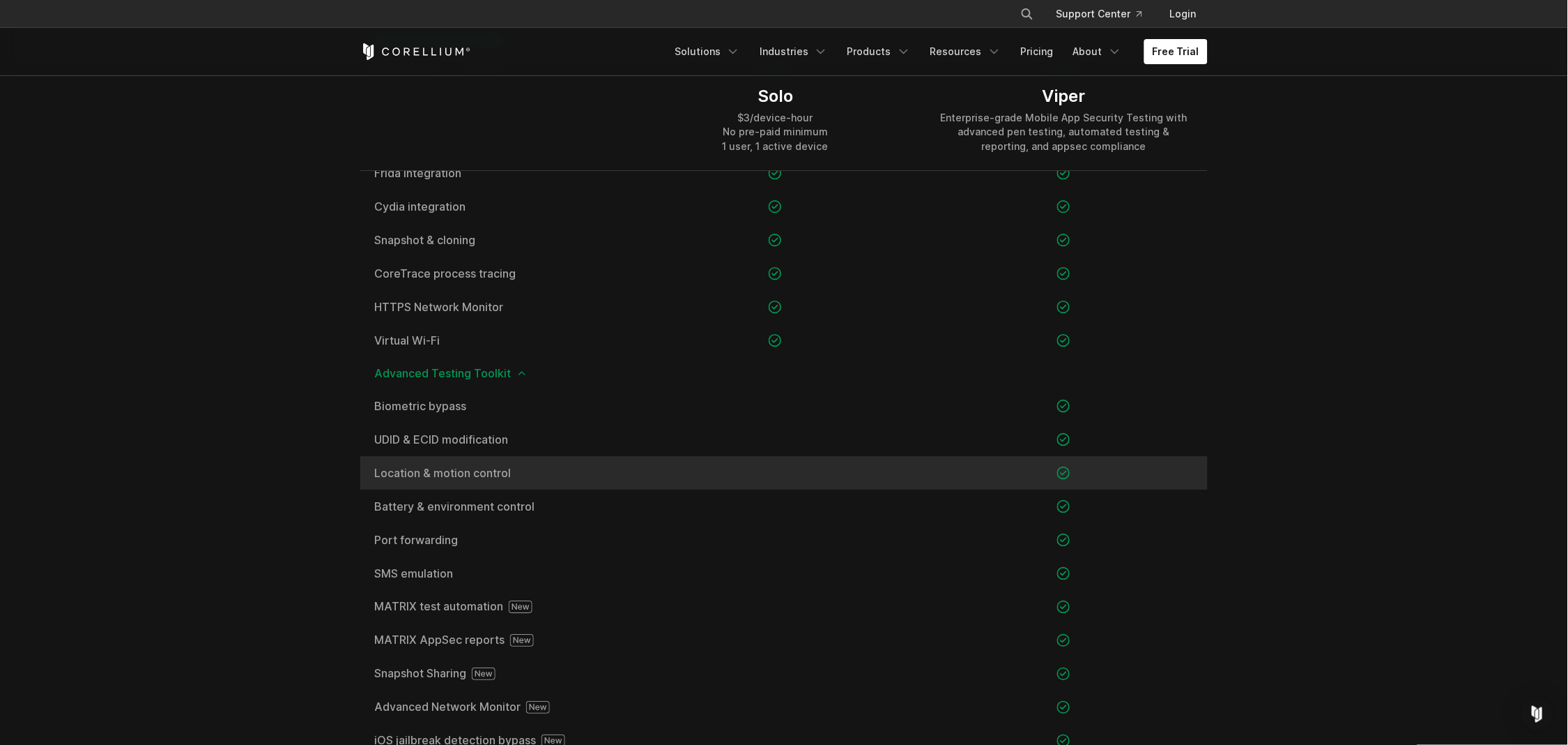
click at [1067, 471] on icon at bounding box center [1063, 473] width 13 height 14
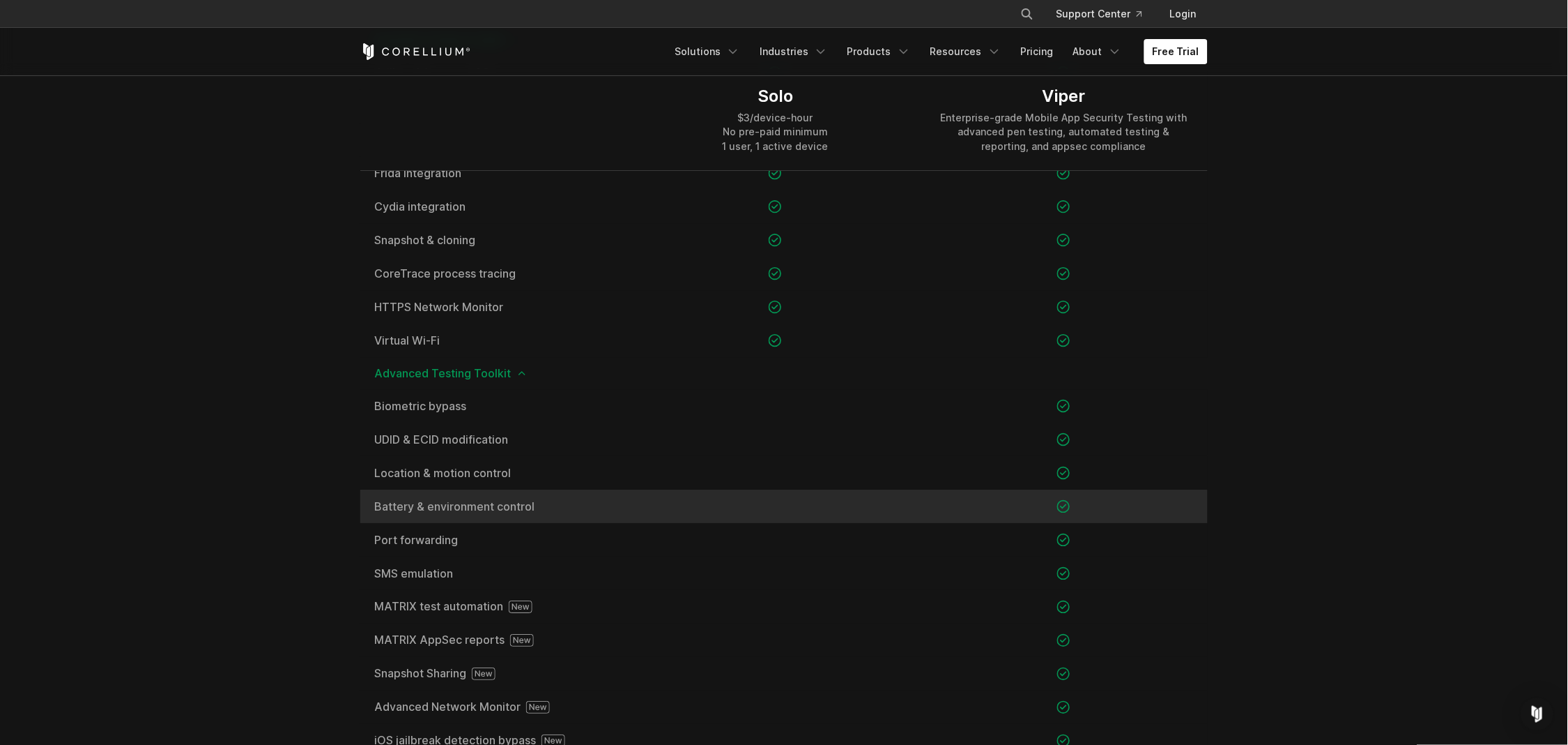
click at [1066, 505] on icon at bounding box center [1063, 506] width 13 height 14
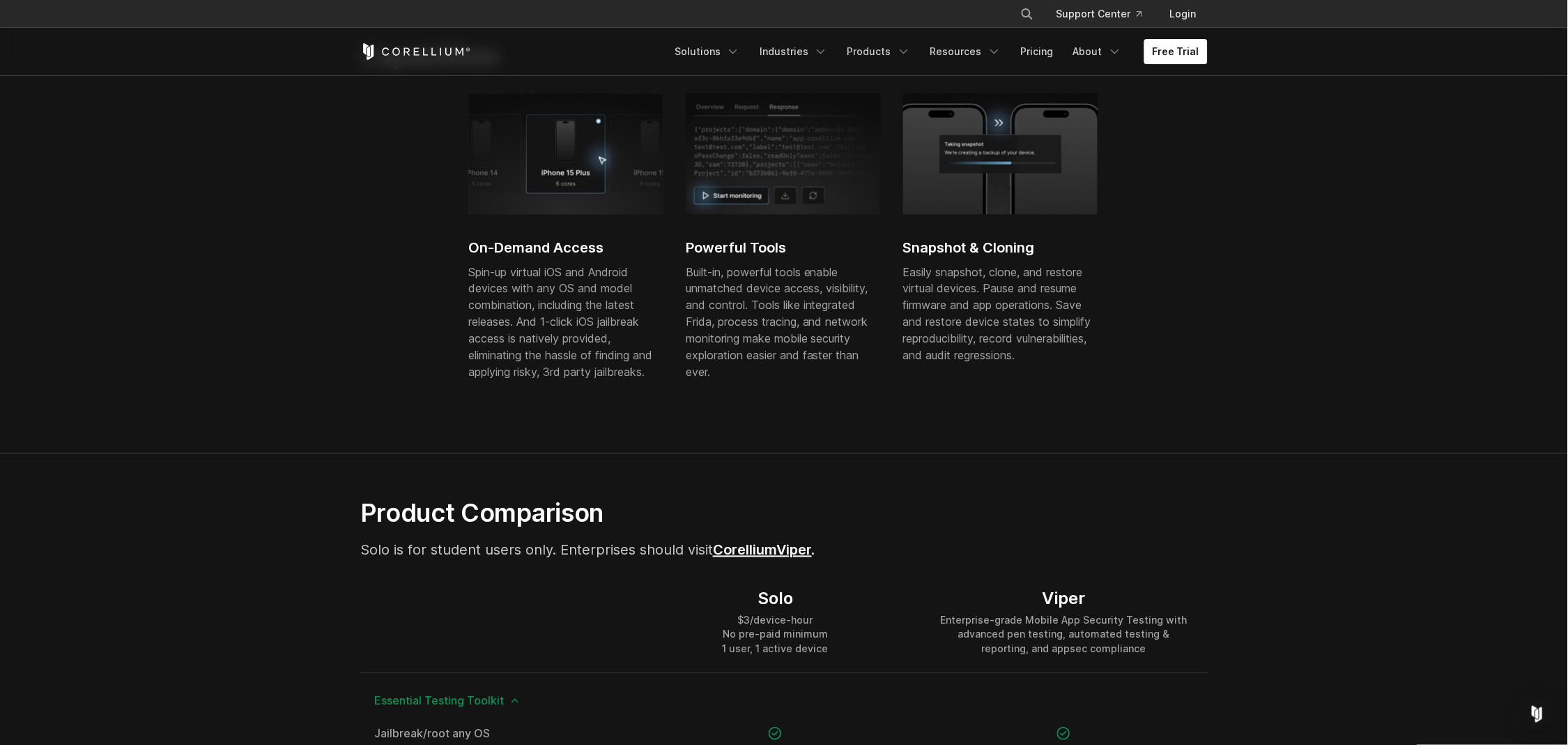
scroll to position [337, 0]
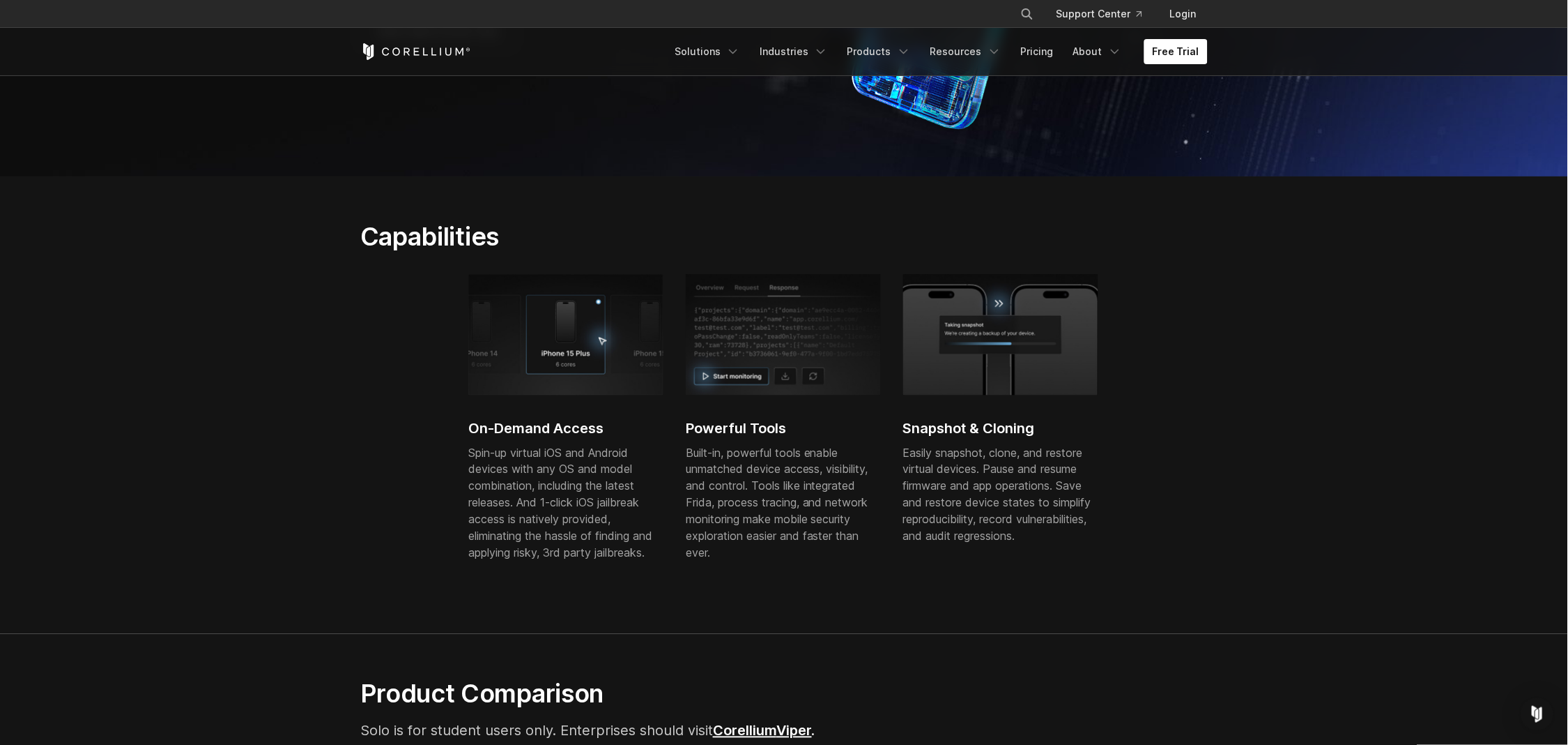
click at [882, 422] on div "On-Demand Access Spin-up virtual iOS and Android devices with any OS and model …" at bounding box center [794, 431] width 652 height 315
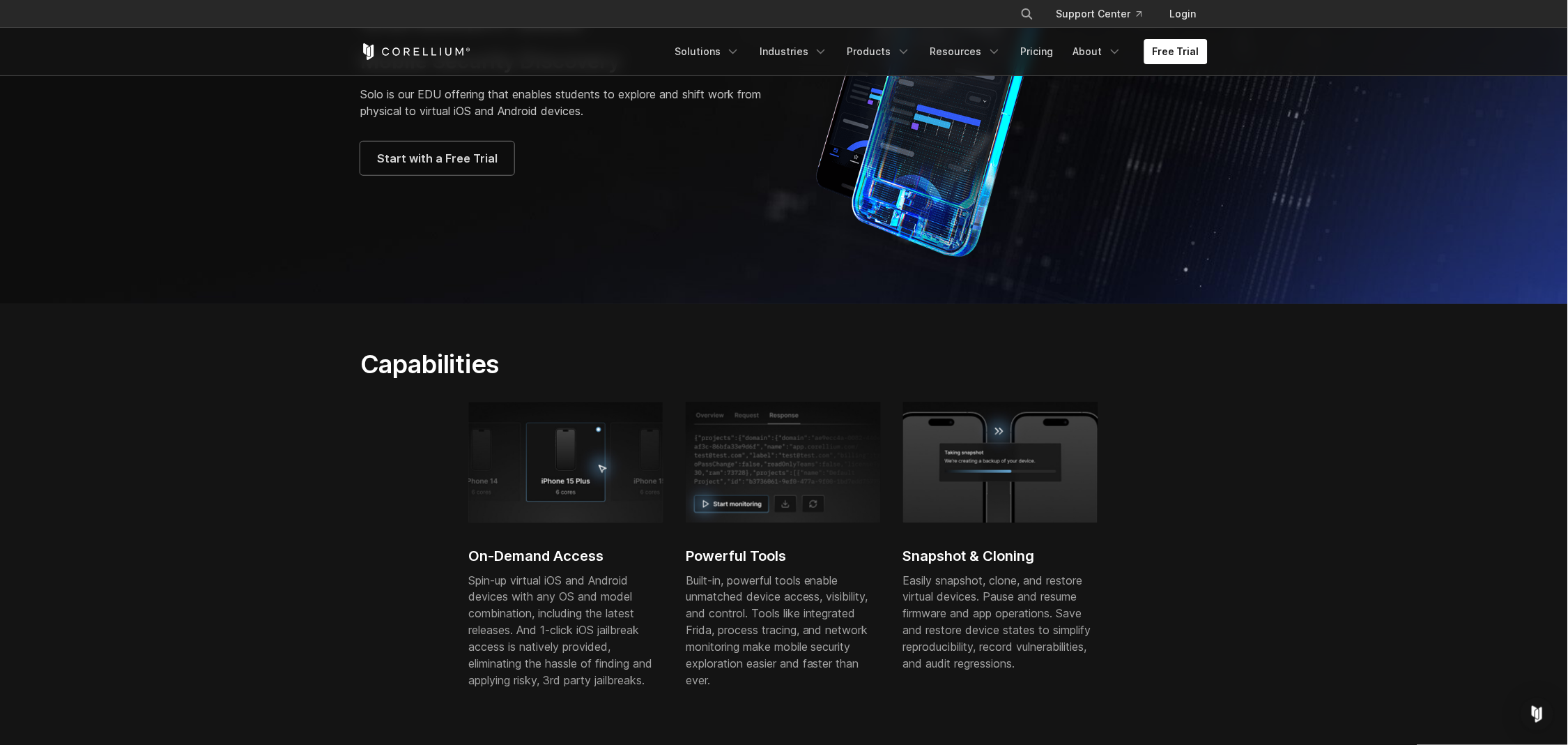
scroll to position [0, 0]
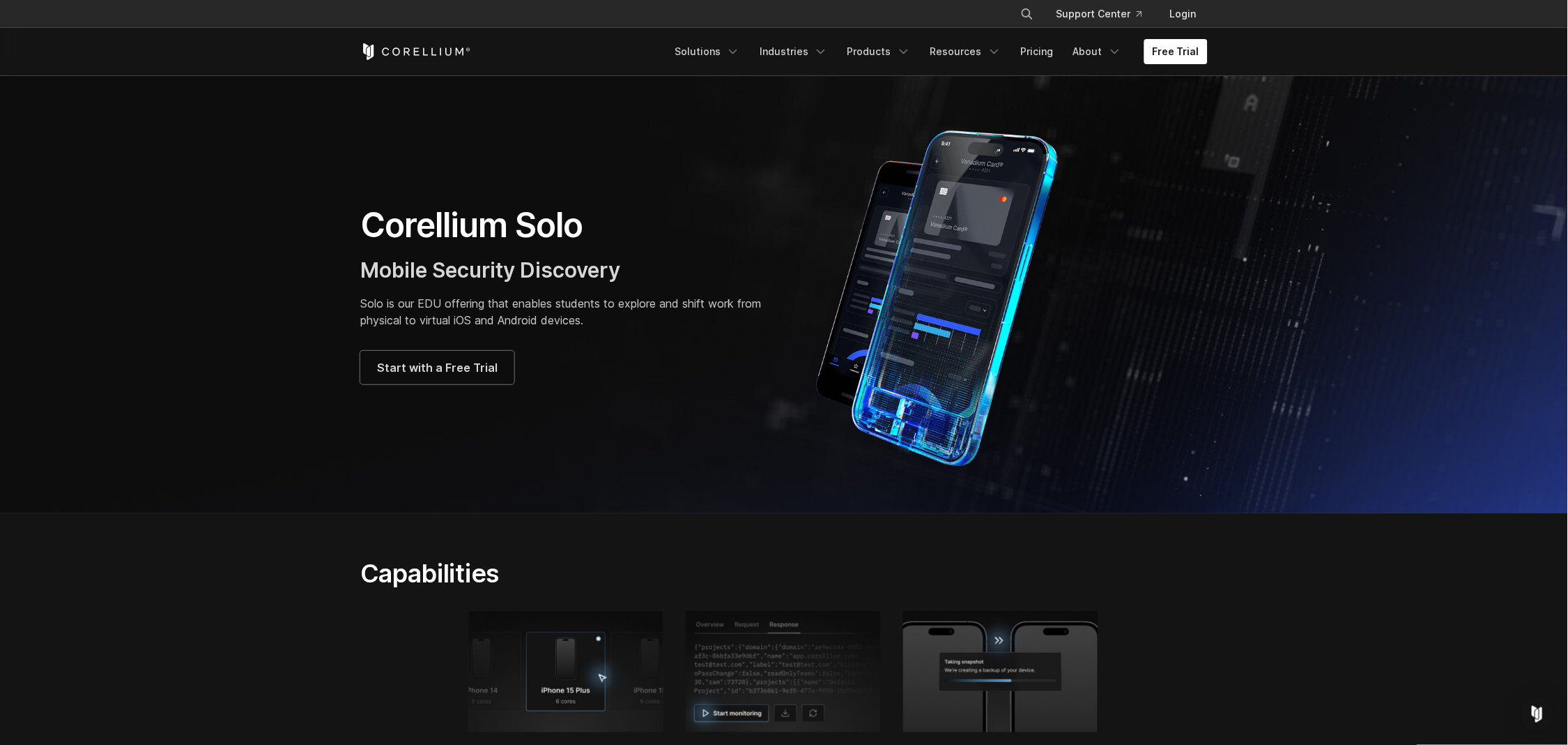
click at [682, 386] on div "Corellium Solo Mobile Security Discovery Solo is our EDU offering that enables …" at bounding box center [783, 294] width 875 height 349
click at [731, 366] on div "Start with a Free Trial" at bounding box center [565, 367] width 410 height 33
click at [695, 303] on p "Solo is our EDU offering that enables students to explore and shift work from p…" at bounding box center [565, 311] width 410 height 33
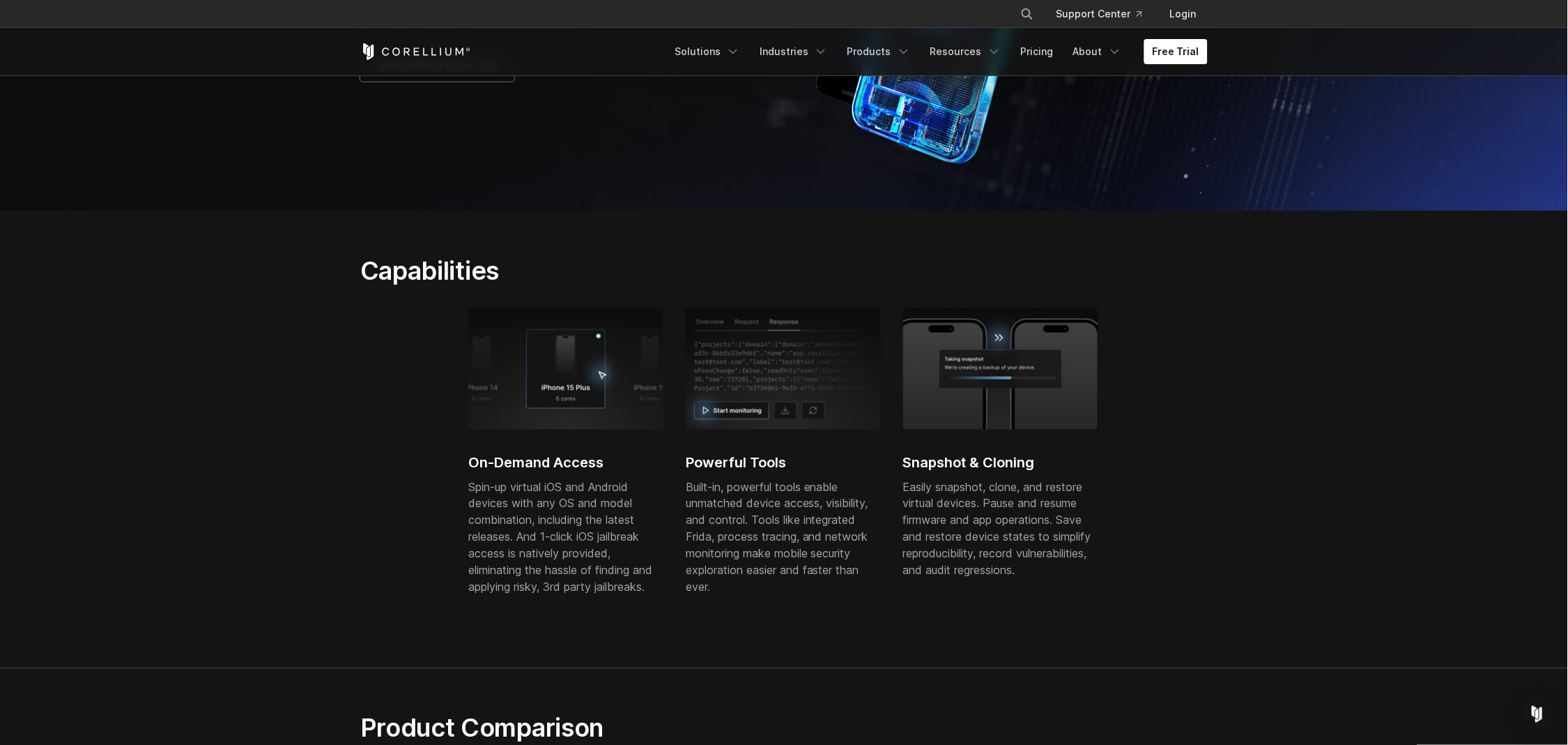
scroll to position [421, 0]
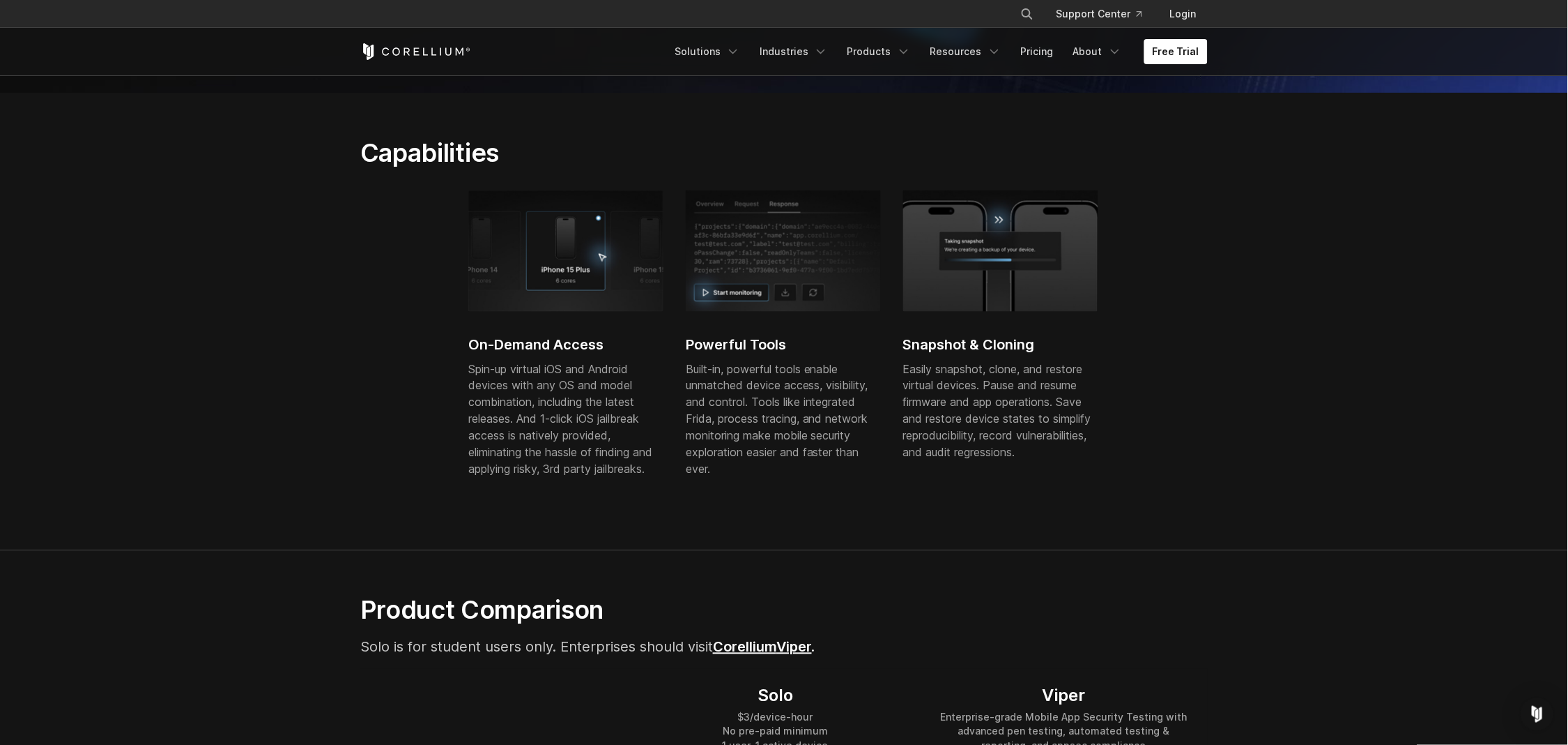
click at [1343, 489] on section "Capabilities On-Demand Access Spin-up virtual iOS and Android devices with any …" at bounding box center [784, 322] width 1568 height 458
click at [1232, 456] on section "Capabilities On-Demand Access Spin-up virtual iOS and Android devices with any …" at bounding box center [784, 322] width 1568 height 458
click at [1225, 399] on div "On-Demand Access Spin-up virtual iOS and Android devices with any OS and model …" at bounding box center [794, 348] width 868 height 315
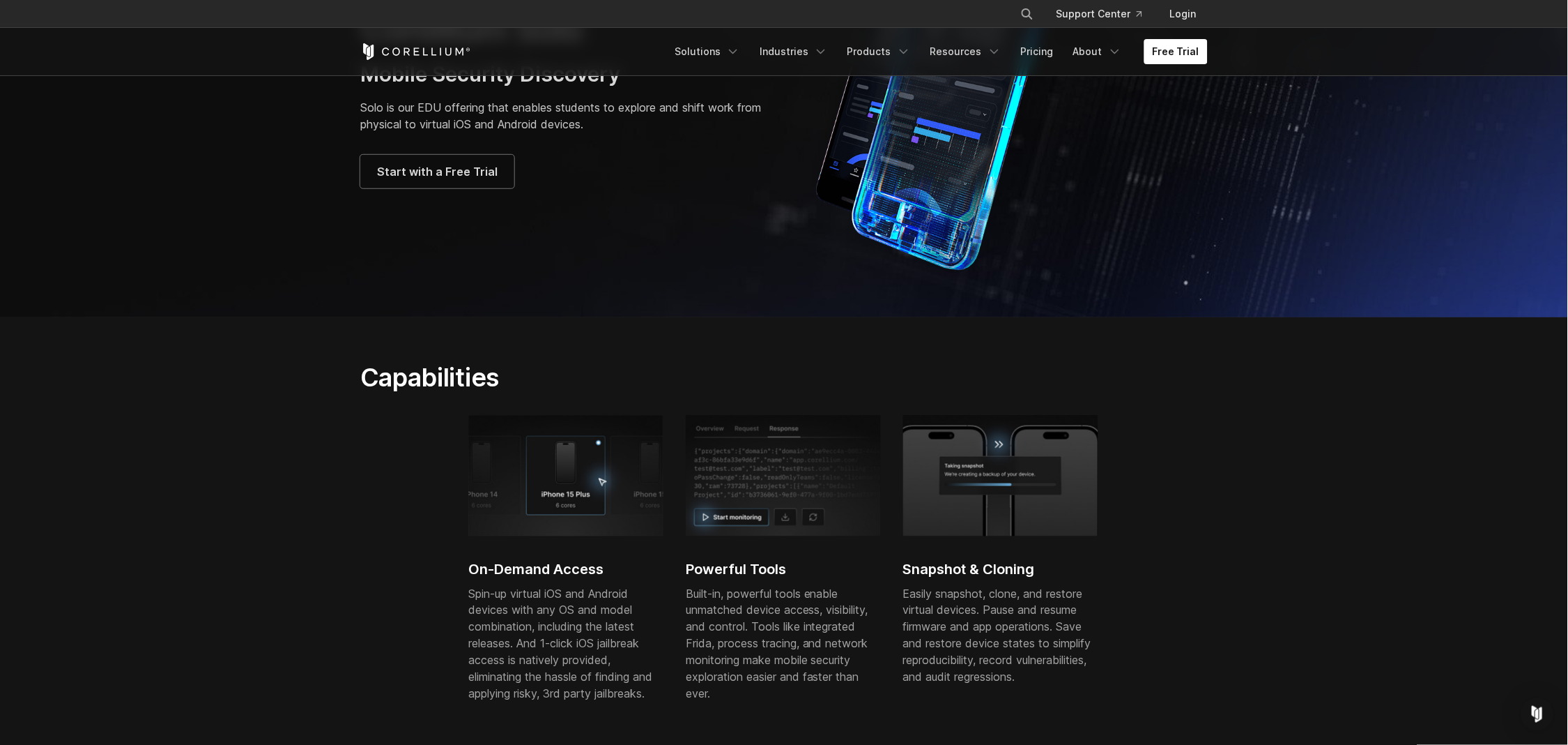
scroll to position [0, 0]
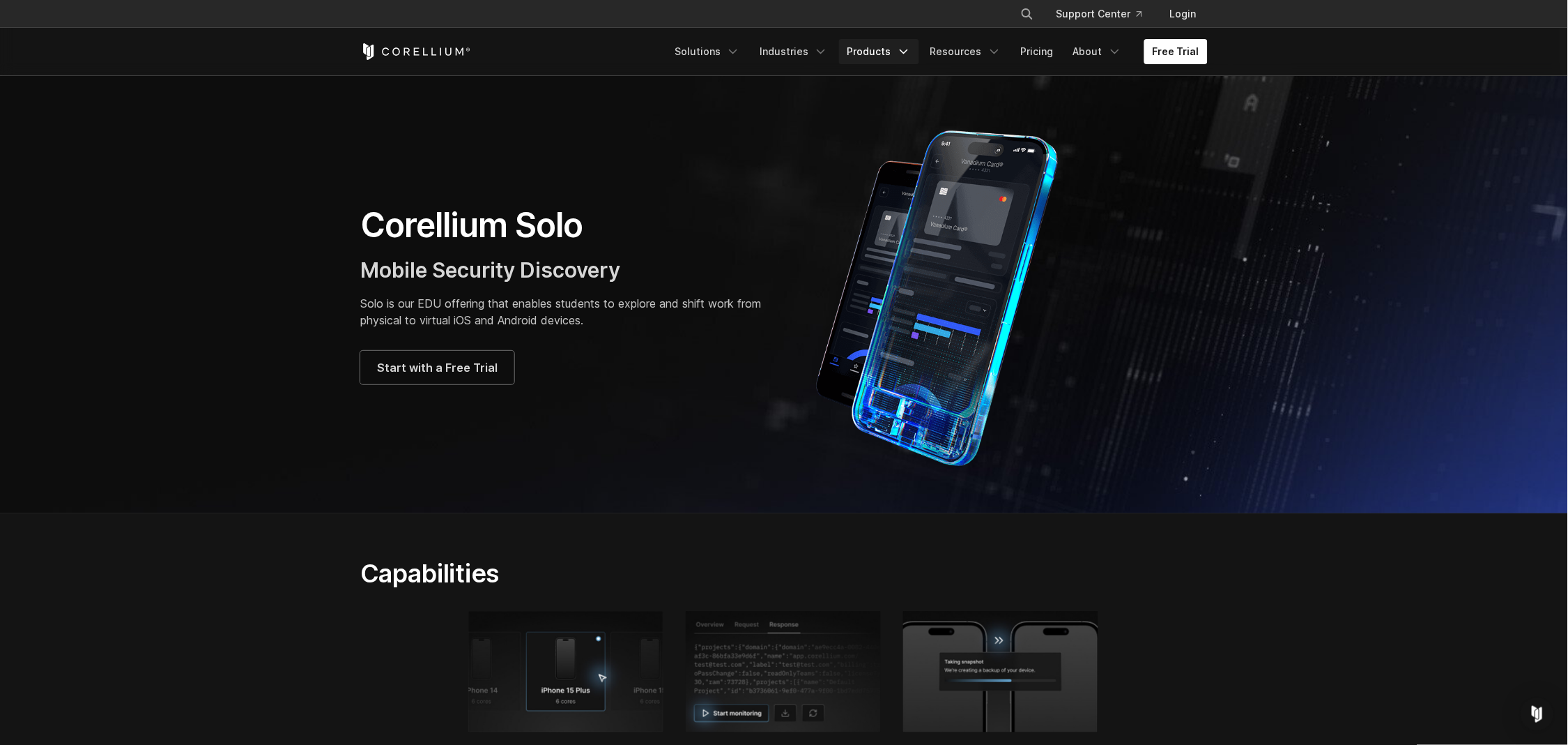
click at [899, 50] on link "Products" at bounding box center [879, 52] width 80 height 25
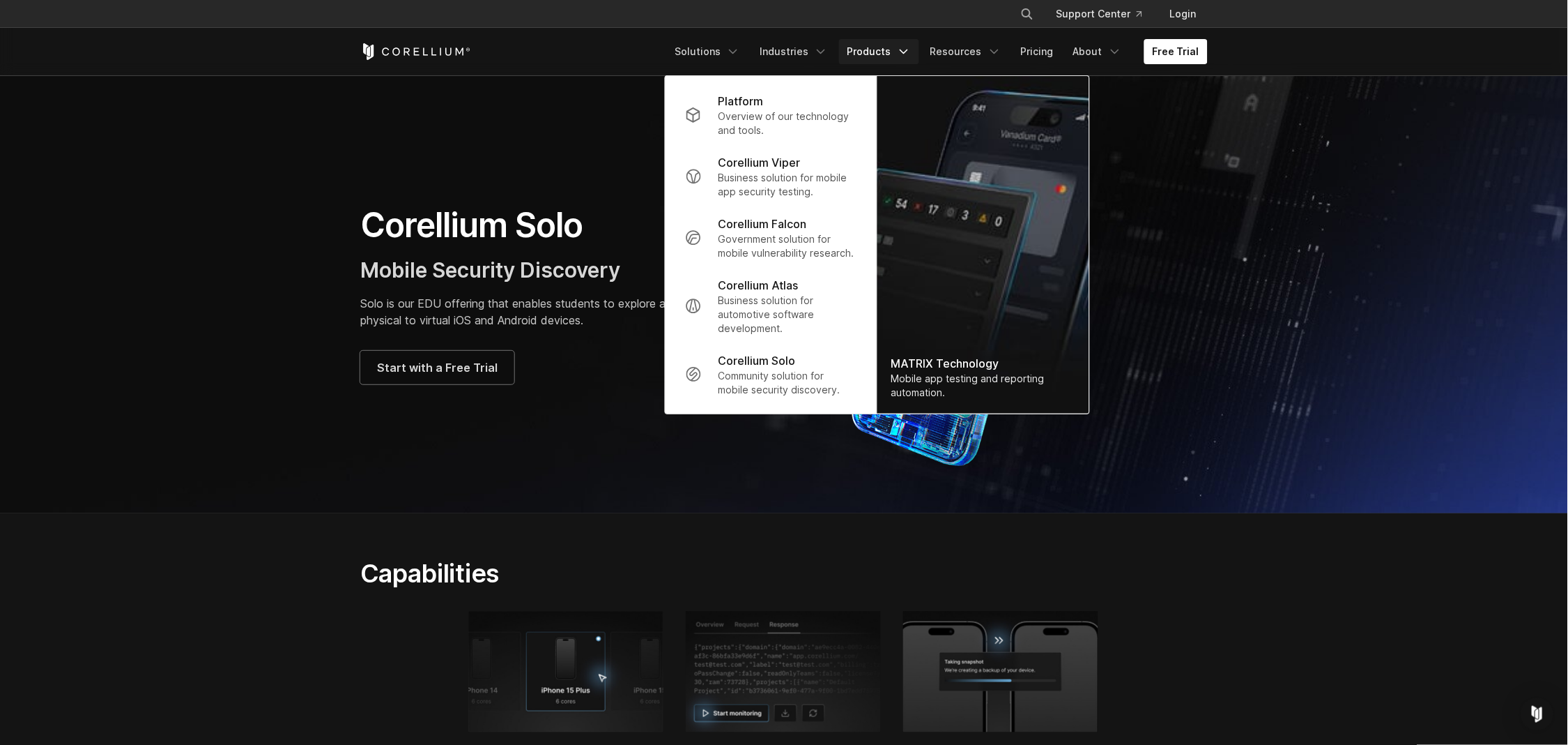
click at [1270, 263] on section "Corellium Solo Mobile Security Discovery Solo is our EDU offering that enables …" at bounding box center [784, 294] width 1568 height 438
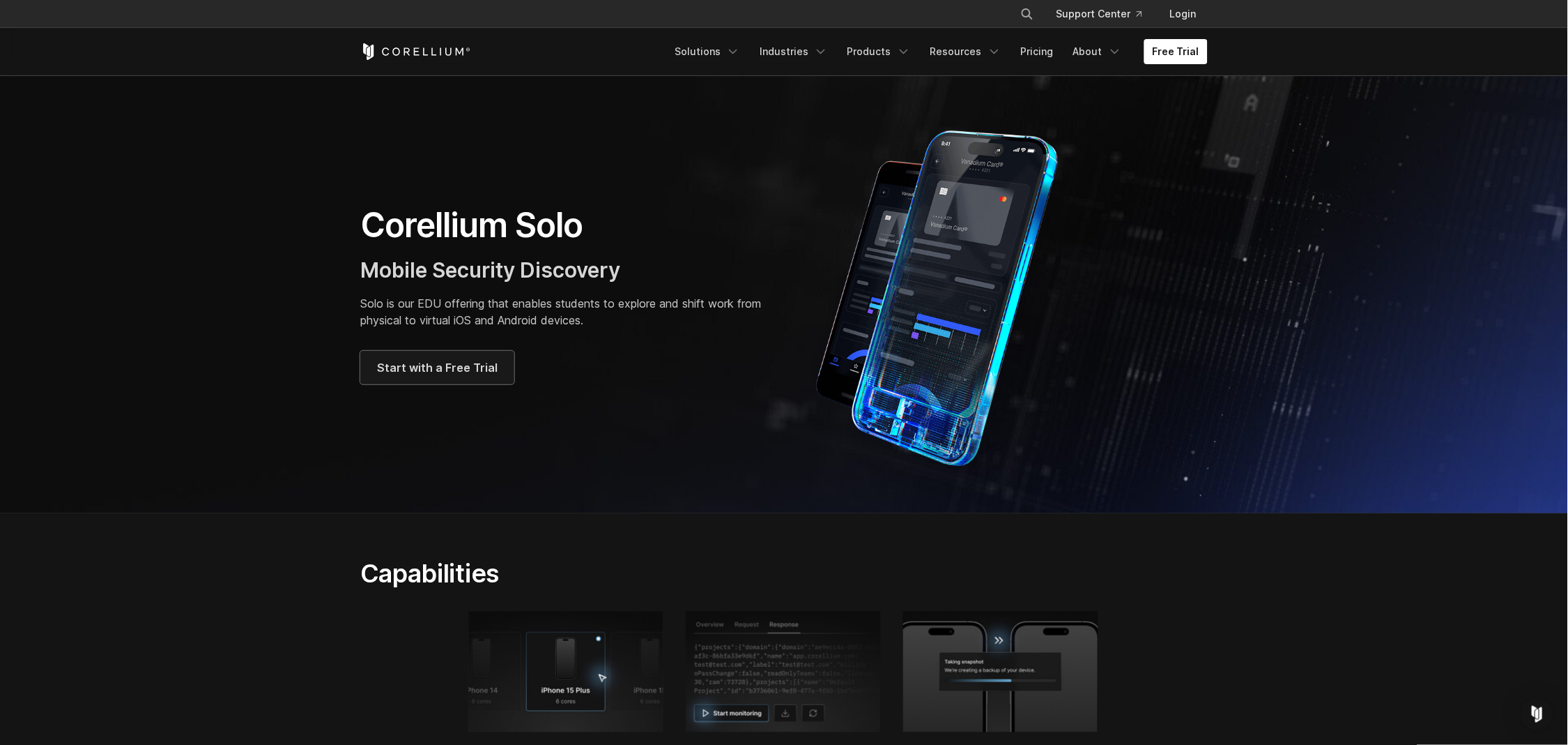
click at [472, 363] on span "Start with a Free Trial" at bounding box center [437, 367] width 121 height 17
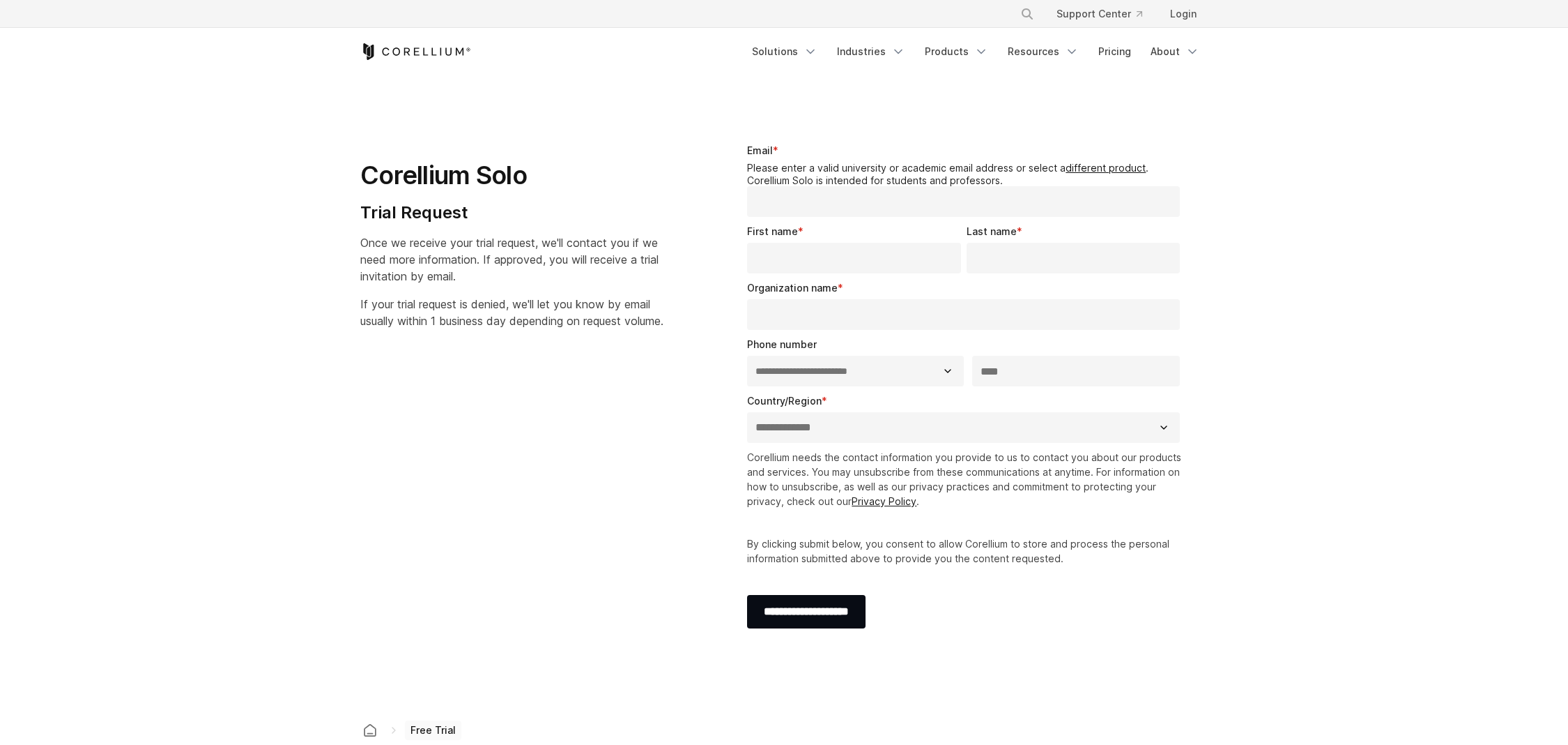
select select "**"
click at [580, 374] on div "**********" at bounding box center [783, 393] width 875 height 544
click at [579, 374] on div "**********" at bounding box center [783, 393] width 875 height 544
click at [578, 372] on div "**********" at bounding box center [783, 393] width 875 height 544
click at [667, 266] on div "Corellium Solo Trial Request Once we receive your trial request, we'll contact …" at bounding box center [528, 231] width 336 height 198
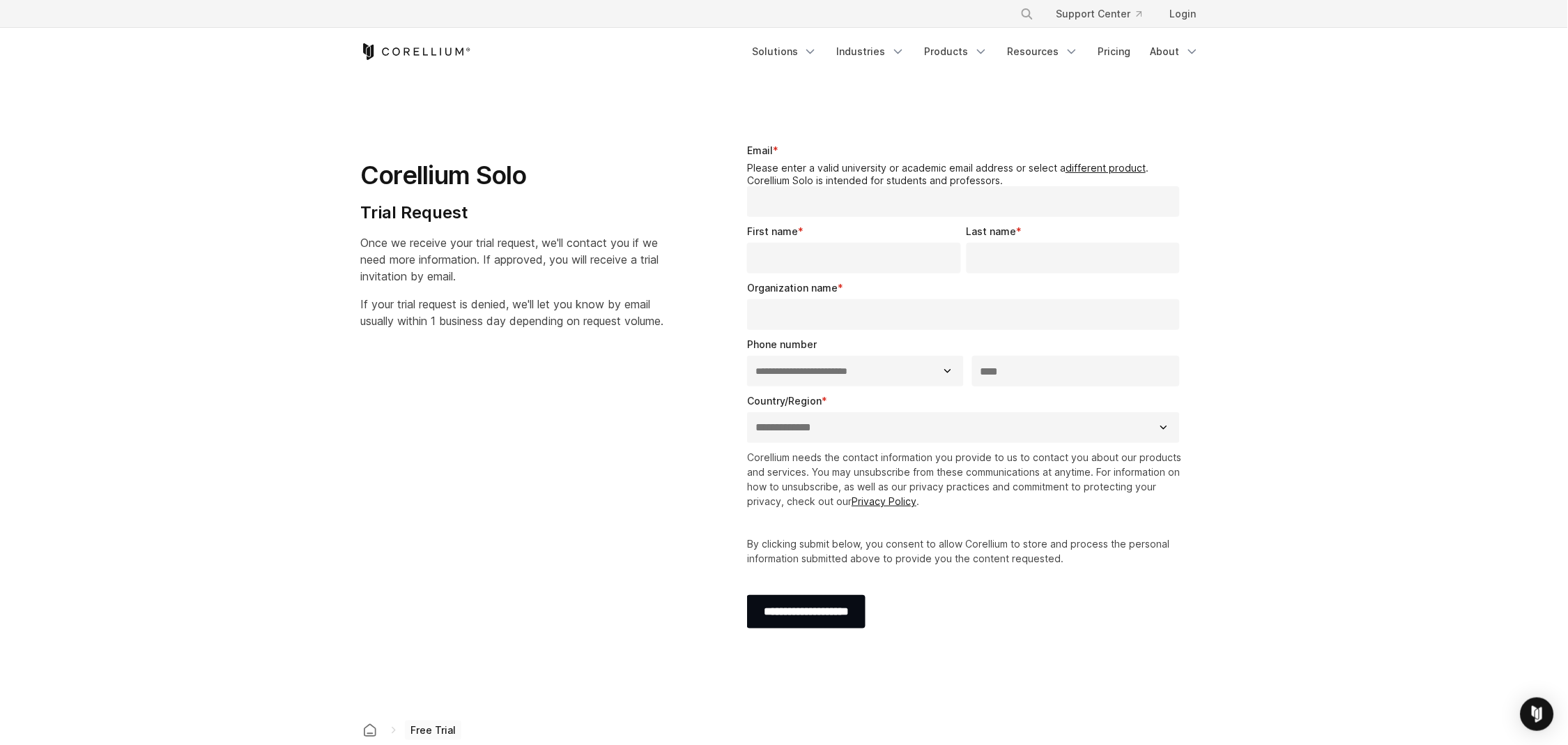
click at [706, 115] on section "**********" at bounding box center [784, 393] width 1568 height 633
click at [1356, 159] on section "**********" at bounding box center [784, 393] width 1568 height 633
click at [1185, 11] on link "Login" at bounding box center [1183, 14] width 49 height 25
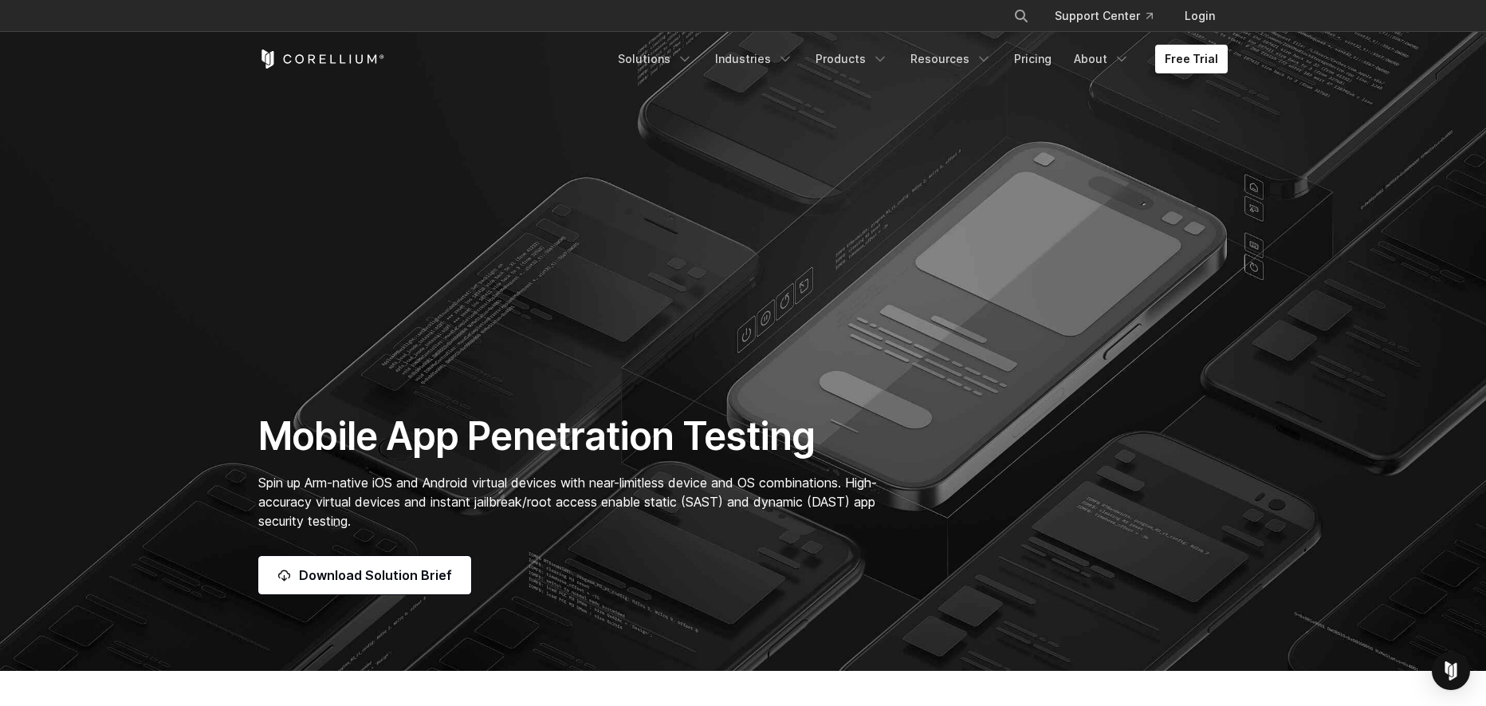
click at [668, 252] on section "Mobile App Penetration Testing Spin up Arm-native iOS and Android virtual devic…" at bounding box center [743, 335] width 1486 height 671
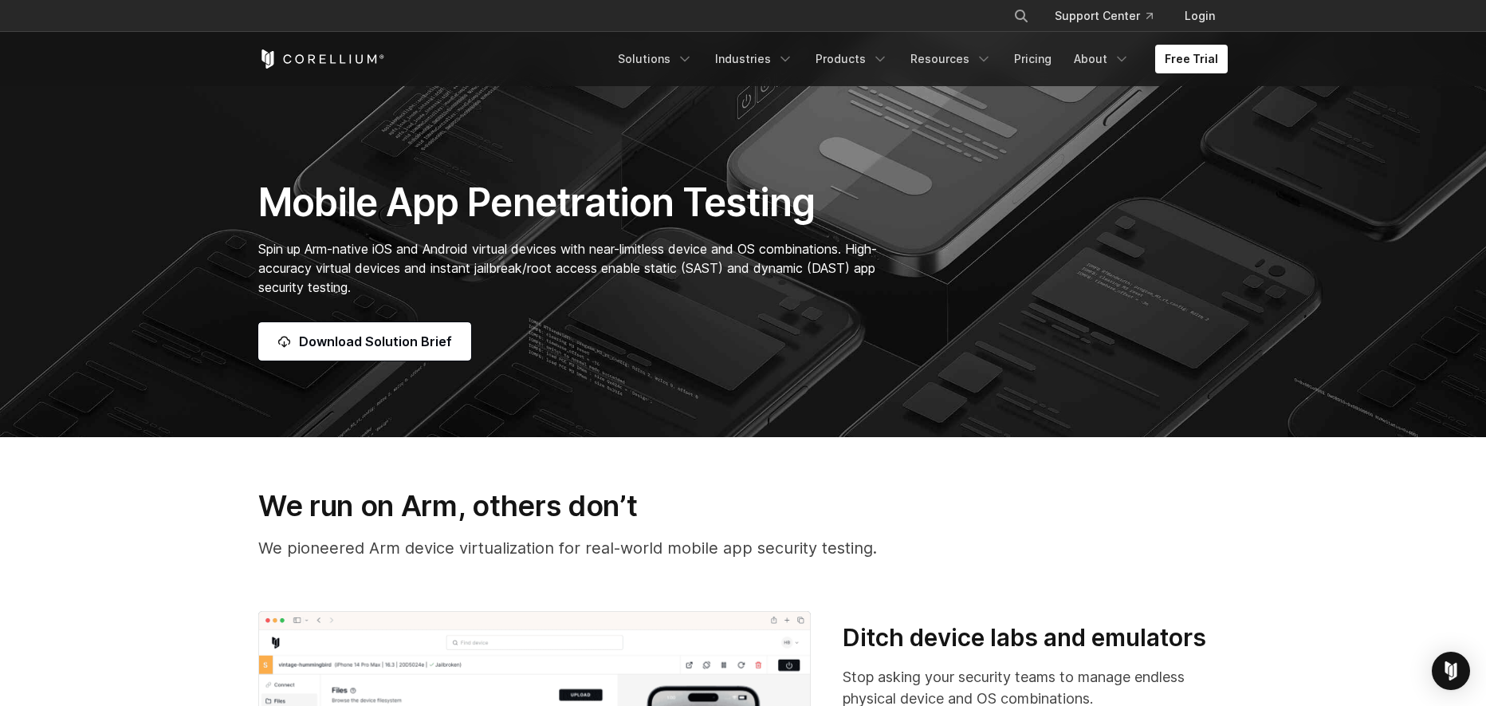
scroll to position [239, 0]
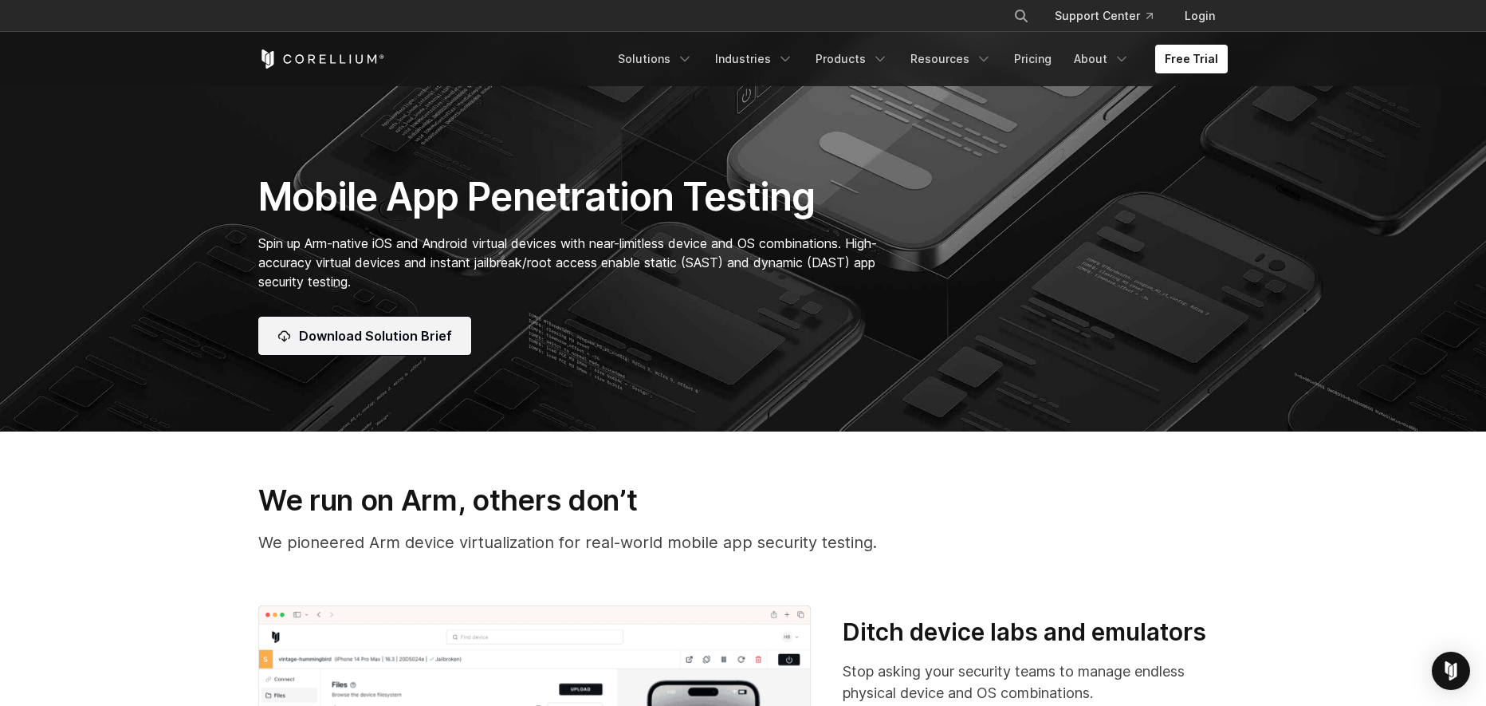
click at [424, 348] on link "Download Solution Brief" at bounding box center [364, 336] width 213 height 38
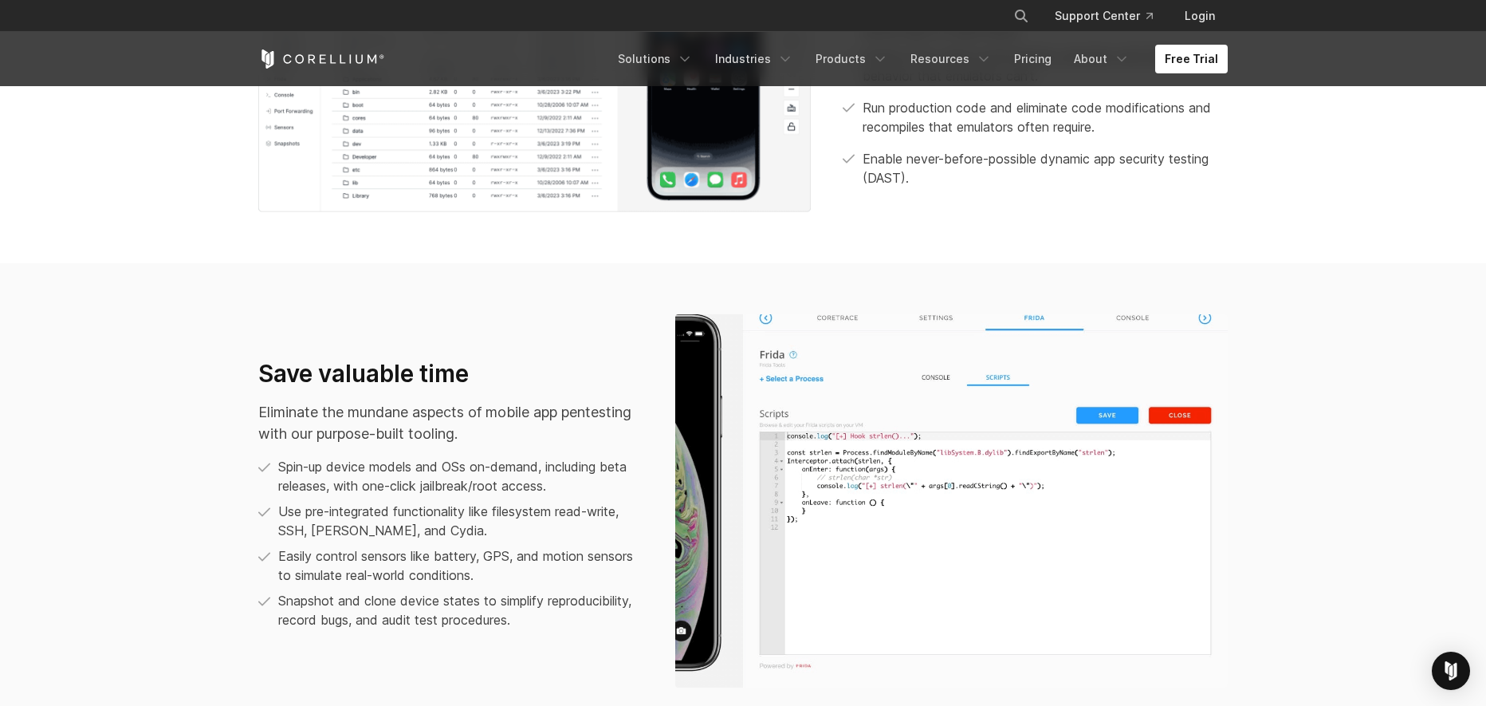
scroll to position [1036, 0]
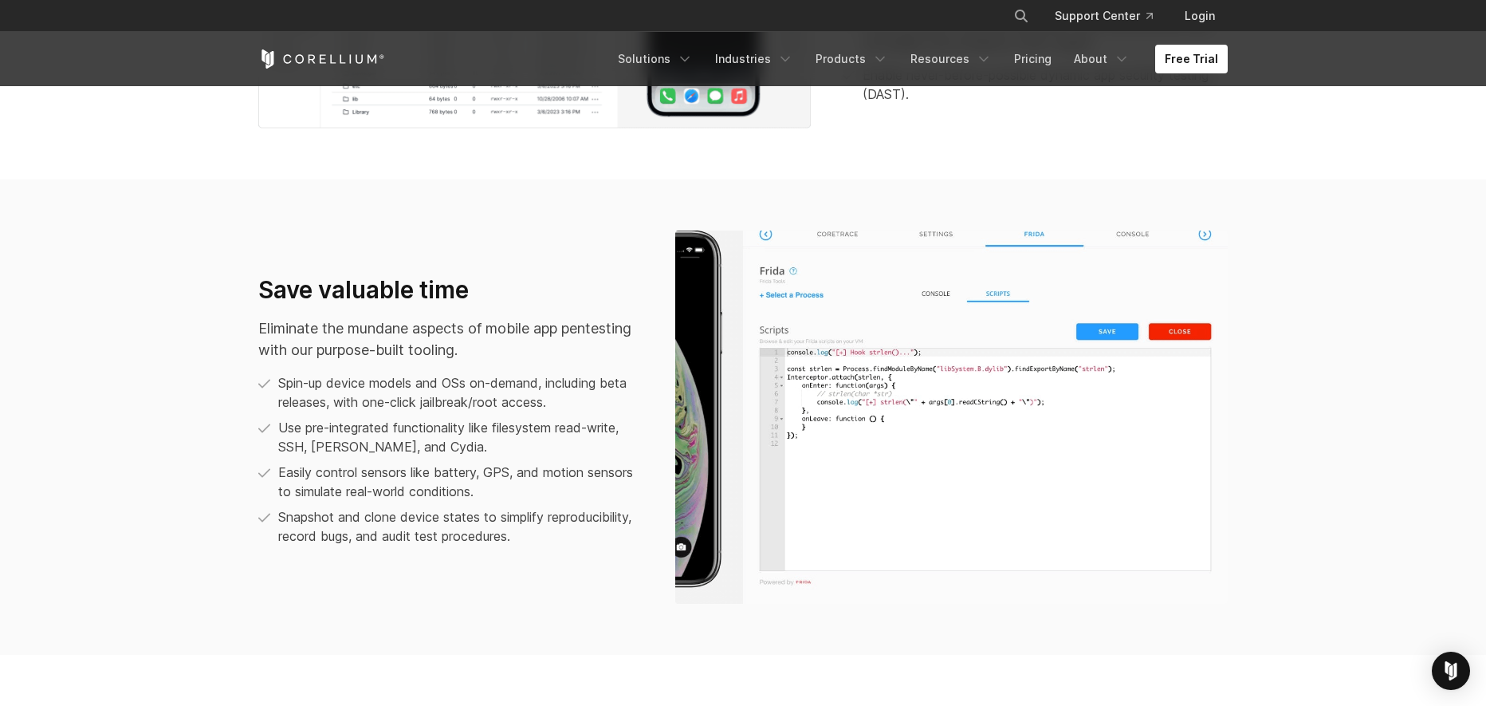
click at [274, 295] on h3 "Save valuable time" at bounding box center [450, 290] width 385 height 30
click at [1048, 231] on img at bounding box center [951, 416] width 553 height 373
click at [482, 416] on ul "Spin-up device models and OSs on-demand, including beta releases, with one-clic…" at bounding box center [450, 459] width 385 height 172
click at [482, 415] on ul "Spin-up device models and OSs on-demand, including beta releases, with one-clic…" at bounding box center [450, 459] width 385 height 172
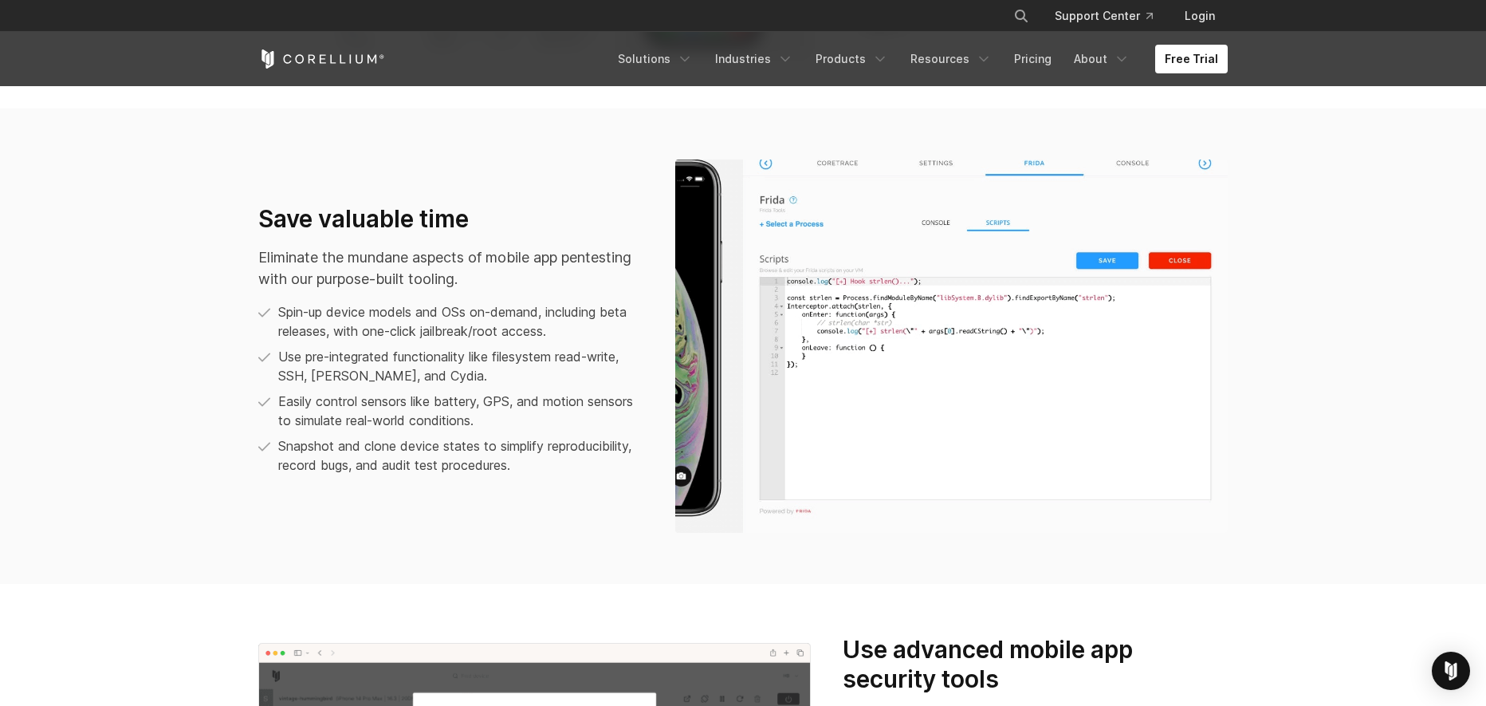
scroll to position [1355, 0]
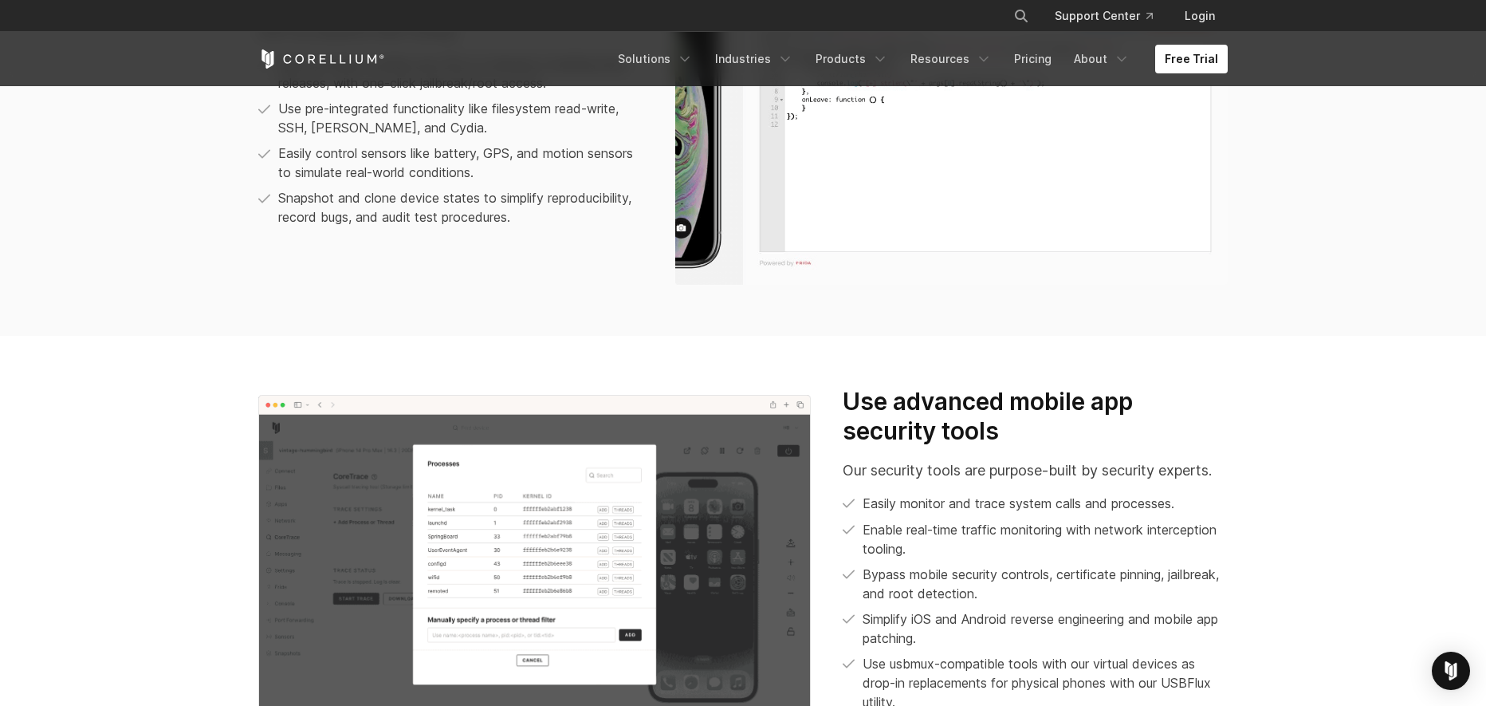
click at [549, 354] on section "Use advanced mobile app security tools Our security tools are purpose-built by …" at bounding box center [743, 555] width 1486 height 439
click at [1028, 328] on section "Save valuable time Eliminate the mundane aspects of mobile app pentesting with …" at bounding box center [743, 97] width 1486 height 475
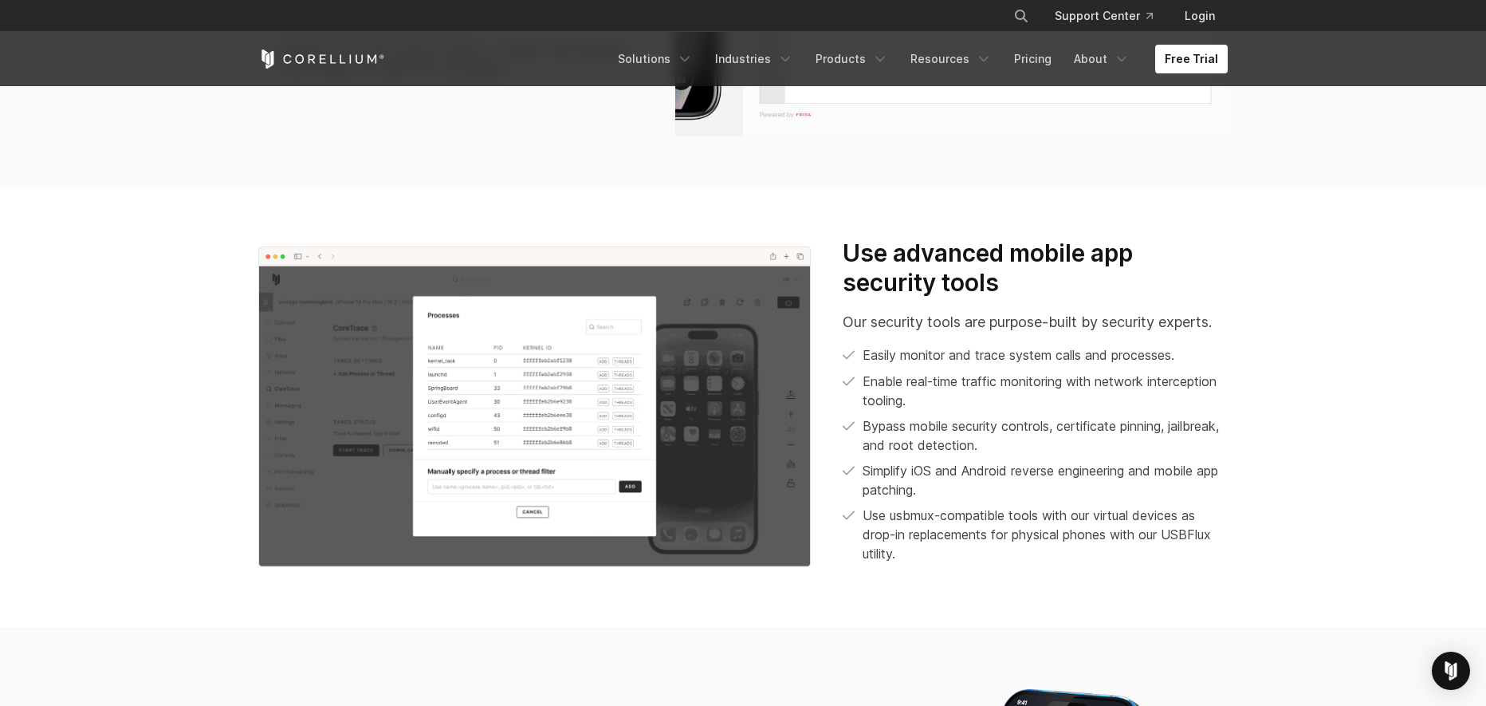
scroll to position [1515, 0]
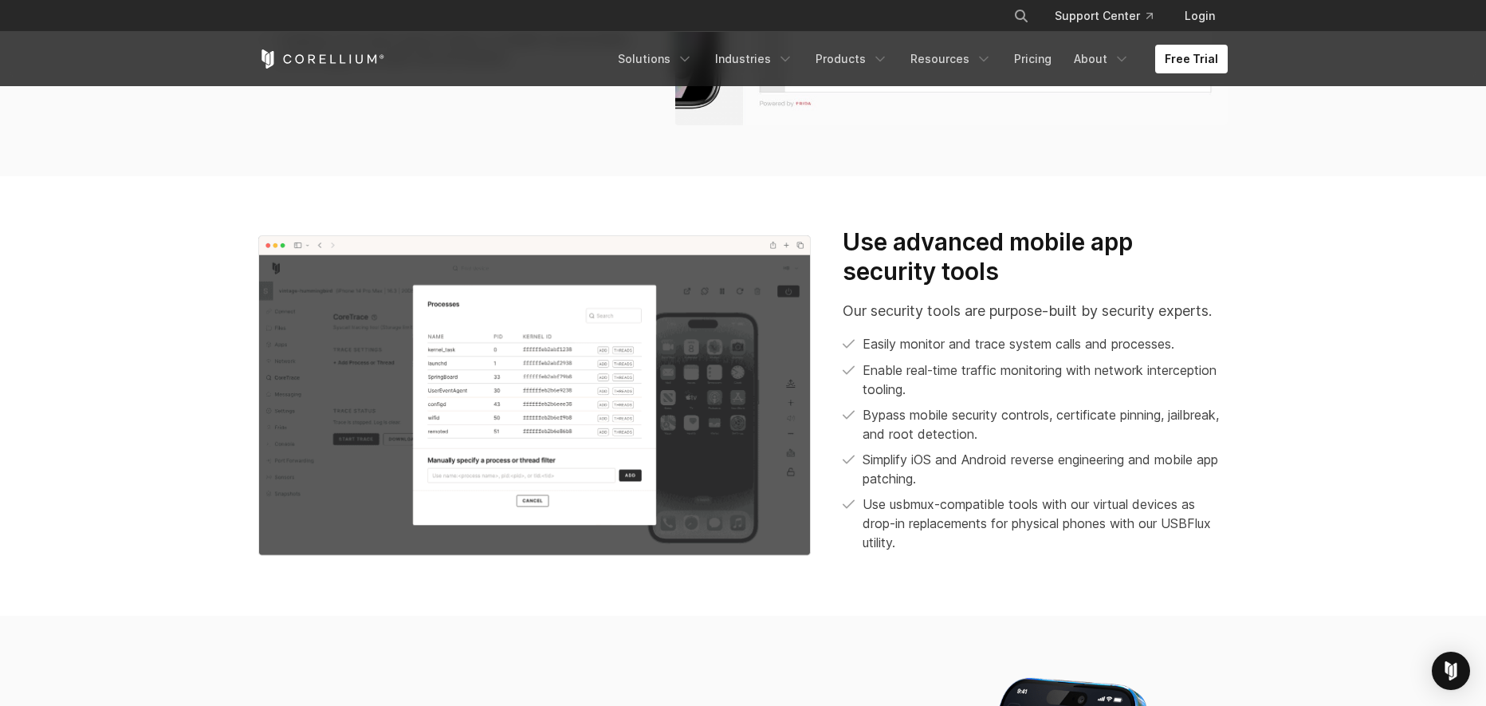
click at [1100, 378] on p "Enable real-time traffic monitoring with network interception tooling." at bounding box center [1045, 379] width 365 height 38
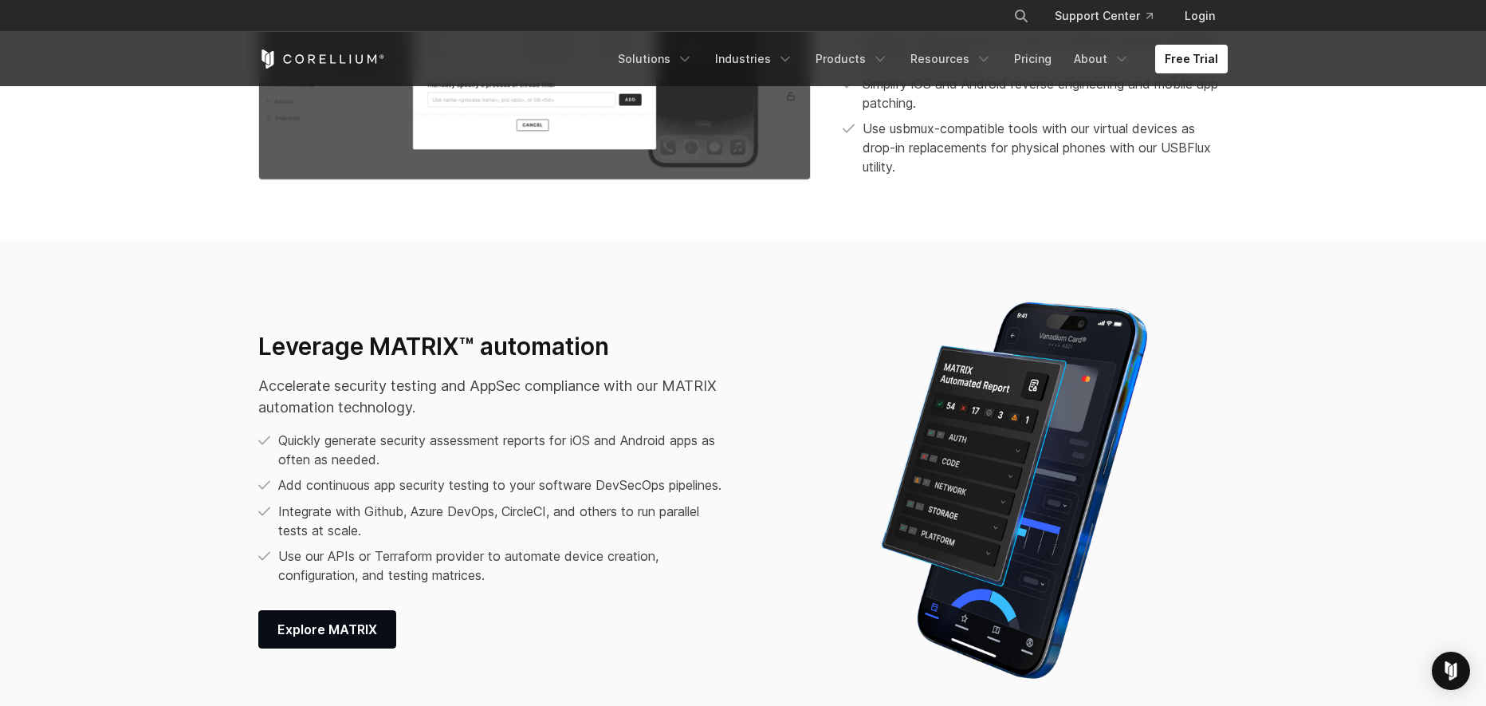
scroll to position [1914, 0]
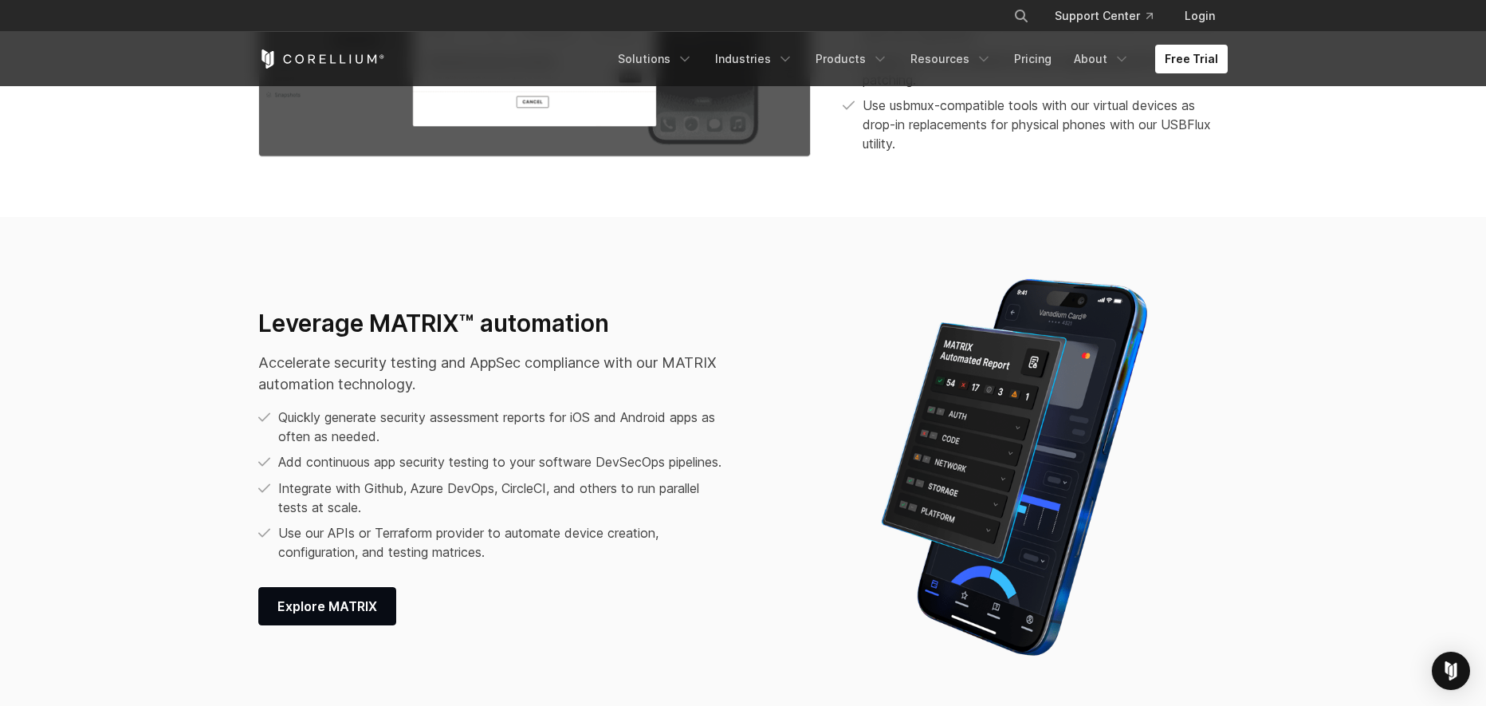
click at [833, 303] on div at bounding box center [1035, 467] width 417 height 399
click at [827, 327] on div at bounding box center [1035, 467] width 417 height 399
click at [816, 324] on div "Leverage MATRIX™ automation Accelerate security testing and AppSec compliance w…" at bounding box center [534, 467] width 584 height 317
click at [776, 391] on div "Leverage MATRIX™ automation Accelerate security testing and AppSec compliance w…" at bounding box center [534, 467] width 553 height 317
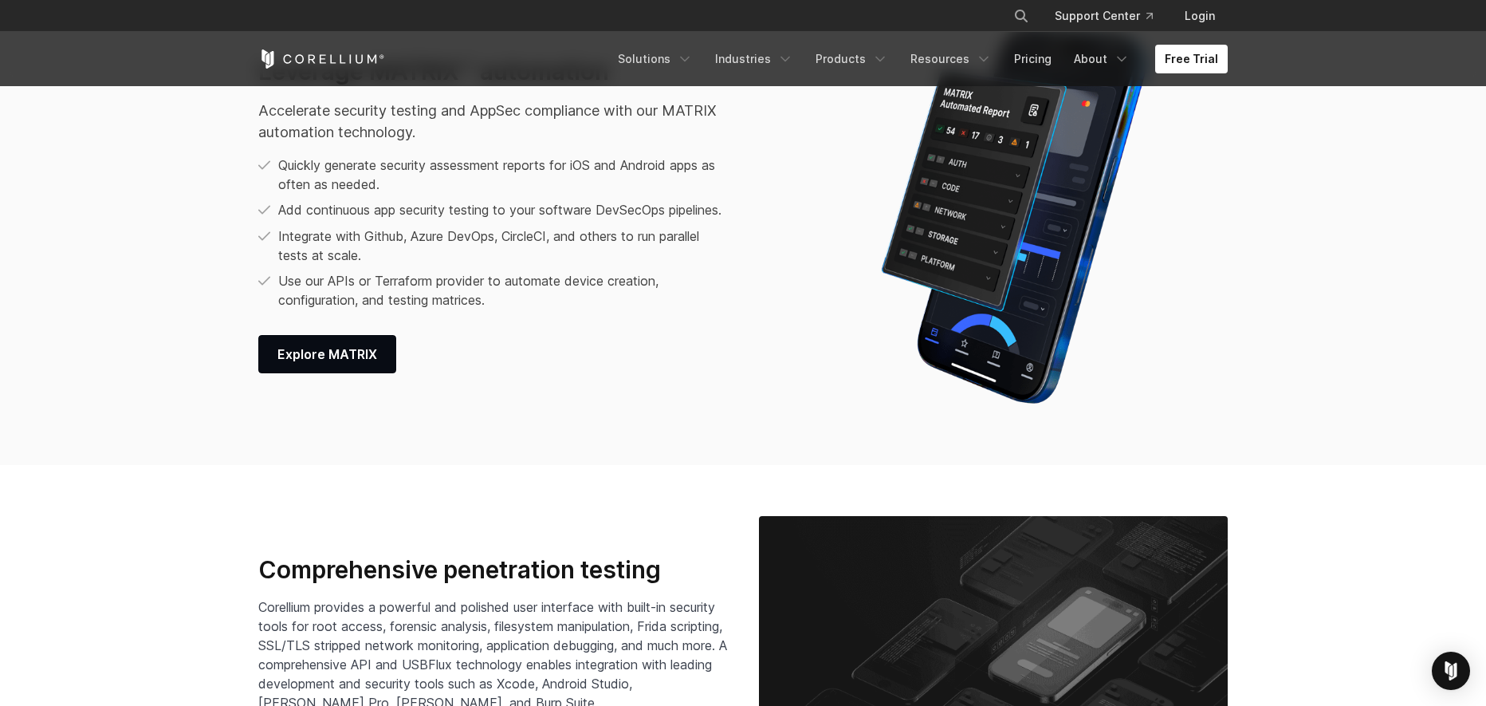
scroll to position [2232, 0]
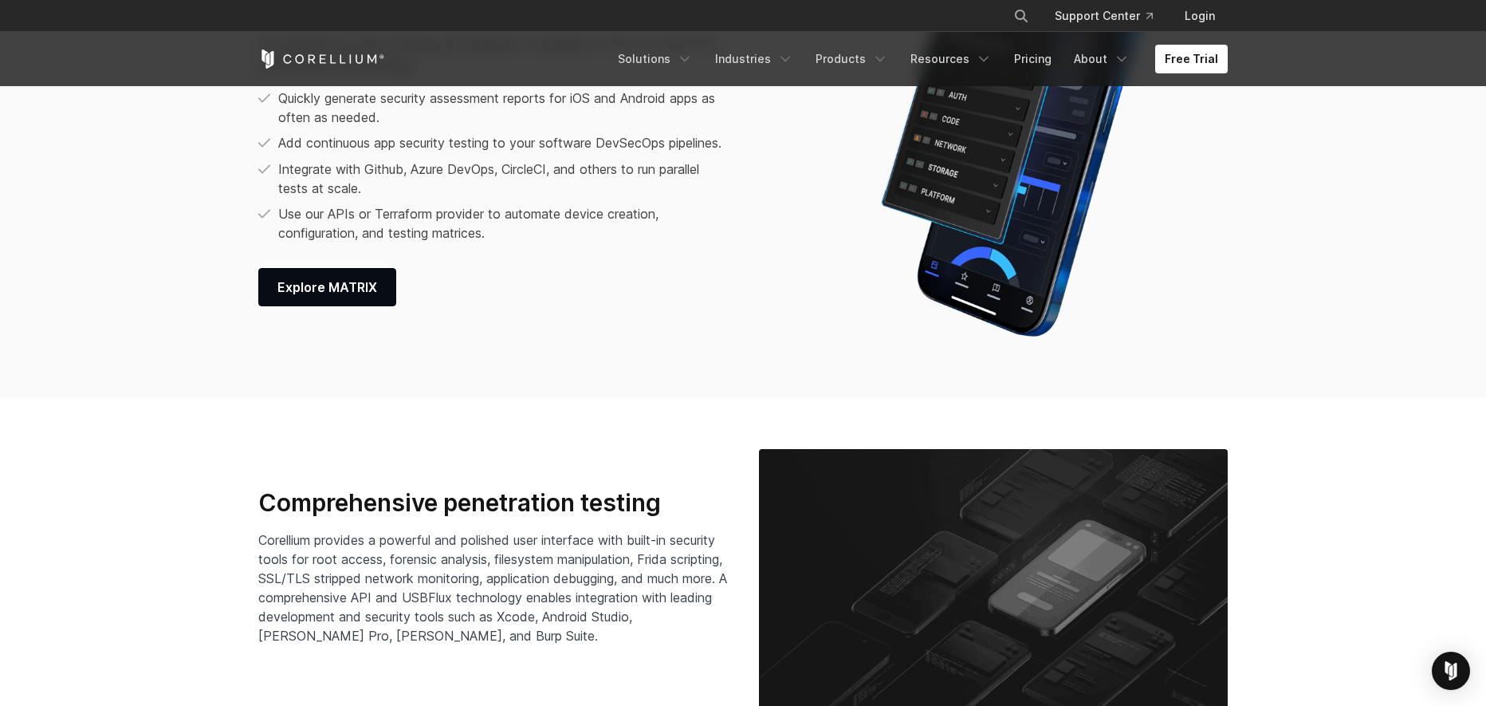
click at [658, 332] on div "Leverage MATRIX™ automation Accelerate security testing and AppSec compliance w…" at bounding box center [742, 148] width 1001 height 399
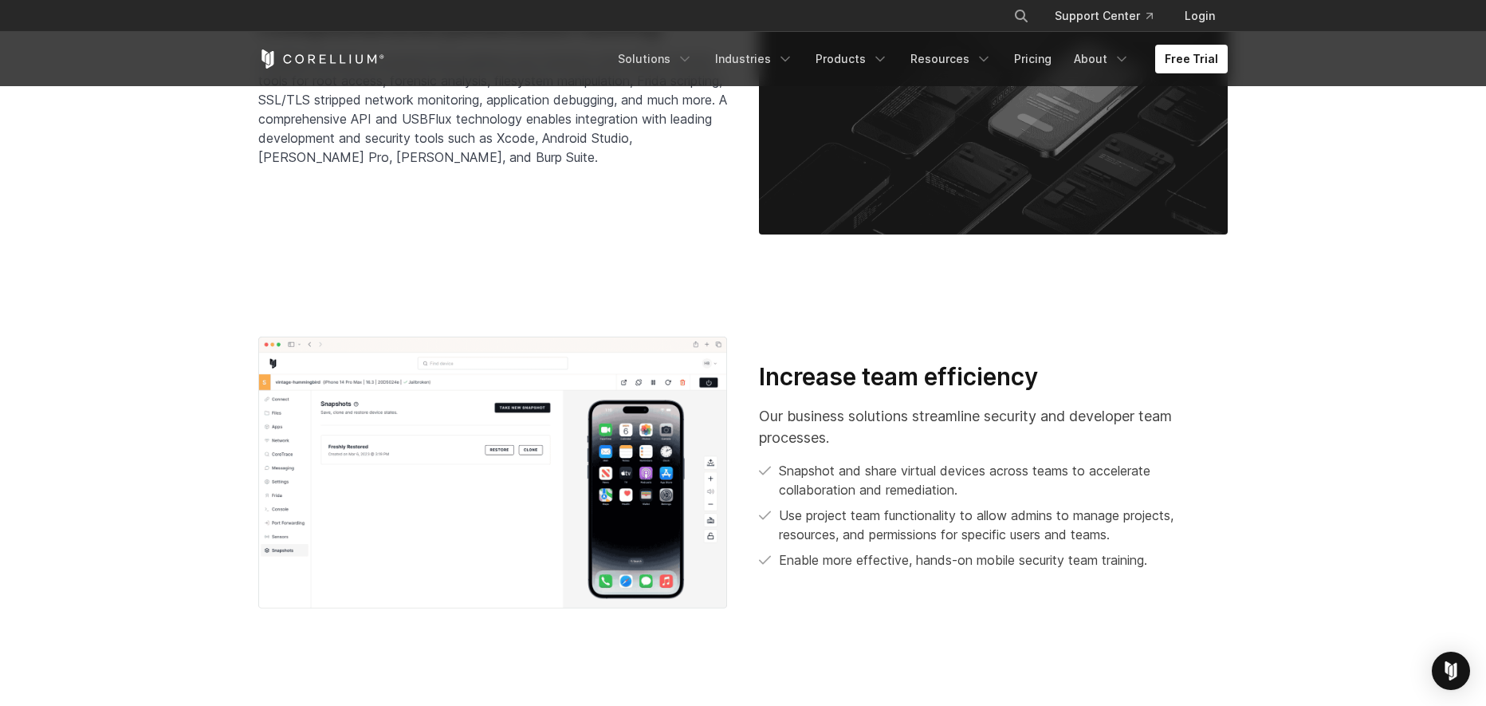
drag, startPoint x: 946, startPoint y: 344, endPoint x: 926, endPoint y: 358, distance: 24.1
click at [946, 346] on div "Increase team efficiency Our business solutions streamline security and develop…" at bounding box center [742, 472] width 1001 height 272
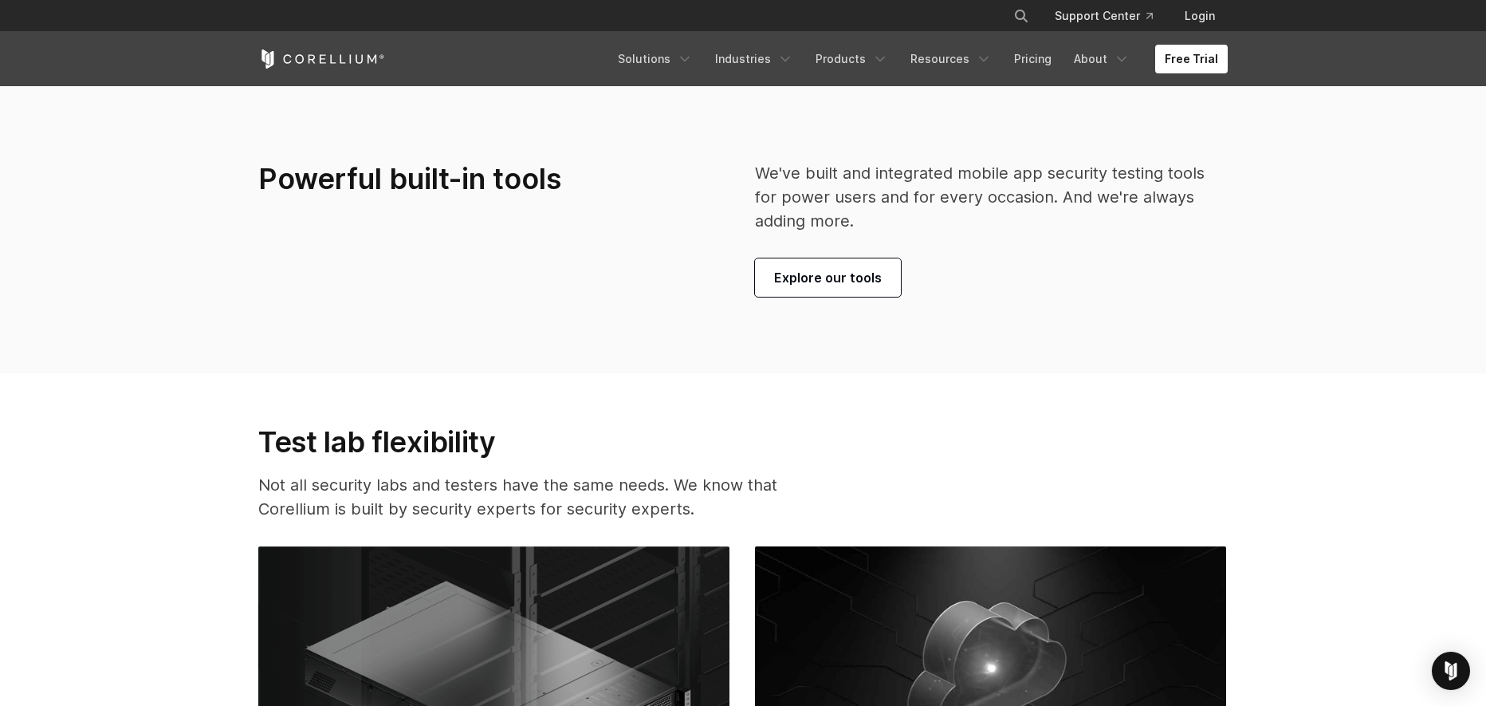
scroll to position [3747, 0]
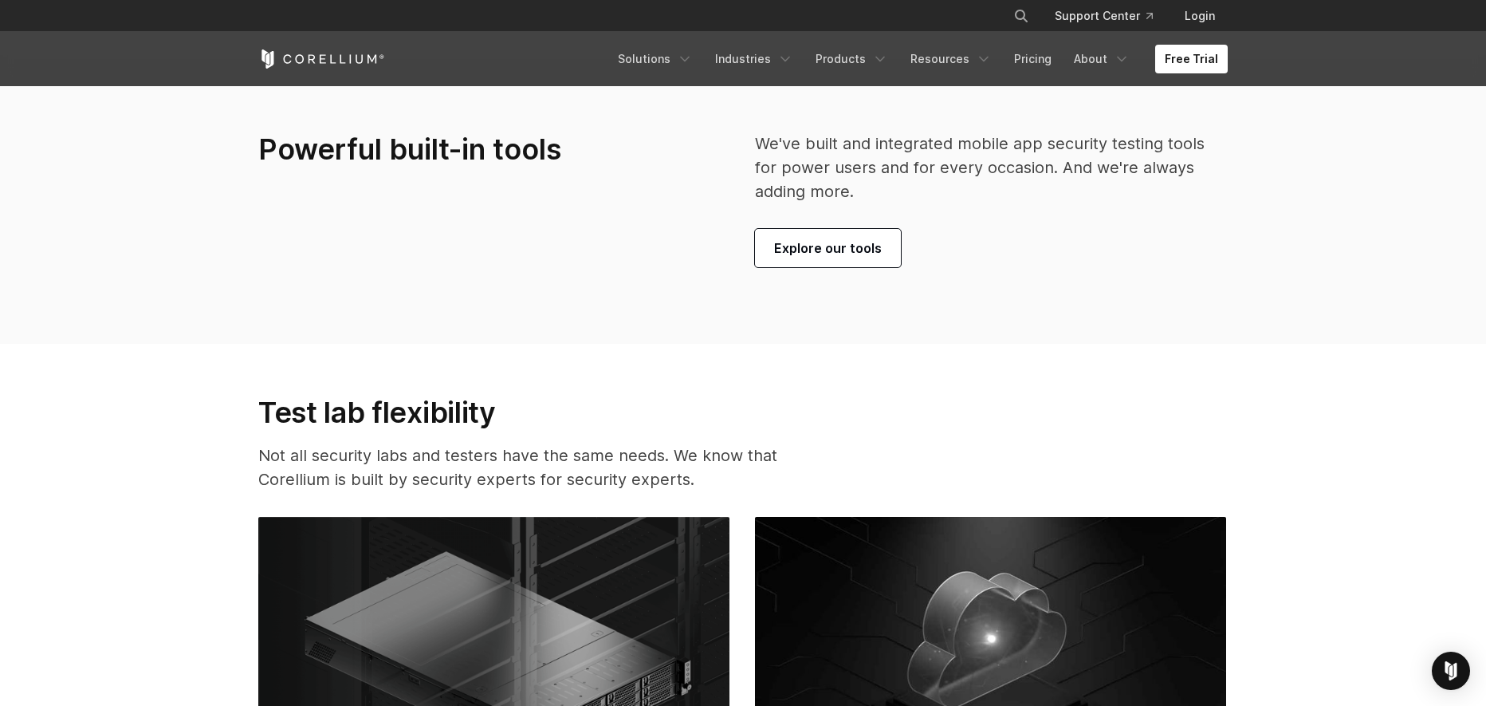
click at [744, 374] on section "Test lab flexibility Not all security labs and testers have the same needs. We …" at bounding box center [743, 666] width 1486 height 644
click at [823, 233] on link "Explore our tools" at bounding box center [828, 248] width 146 height 38
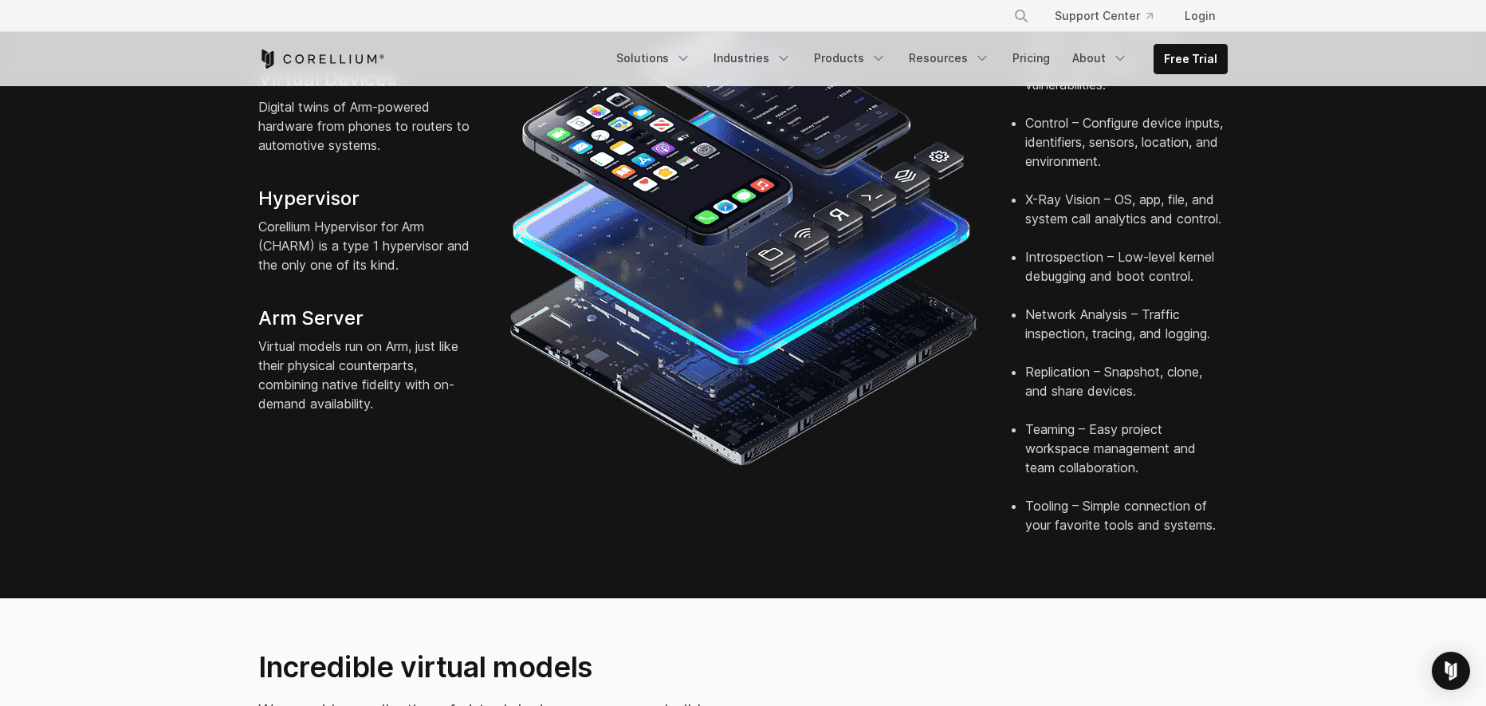
scroll to position [558, 0]
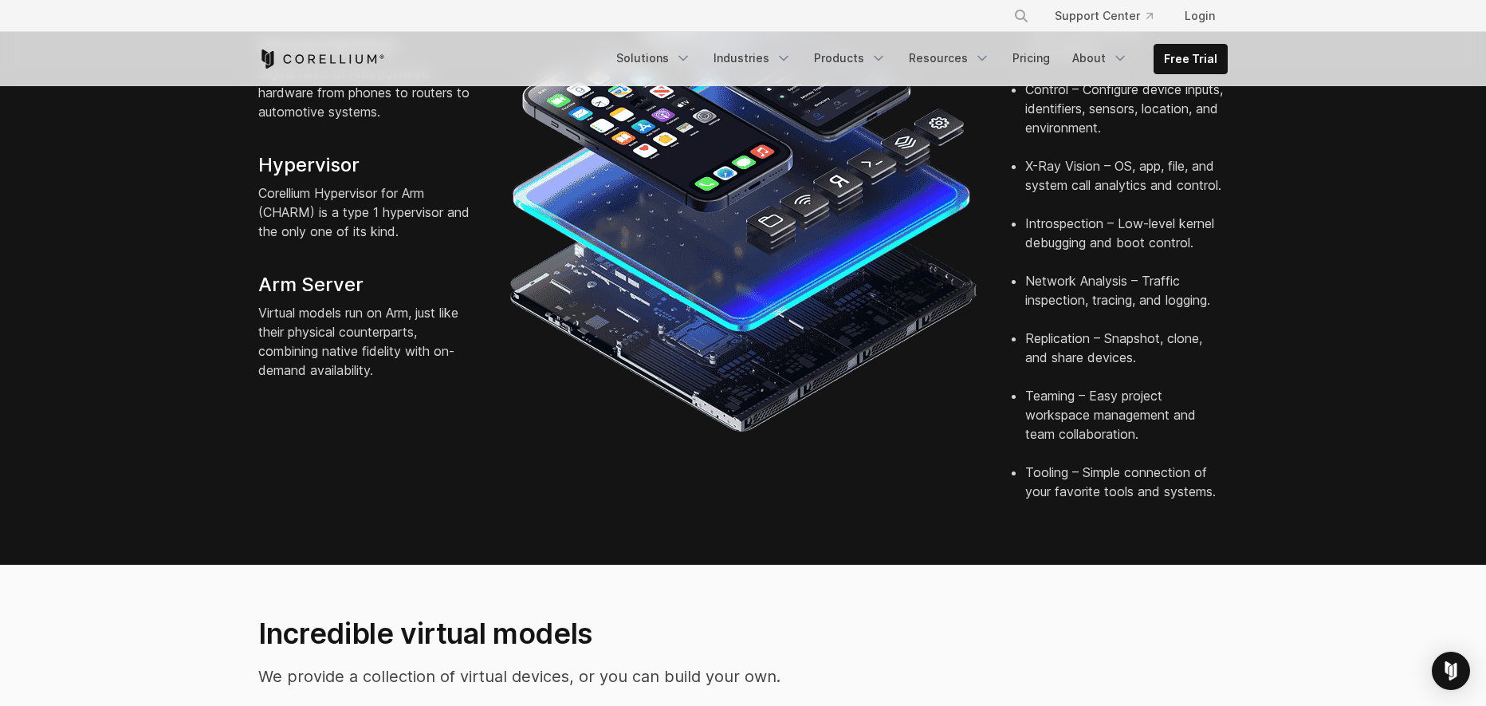
click at [1337, 339] on section "Corellium Virtual Hardware Platform Virtual Devices Digital twins of Arm-powere…" at bounding box center [743, 183] width 1486 height 764
click at [1336, 345] on section "Corellium Virtual Hardware Platform Virtual Devices Digital twins of Arm-powere…" at bounding box center [743, 183] width 1486 height 764
click at [1336, 344] on section "Corellium Virtual Hardware Platform Virtual Devices Digital twins of Arm-powere…" at bounding box center [743, 183] width 1486 height 764
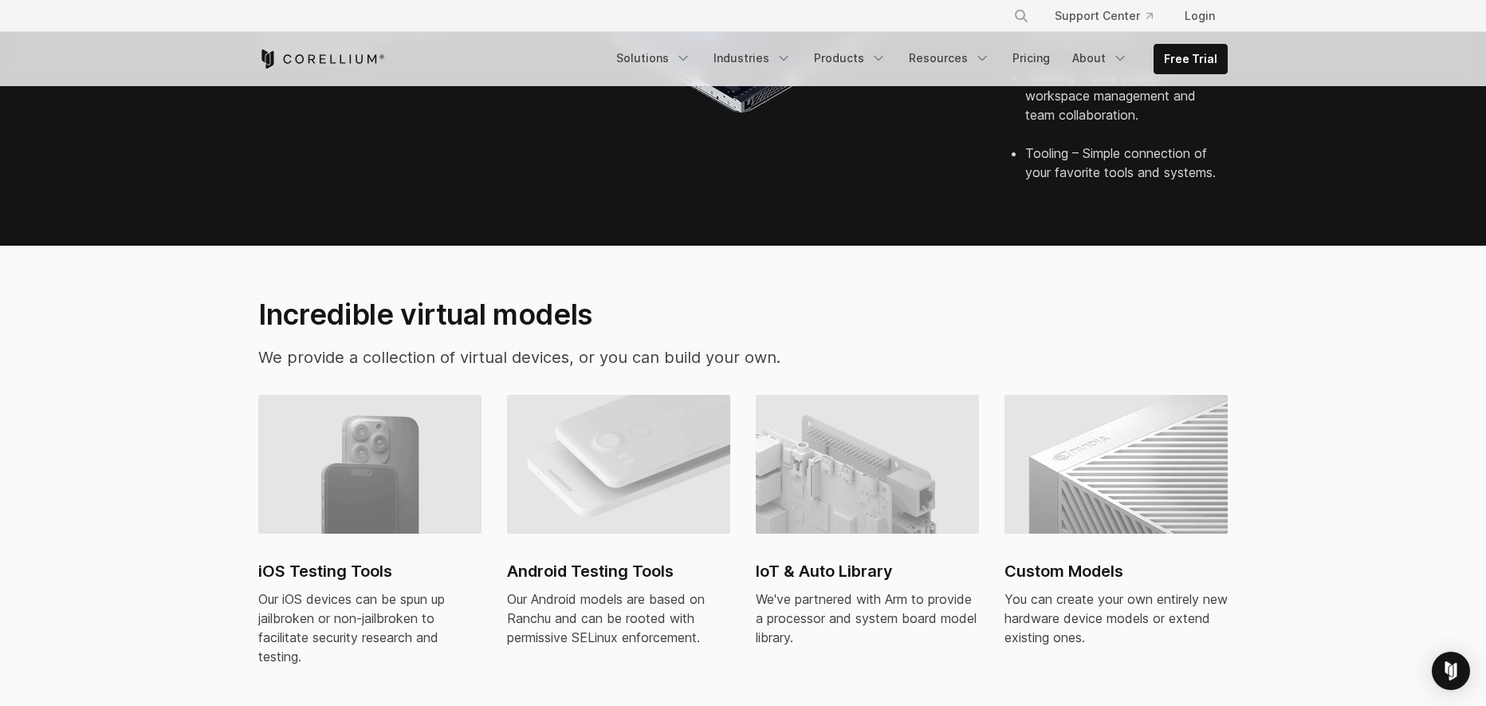
click at [630, 246] on section "Incredible virtual models We provide a collection of virtual devices, or you ca…" at bounding box center [743, 492] width 1486 height 492
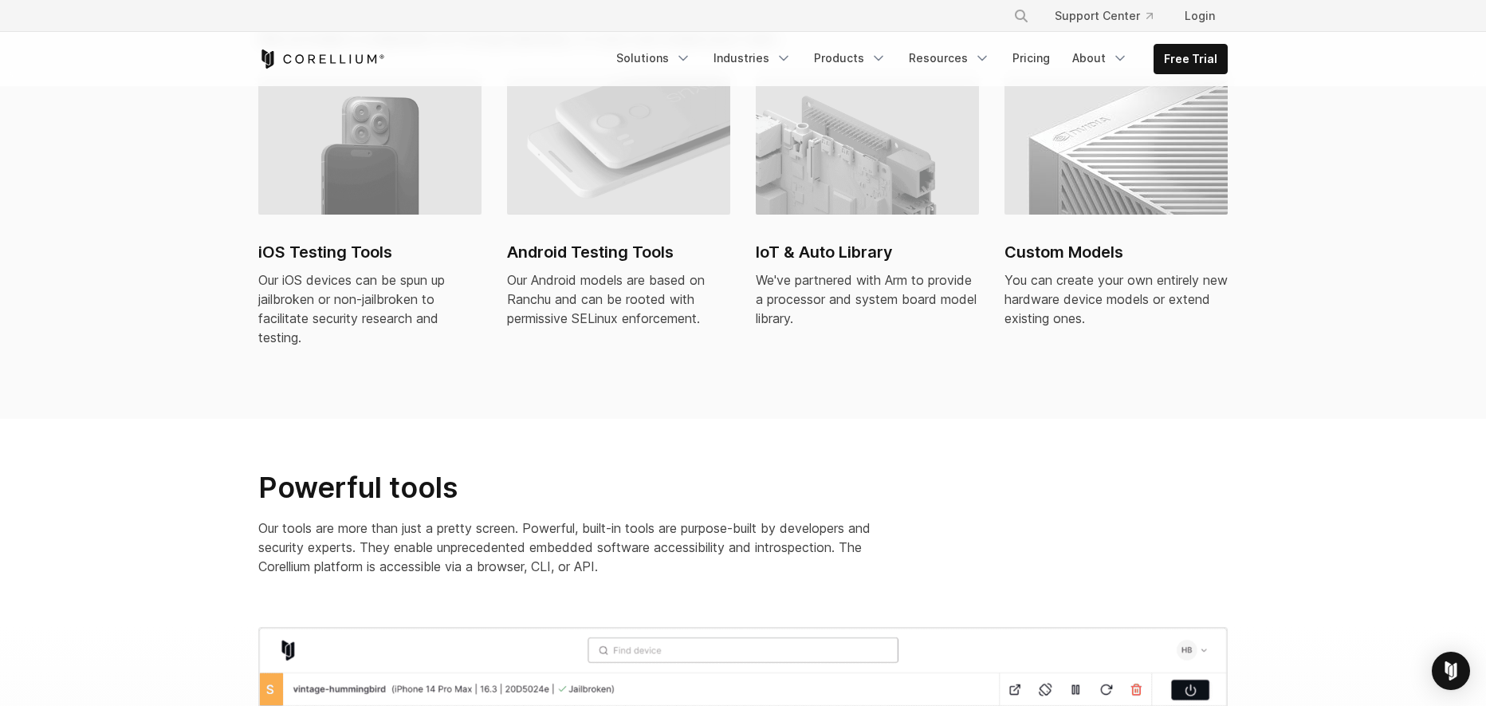
click at [737, 332] on div "iOS Testing Tools Our iOS devices can be spun up jailbroken or non-jailbroken t…" at bounding box center [755, 221] width 995 height 290
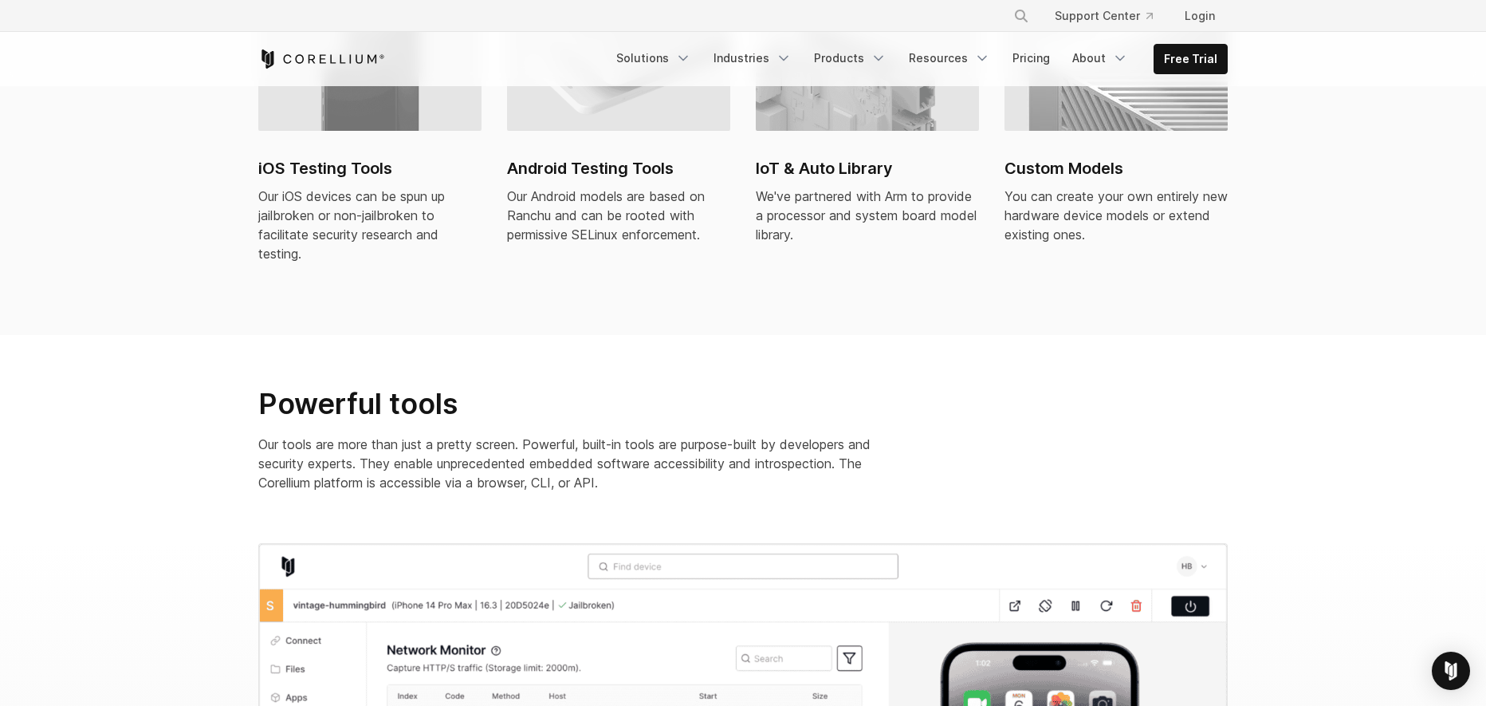
scroll to position [1435, 0]
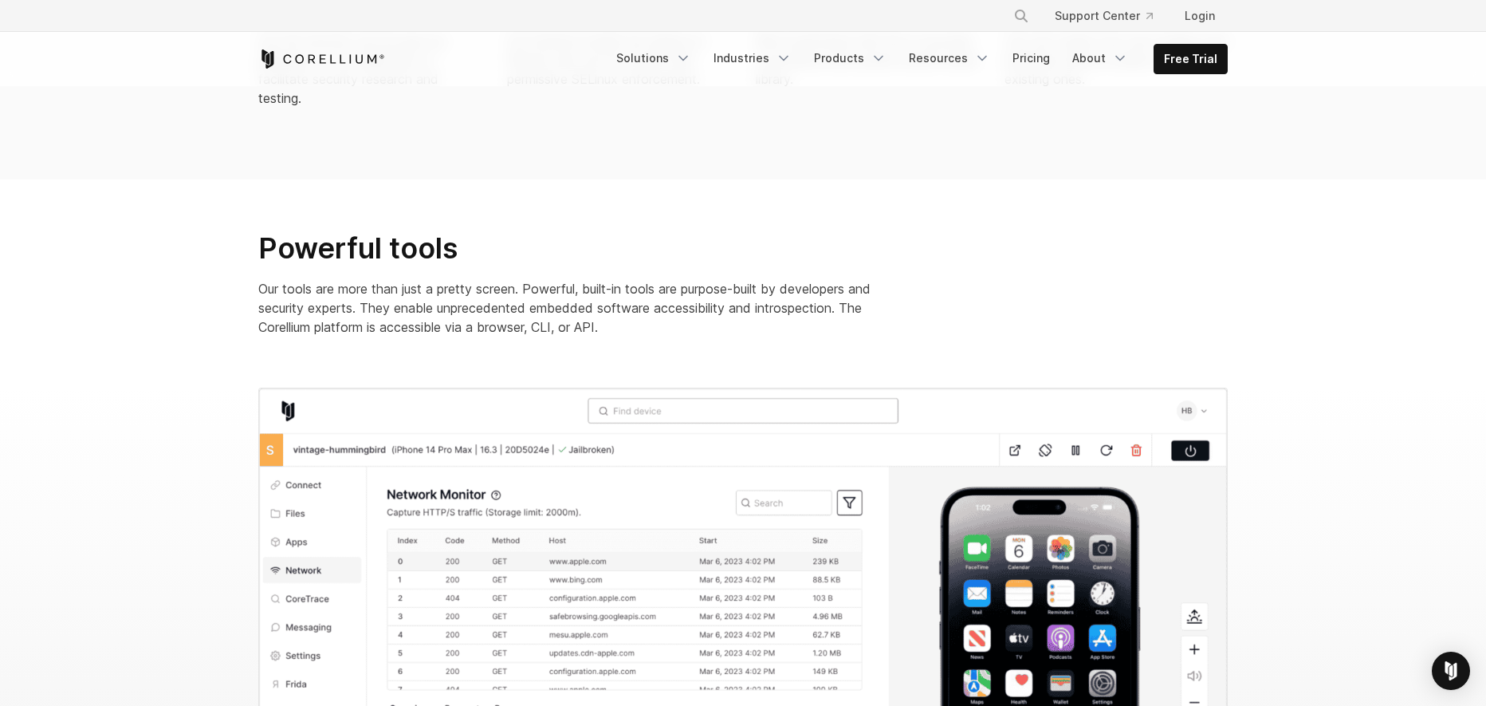
drag, startPoint x: 1022, startPoint y: 208, endPoint x: 1011, endPoint y: 222, distance: 17.6
click at [1022, 230] on div "Powerful tools Our tools are more than just a pretty screen. Powerful, built-in…" at bounding box center [742, 289] width 1001 height 119
click at [591, 308] on p "Our tools are more than just a pretty screen. Powerful, built-in tools are purp…" at bounding box center [577, 307] width 638 height 57
click at [646, 302] on p "Our tools are more than just a pretty screen. Powerful, built-in tools are purp…" at bounding box center [577, 307] width 638 height 57
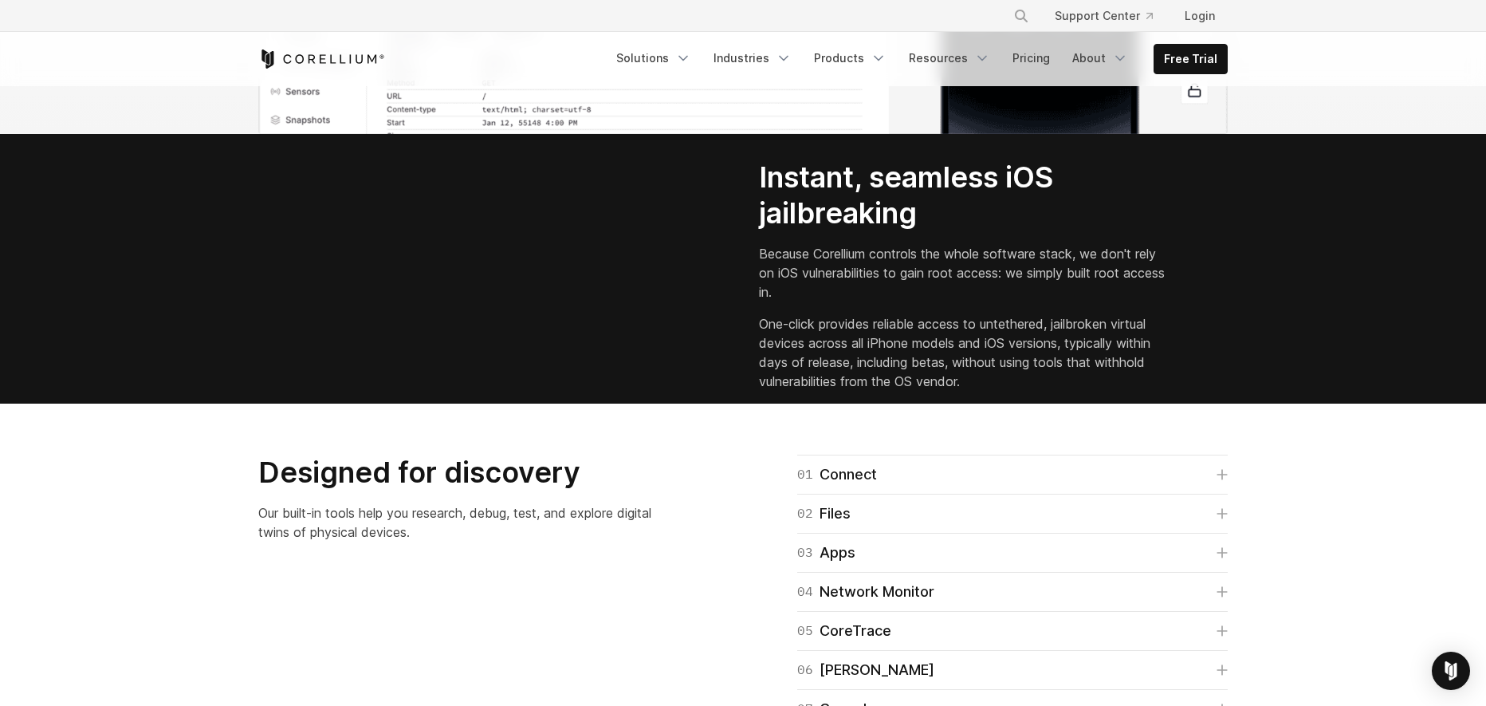
scroll to position [2232, 0]
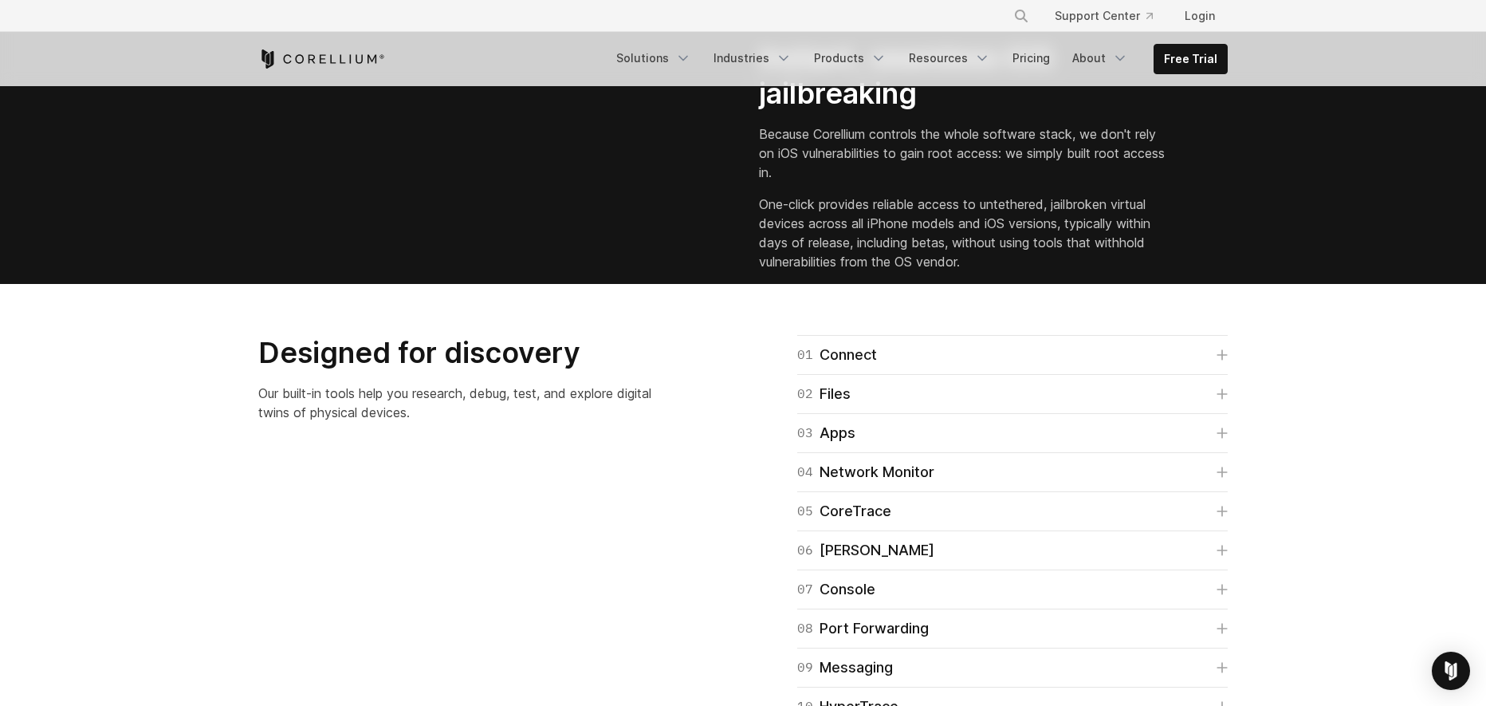
click at [941, 182] on p "Because Corellium controls the whole software stack, we don't rely on iOS vulne…" at bounding box center [963, 152] width 408 height 57
click at [927, 182] on p "Because Corellium controls the whole software stack, we don't rely on iOS vulne…" at bounding box center [963, 152] width 408 height 57
click at [930, 182] on p "Because Corellium controls the whole software stack, we don't rely on iOS vulne…" at bounding box center [963, 152] width 408 height 57
click at [958, 271] on div "Instant, seamless iOS jailbreaking Because Corellium controls the whole softwar…" at bounding box center [982, 155] width 446 height 231
click at [974, 182] on p "Because Corellium controls the whole software stack, we don't rely on iOS vulne…" at bounding box center [963, 152] width 408 height 57
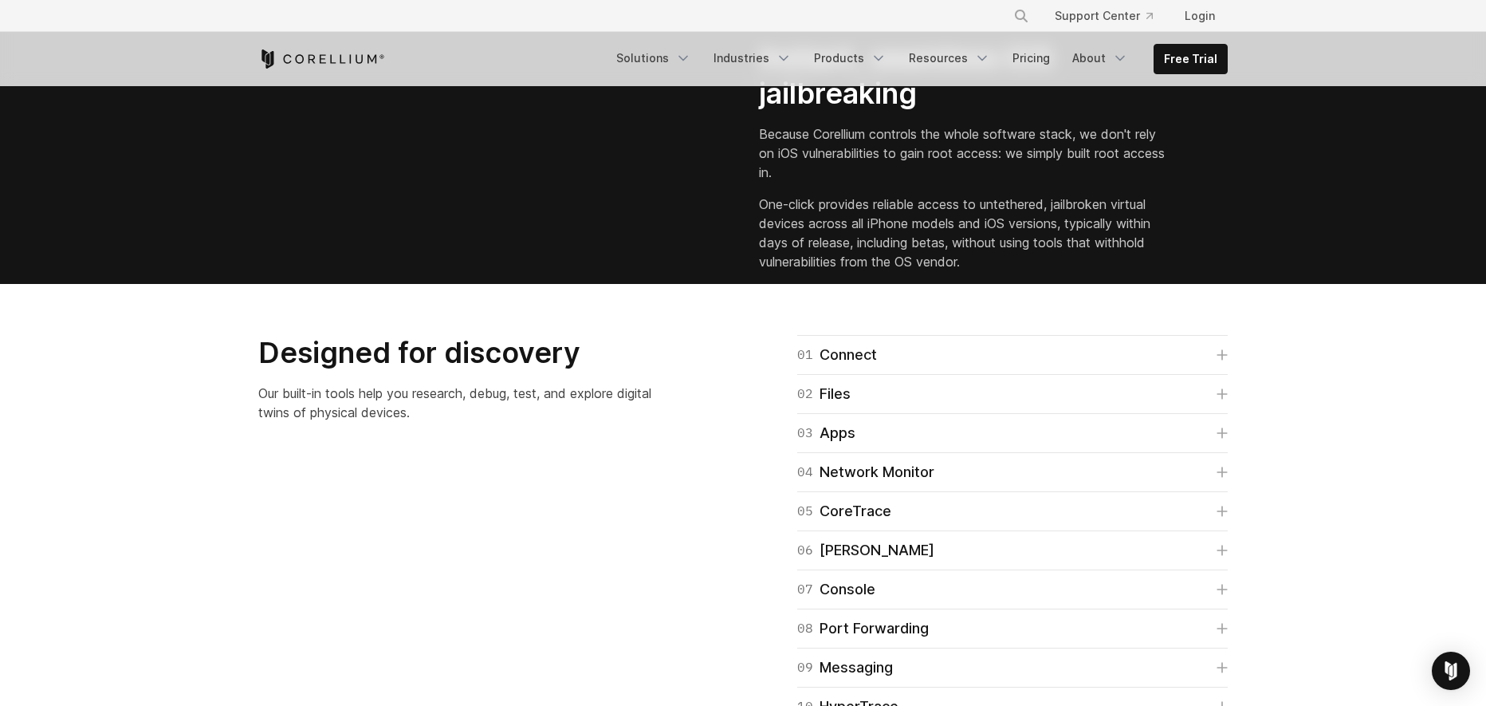
click at [907, 182] on p "Because Corellium controls the whole software stack, we don't rely on iOS vulne…" at bounding box center [963, 152] width 408 height 57
click at [906, 182] on p "Because Corellium controls the whole software stack, we don't rely on iOS vulne…" at bounding box center [963, 152] width 408 height 57
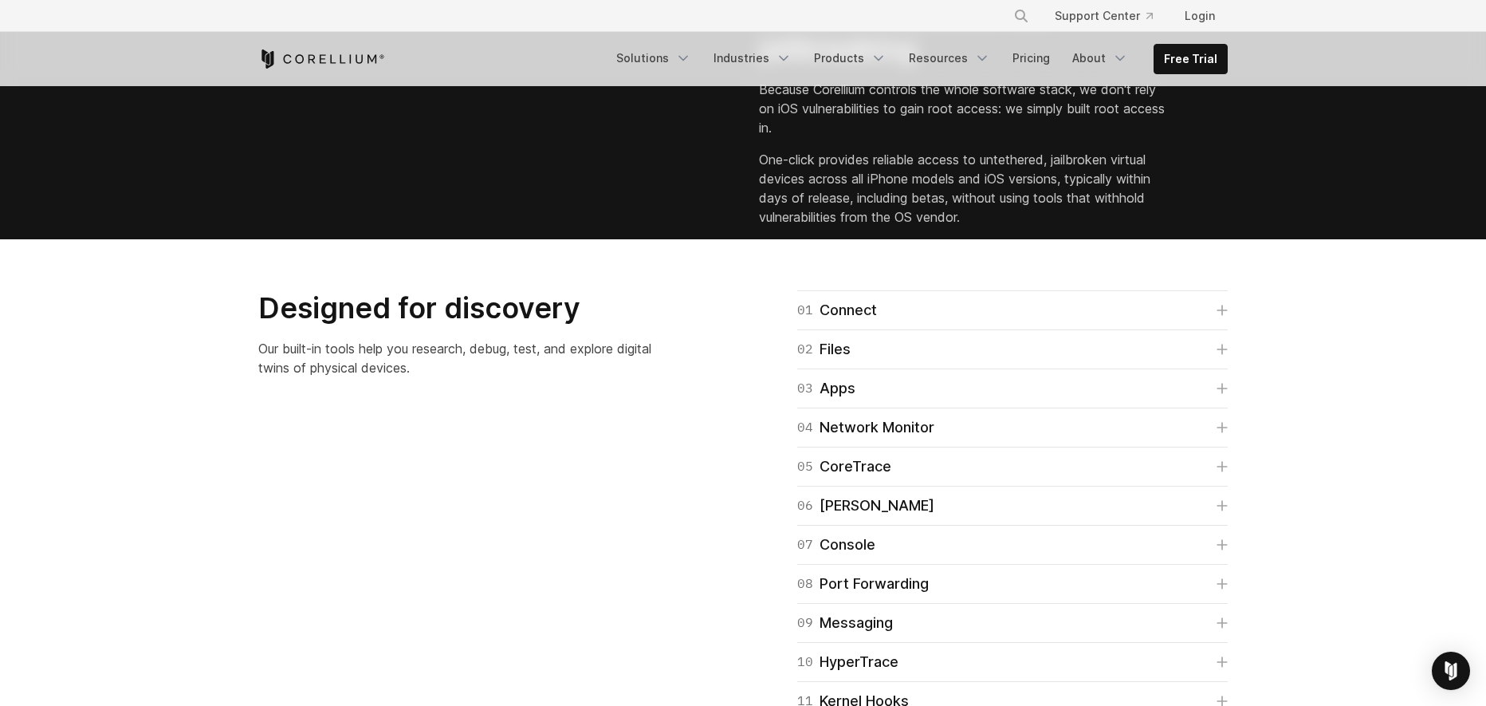
scroll to position [2631, 0]
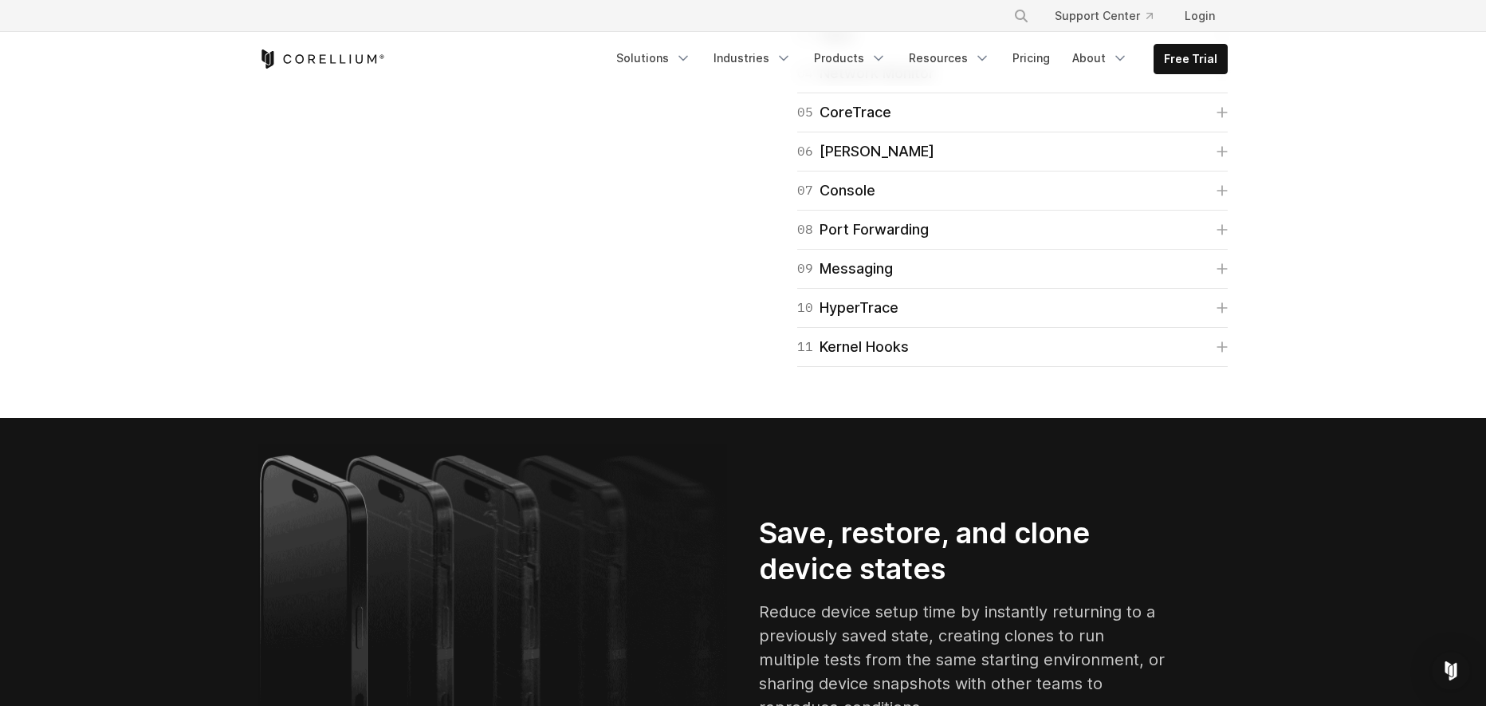
drag, startPoint x: 680, startPoint y: 383, endPoint x: 699, endPoint y: 378, distance: 19.9
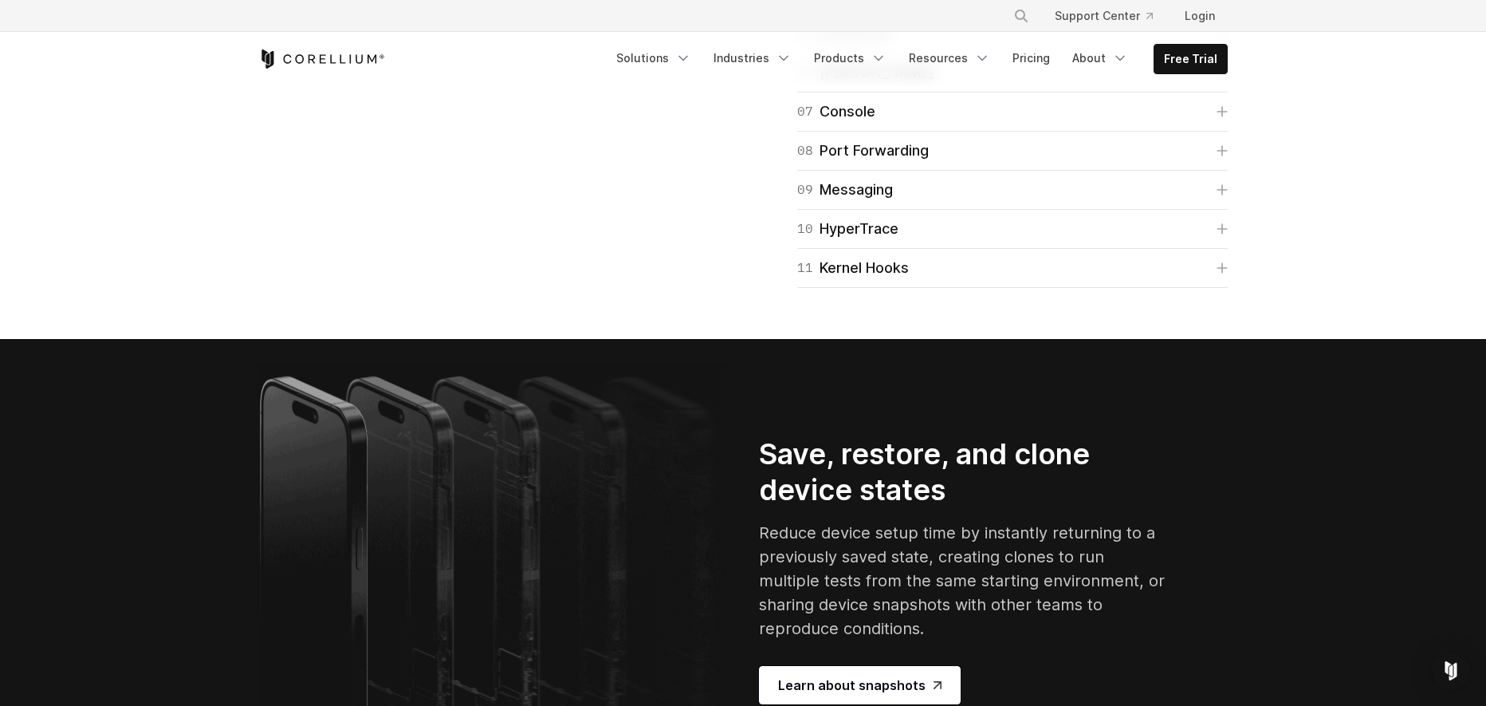
scroll to position [2711, 0]
click at [570, 287] on div "Designed for discovery Our built-in tools help you research, debug, test, and e…" at bounding box center [742, 71] width 1001 height 431
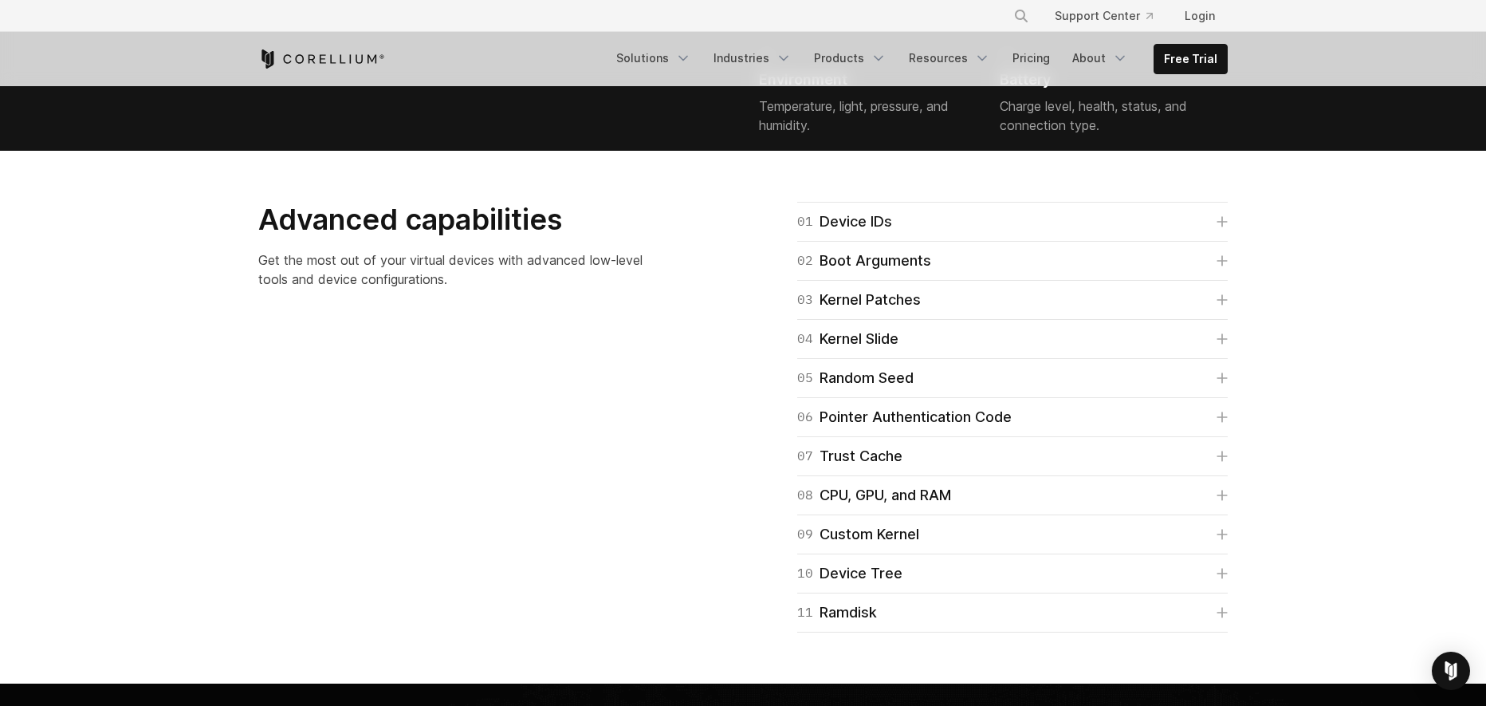
scroll to position [3907, 0]
